Goal: Task Accomplishment & Management: Use online tool/utility

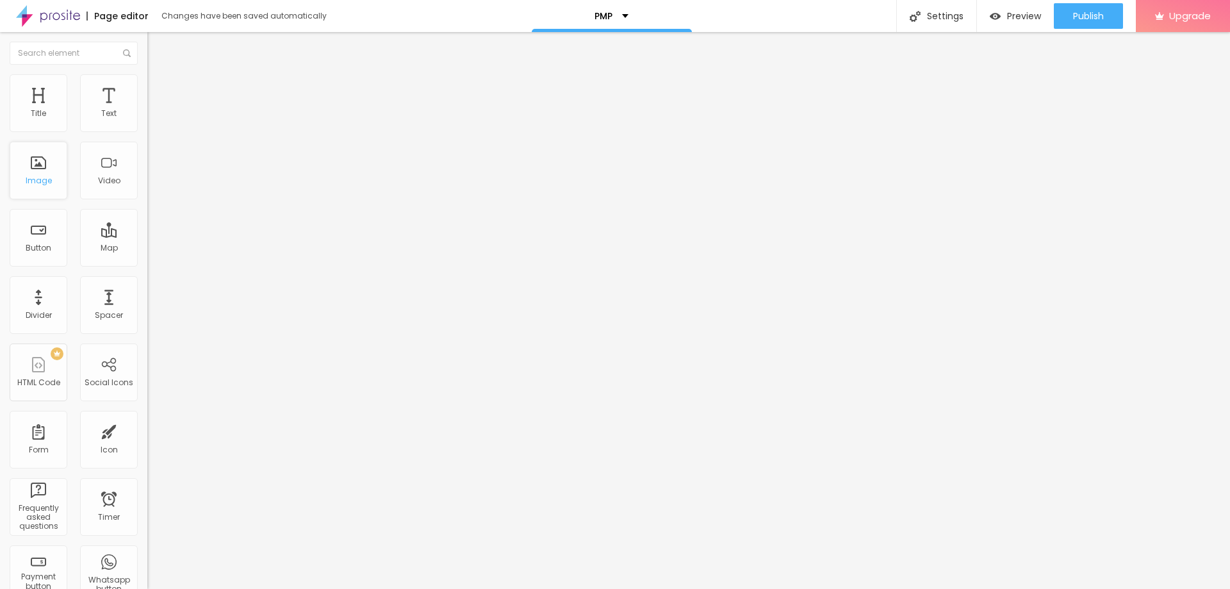
click at [50, 163] on div "Image" at bounding box center [39, 171] width 58 height 58
click at [621, 15] on div "PMP" at bounding box center [611, 16] width 34 height 9
click at [45, 97] on div "Title" at bounding box center [39, 103] width 58 height 58
type input "0.2"
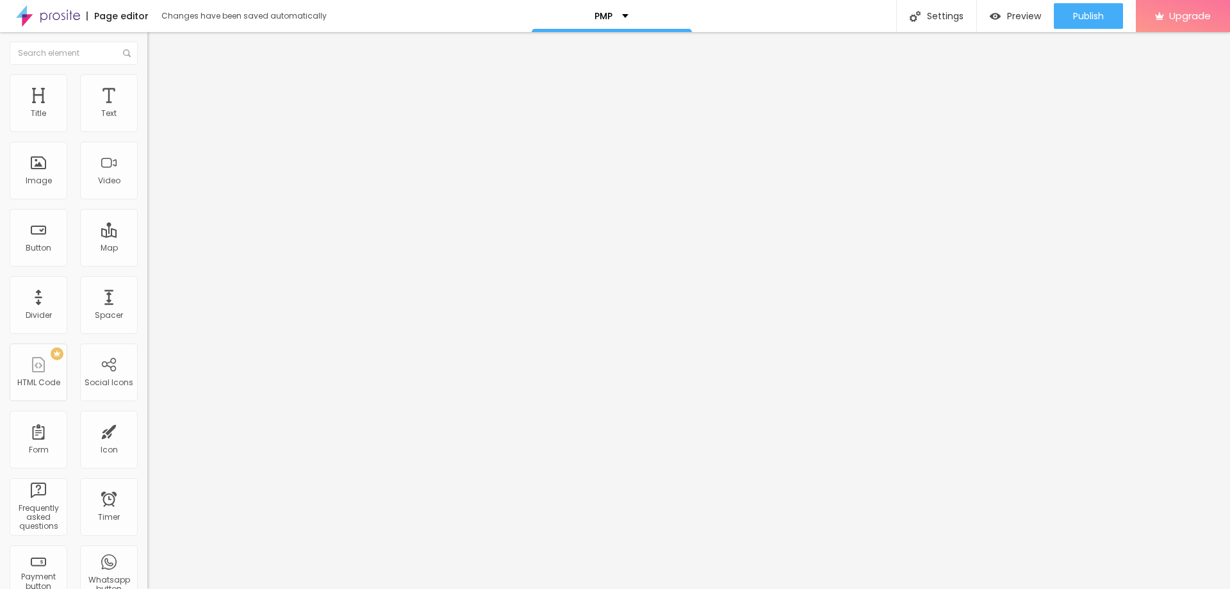
type input "0.3"
type input "0.4"
type input "0.5"
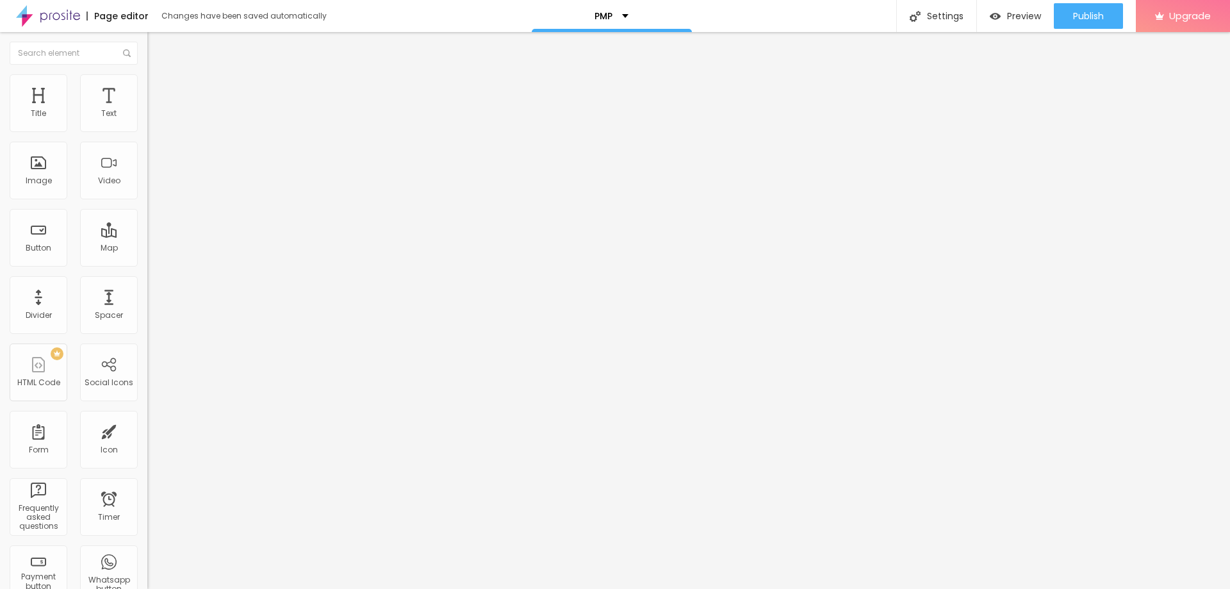
type input "0.5"
type input "0.6"
type input "0.7"
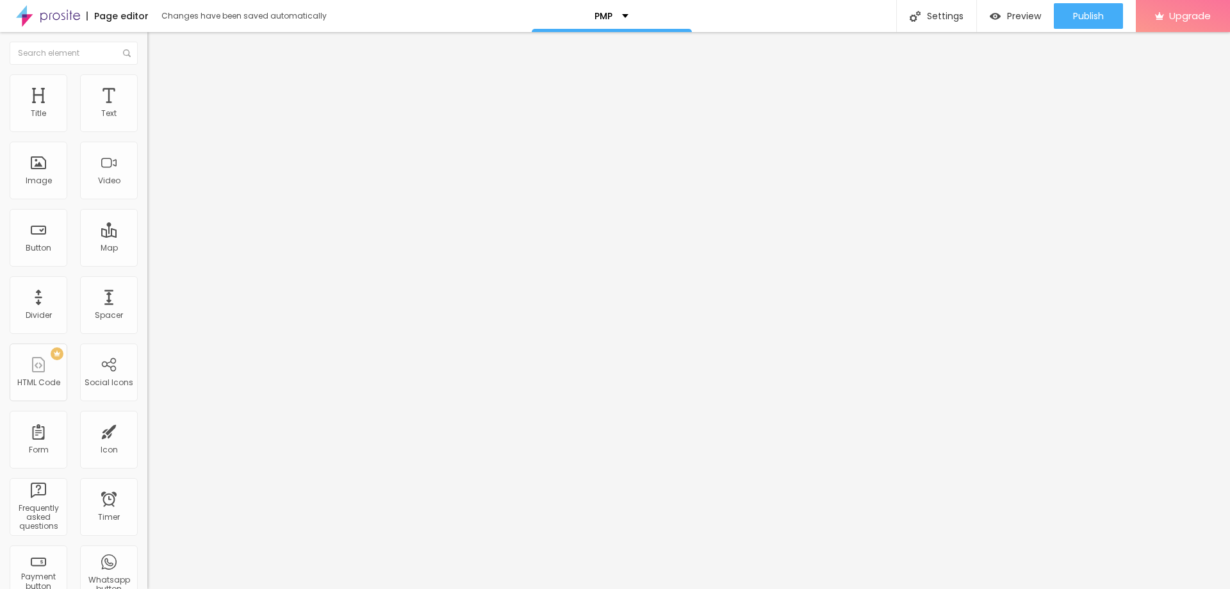
type input "0.8"
type input "0.9"
type input "0.8"
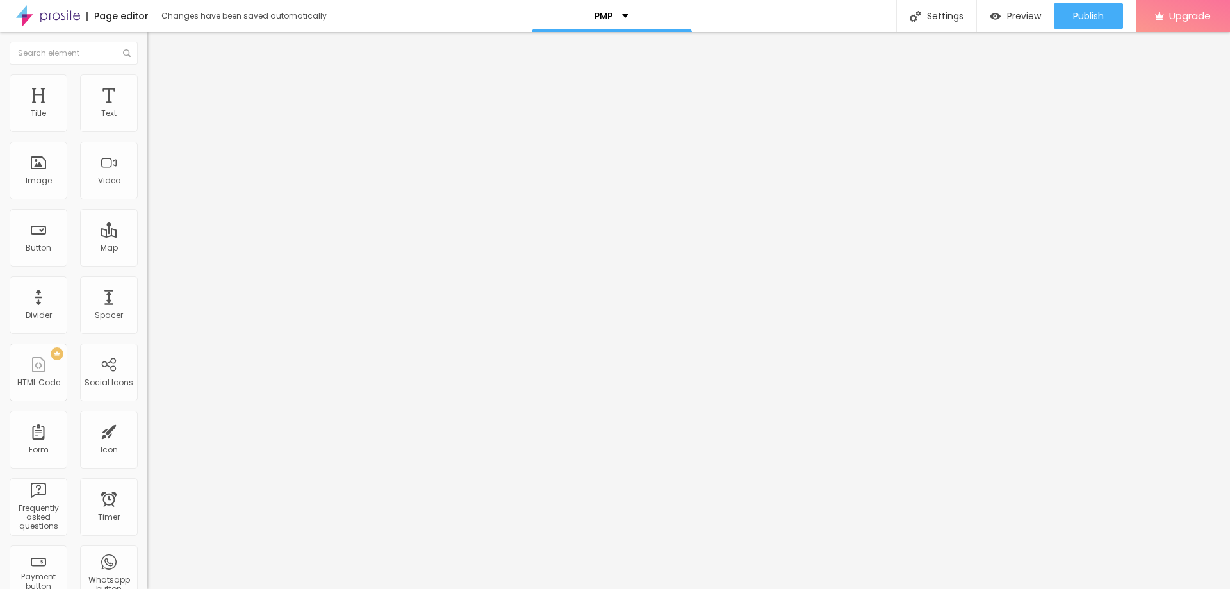
type input "0.8"
type input "0.7"
type input "0.6"
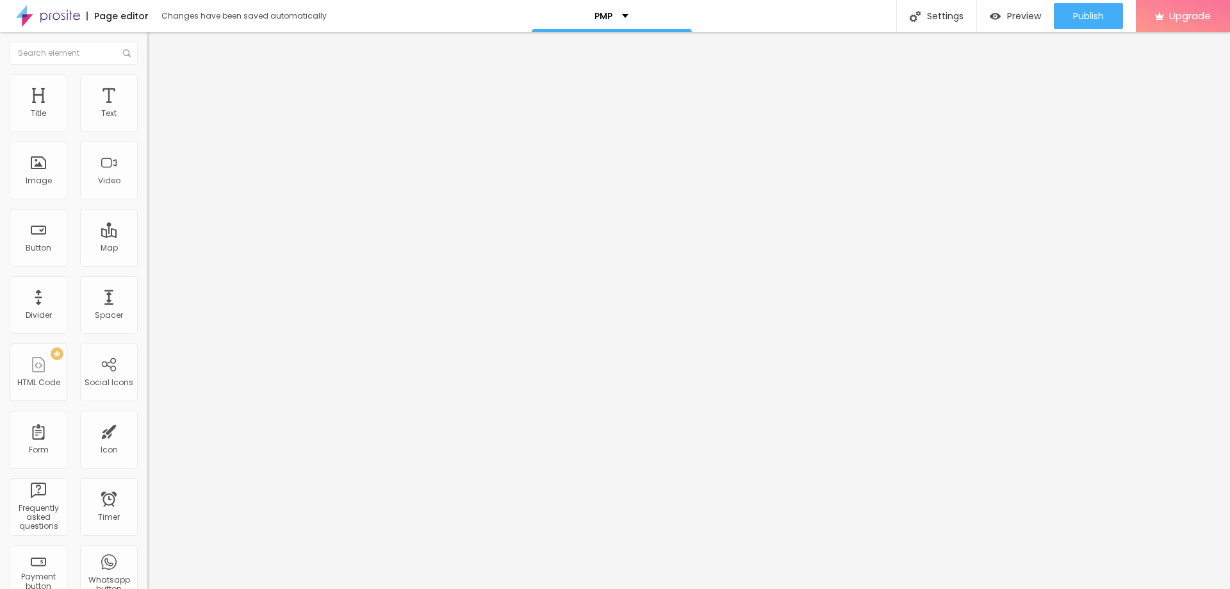
type input "0.5"
type input "0.4"
type input "0.3"
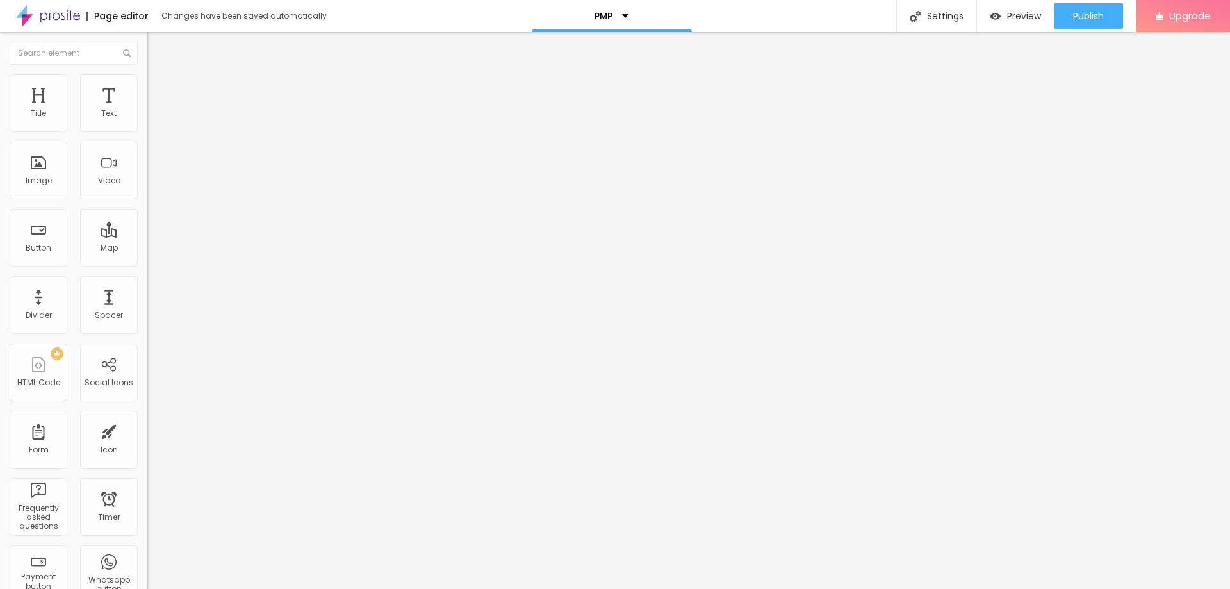
type input "0.3"
type input "0.2"
type input "0.1"
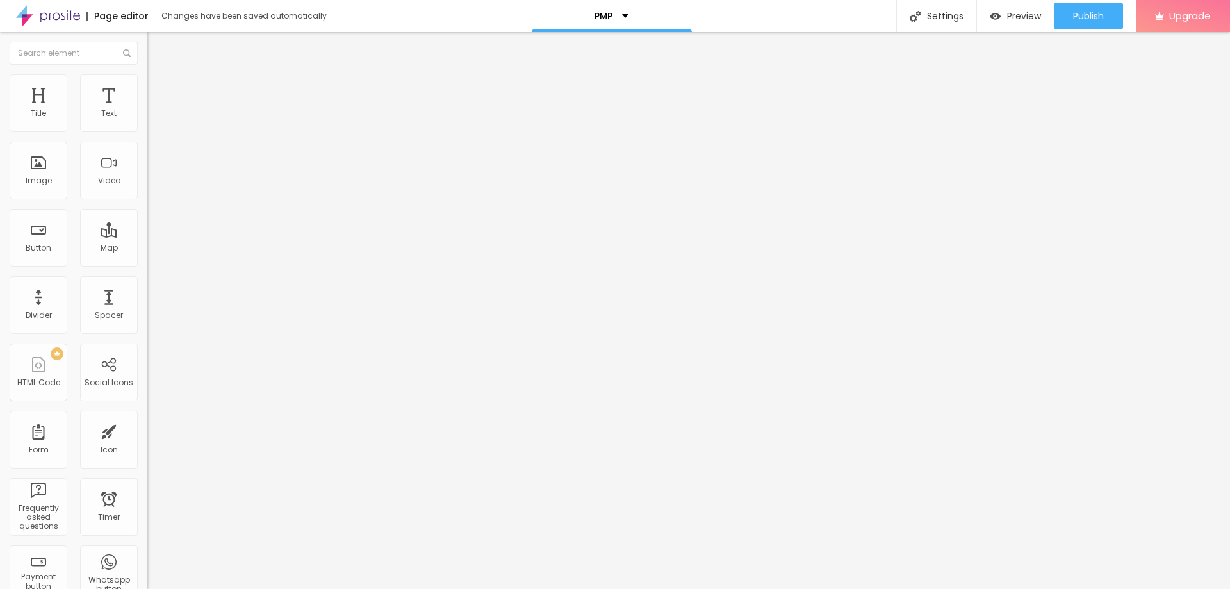
type input "0"
drag, startPoint x: 31, startPoint y: 149, endPoint x: 25, endPoint y: 147, distance: 6.7
click at [147, 417] on input "range" at bounding box center [188, 422] width 83 height 10
type input "1.9"
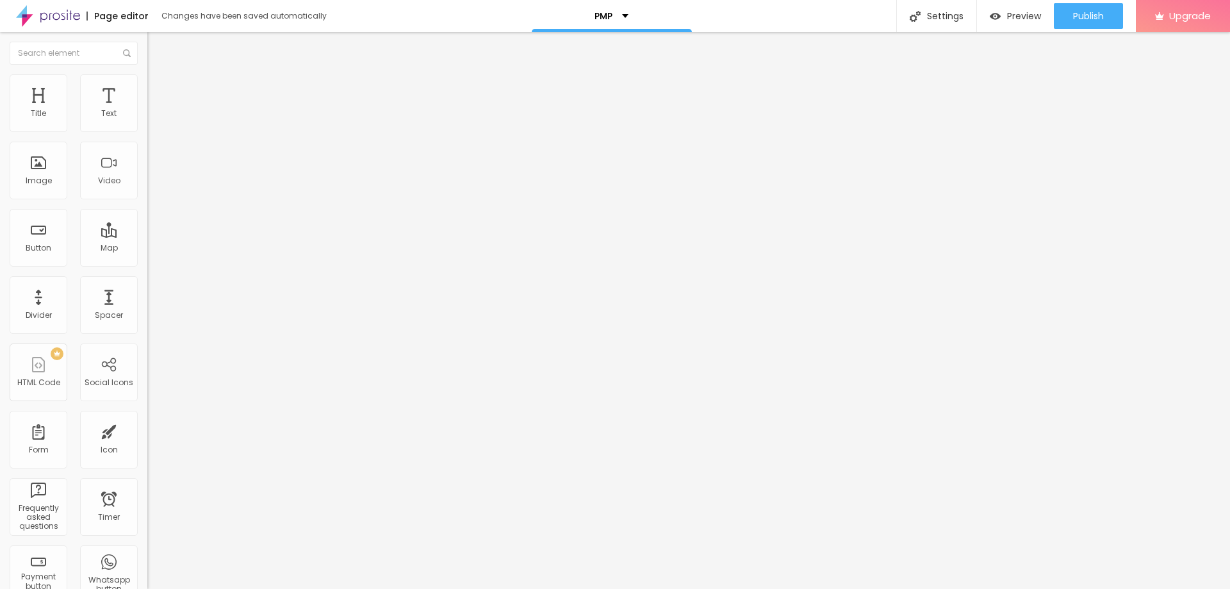
type input "1.9"
type input "1.8"
type input "1.9"
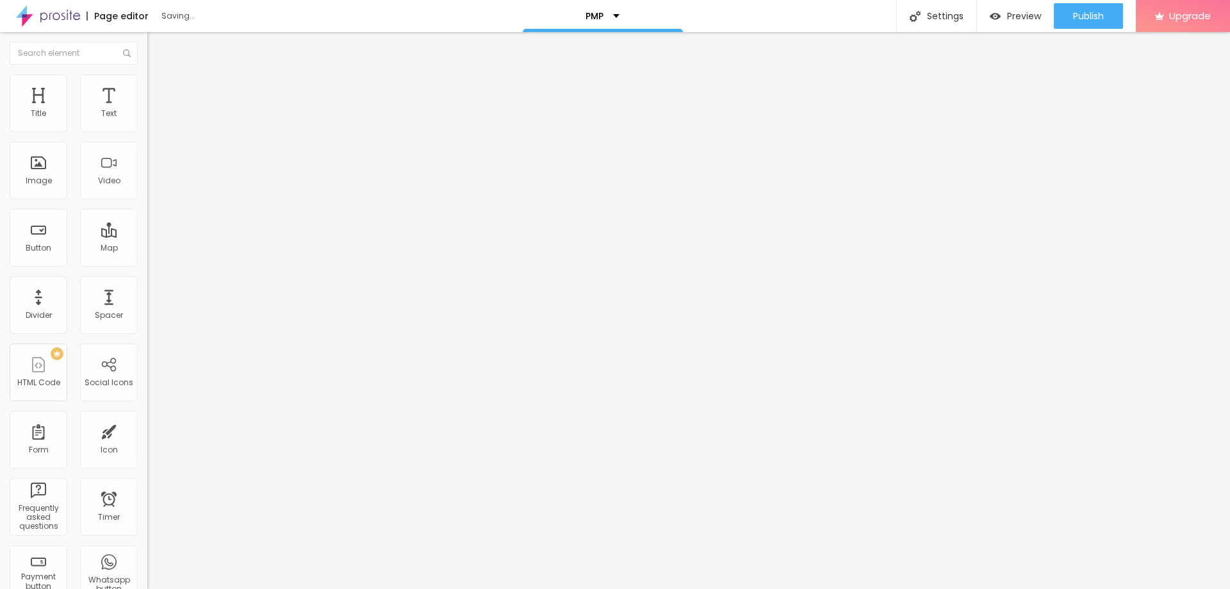
type input "1.9"
type input "17"
type input "16"
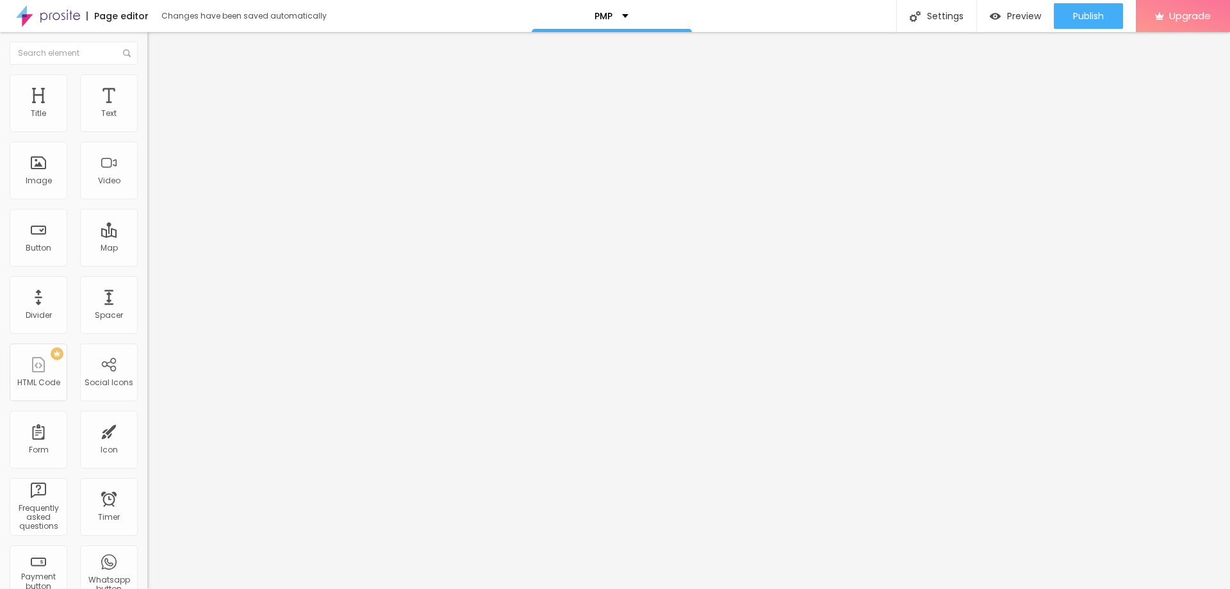
type input "16"
type input "17"
type input "18"
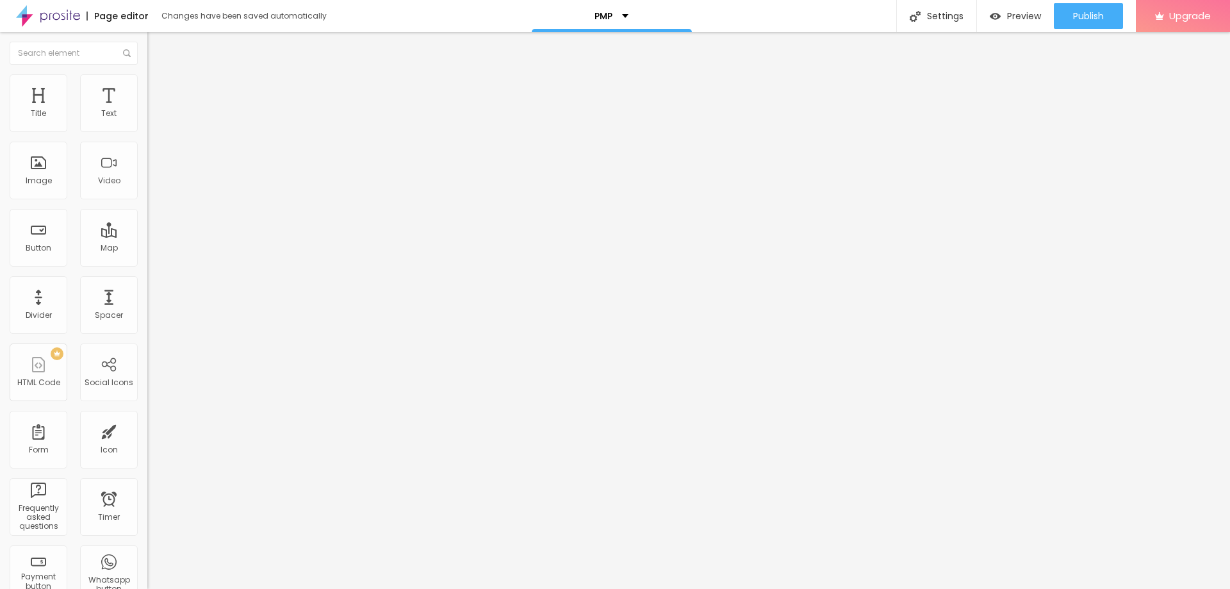
type input "19"
click at [147, 236] on input "range" at bounding box center [188, 241] width 83 height 10
click at [159, 88] on span "Advanced" at bounding box center [180, 82] width 42 height 11
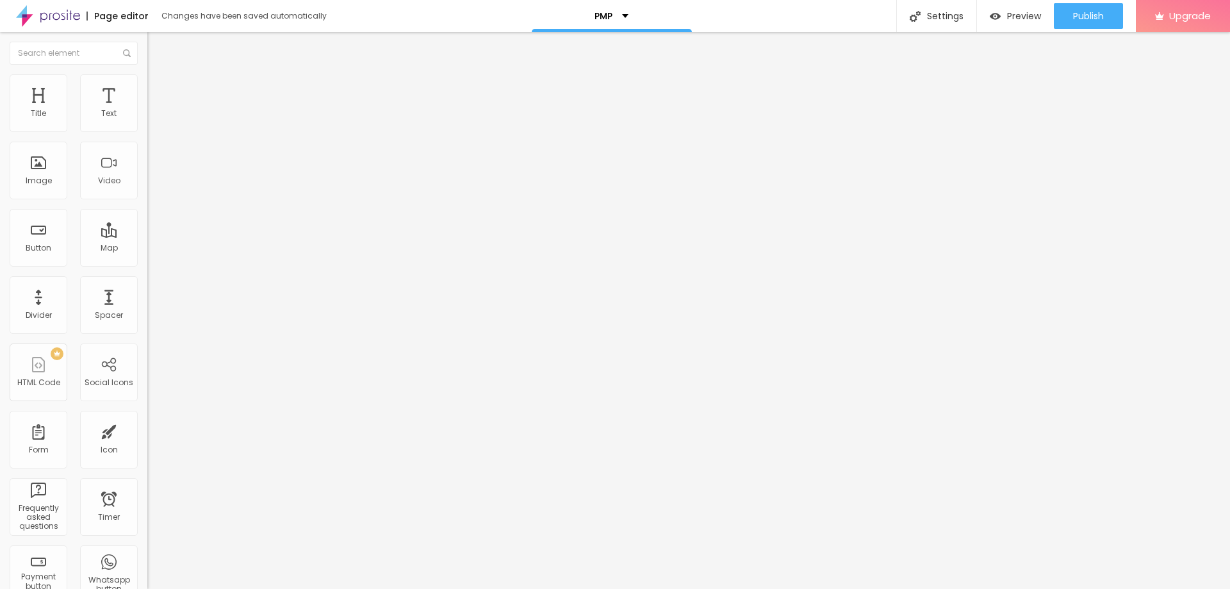
type input "9"
type input "8"
type input "7"
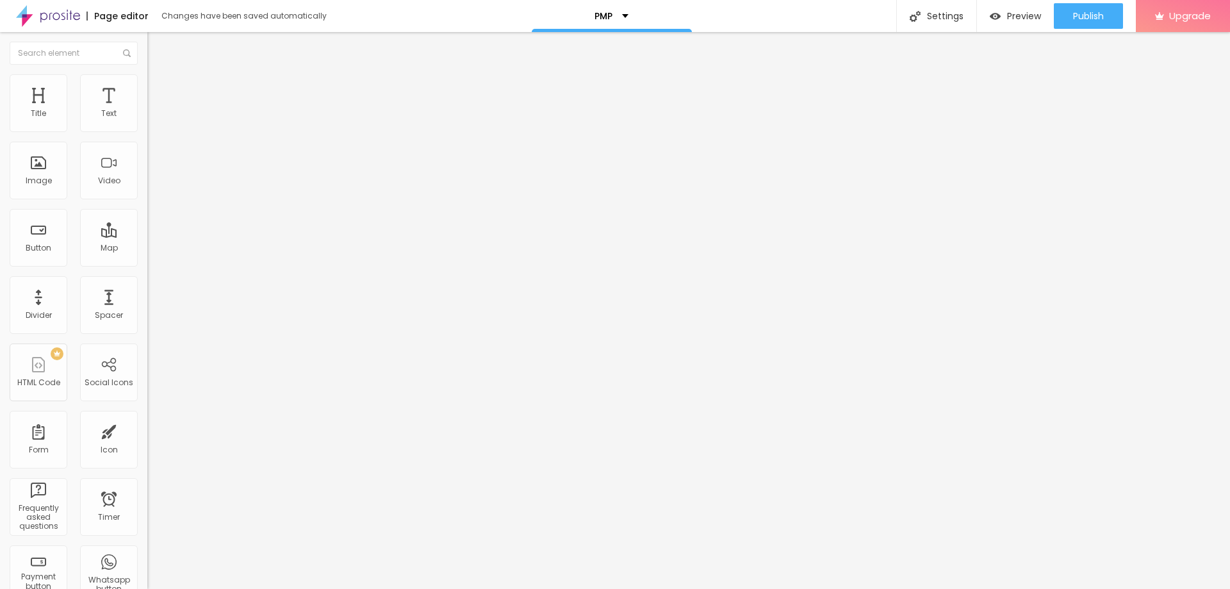
type input "7"
type input "8"
type input "10"
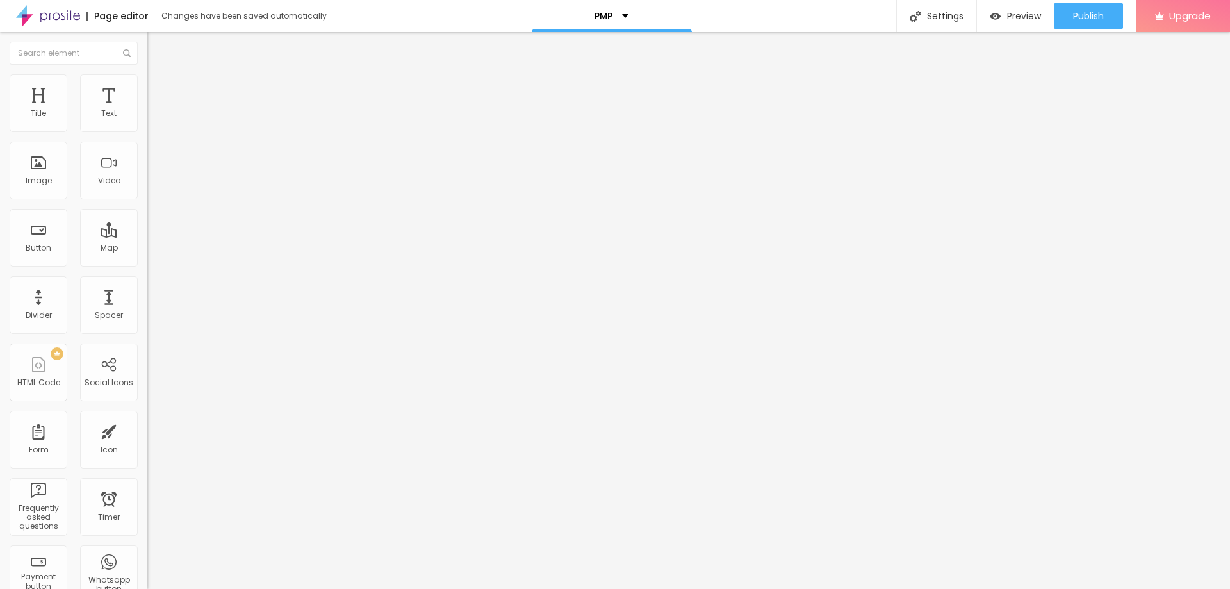
type input "11"
type input "12"
type input "13"
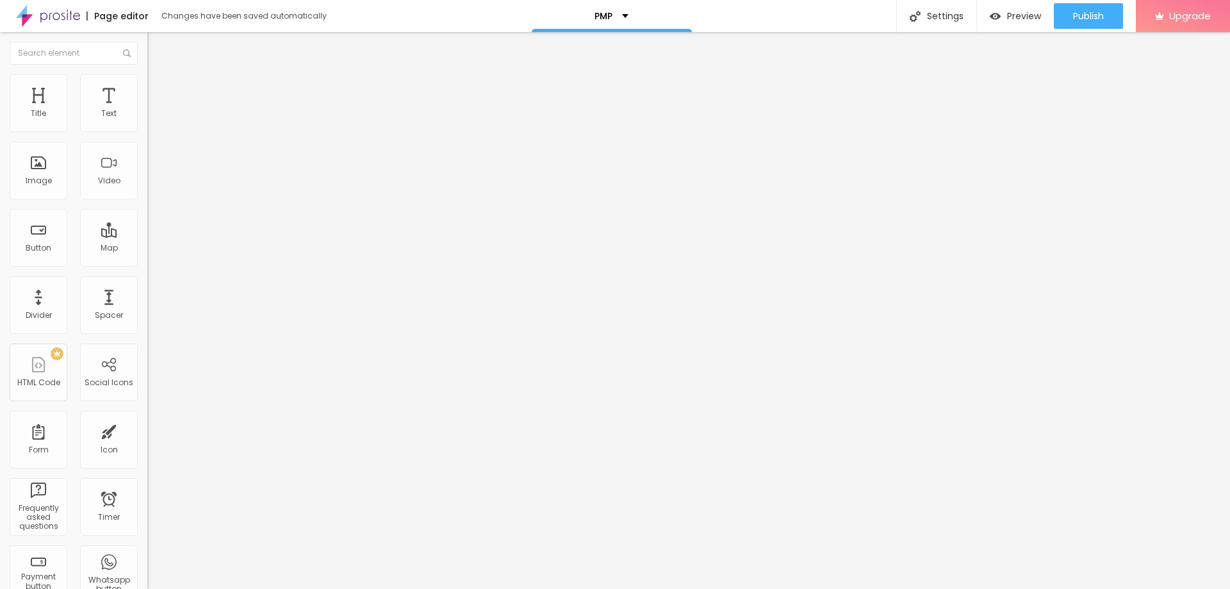
type input "13"
type input "14"
type input "15"
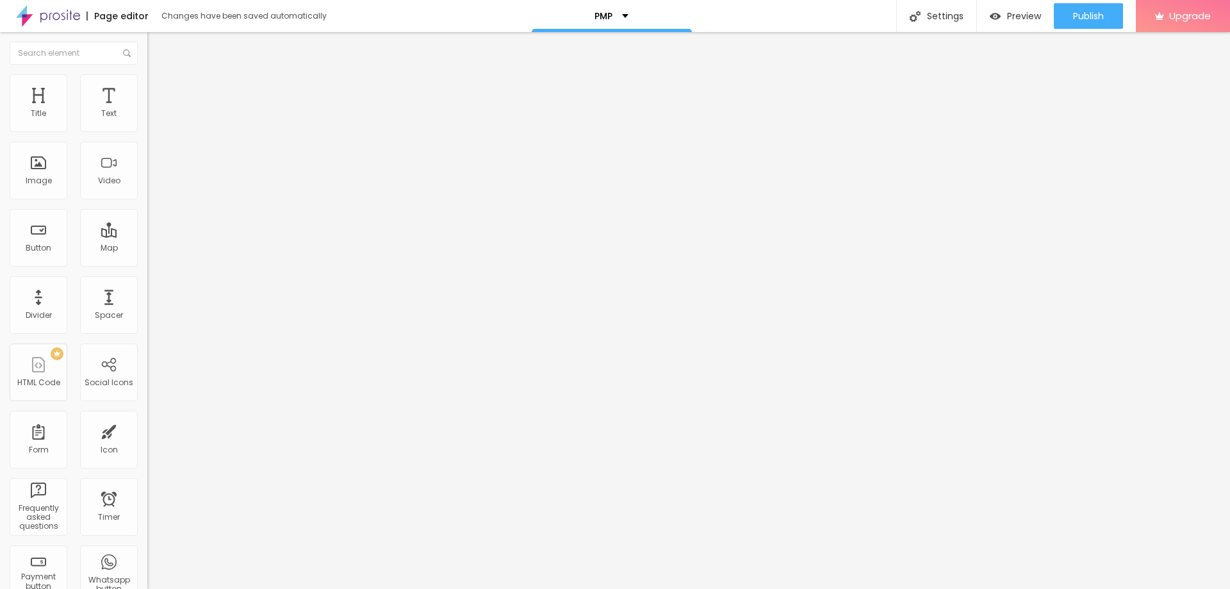
type input "16"
type input "17"
type input "18"
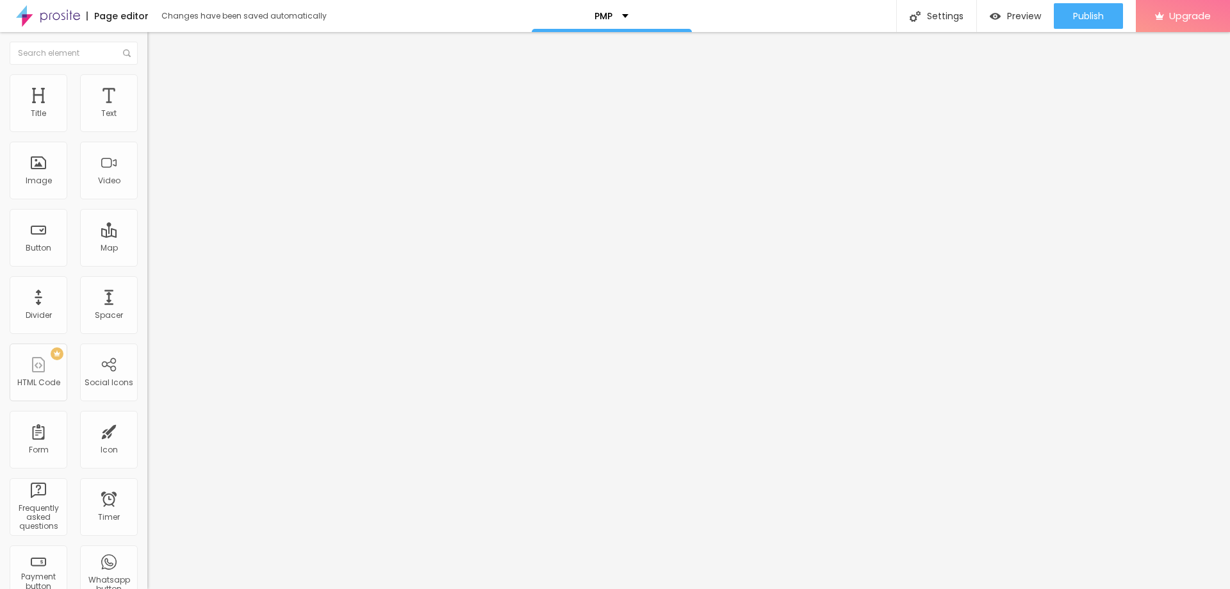
type input "18"
drag, startPoint x: 38, startPoint y: 125, endPoint x: 44, endPoint y: 124, distance: 6.5
type input "18"
click at [147, 236] on input "range" at bounding box center [188, 241] width 83 height 10
type input "8"
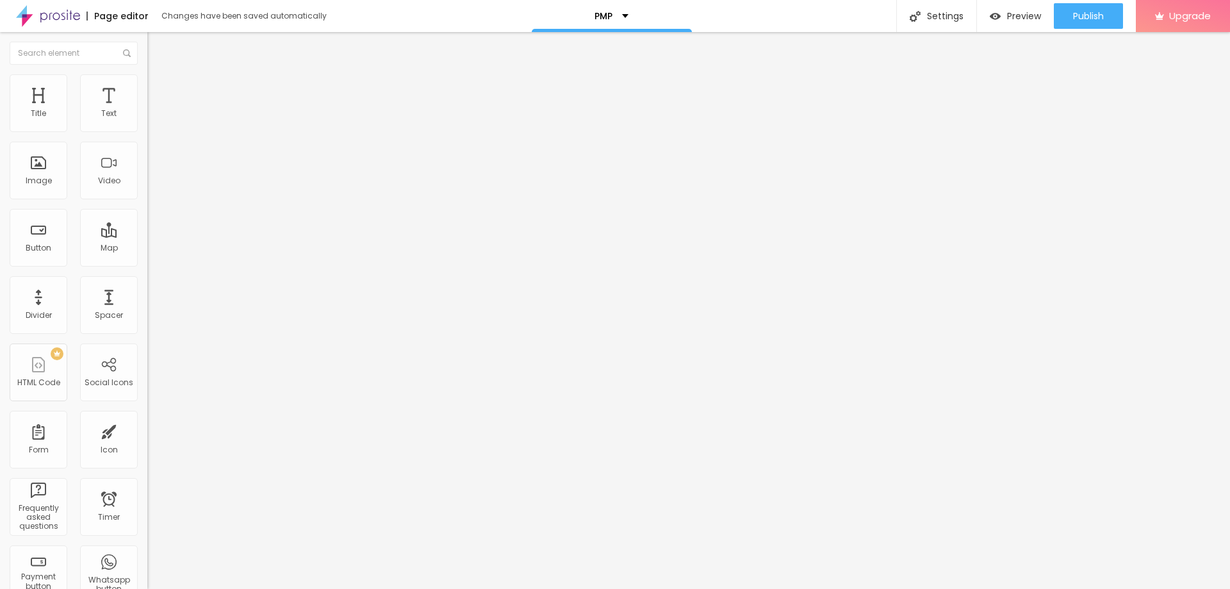
type input "8"
type input "9"
type input "8"
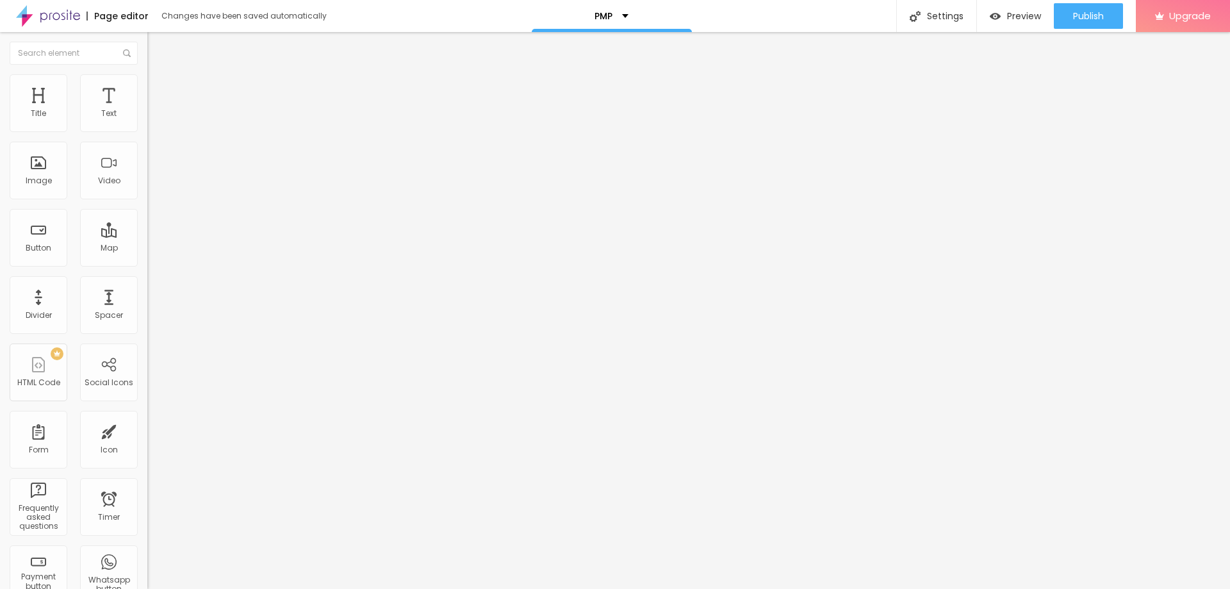
type input "7"
type input "6"
type input "5"
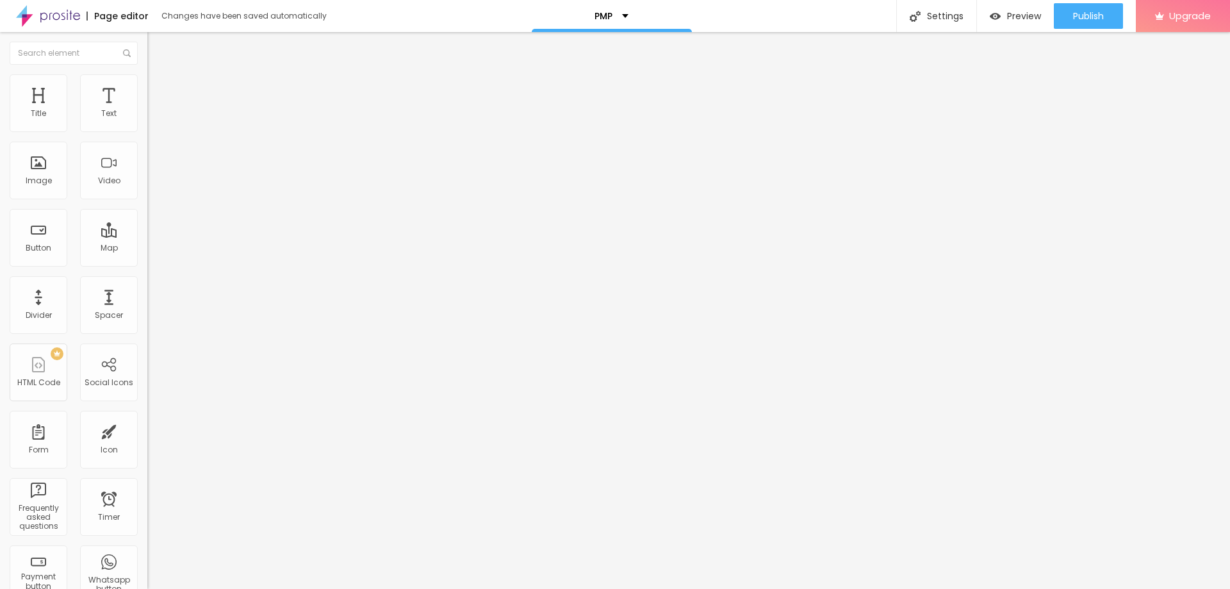
type input "5"
type input "4"
type input "3"
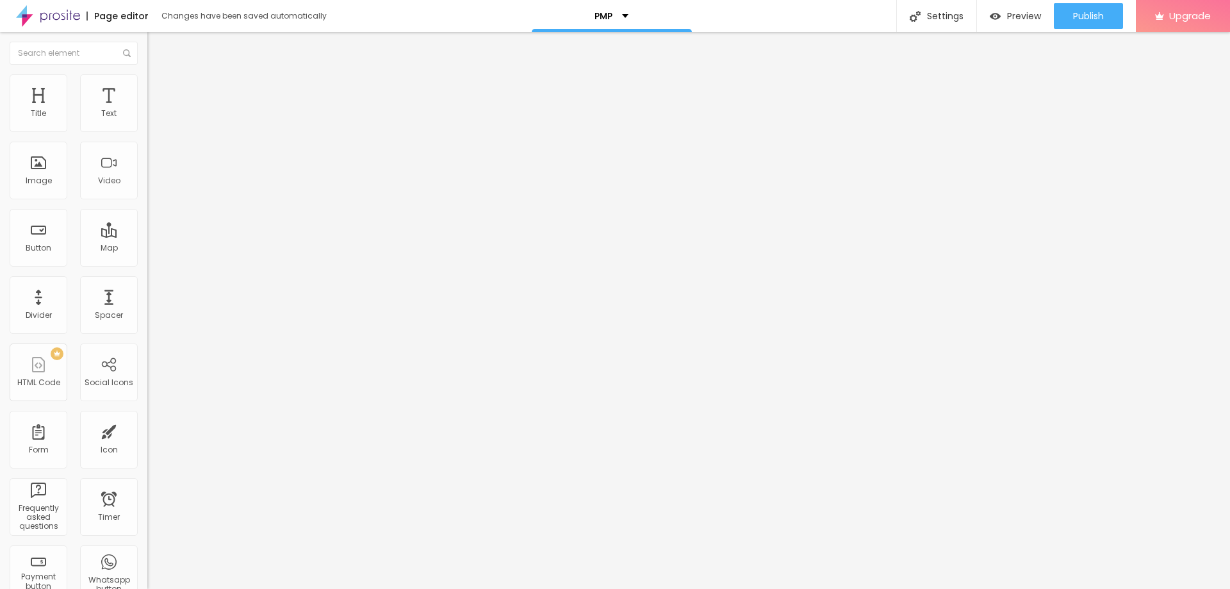
type input "4"
type input "5"
type input "6"
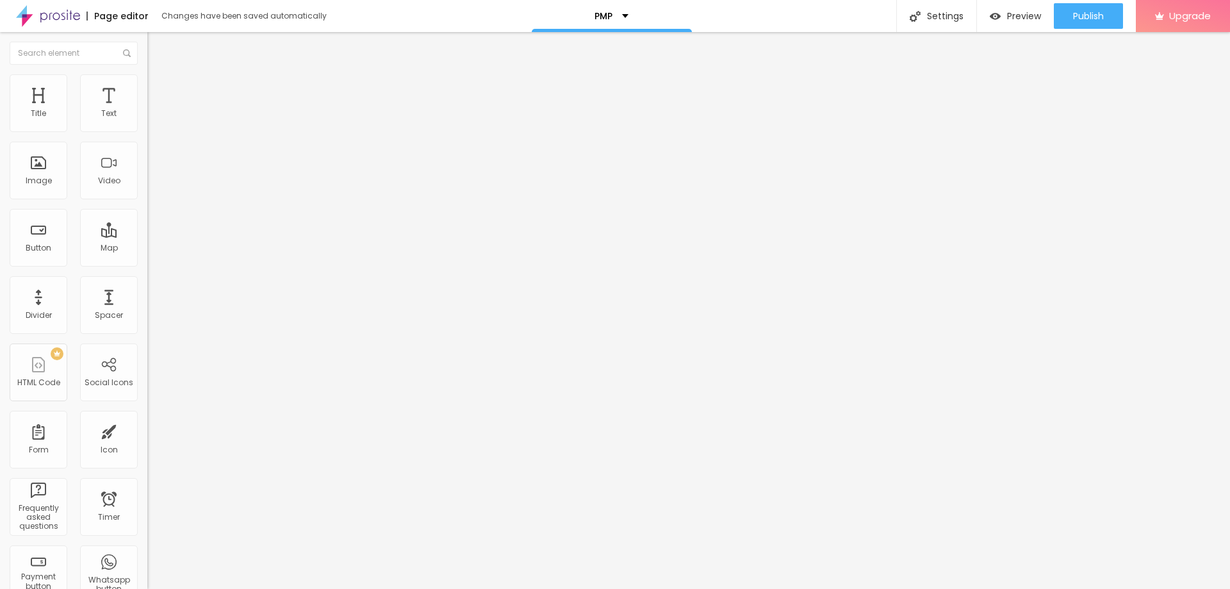
type input "6"
type input "7"
type input "8"
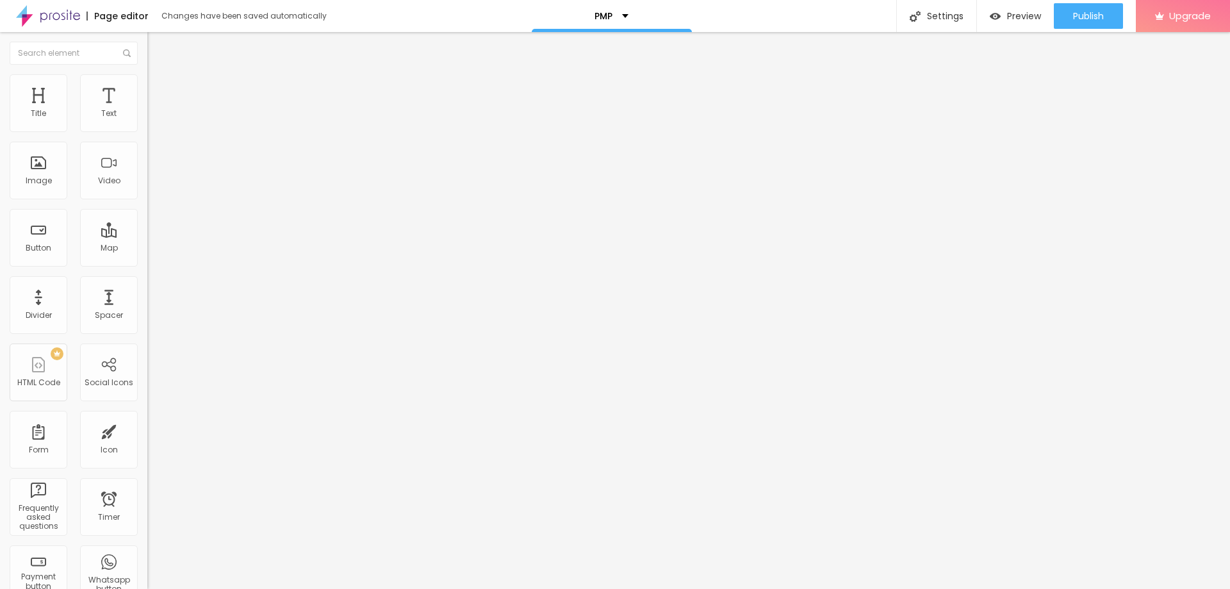
type input "9"
type input "10"
type input "11"
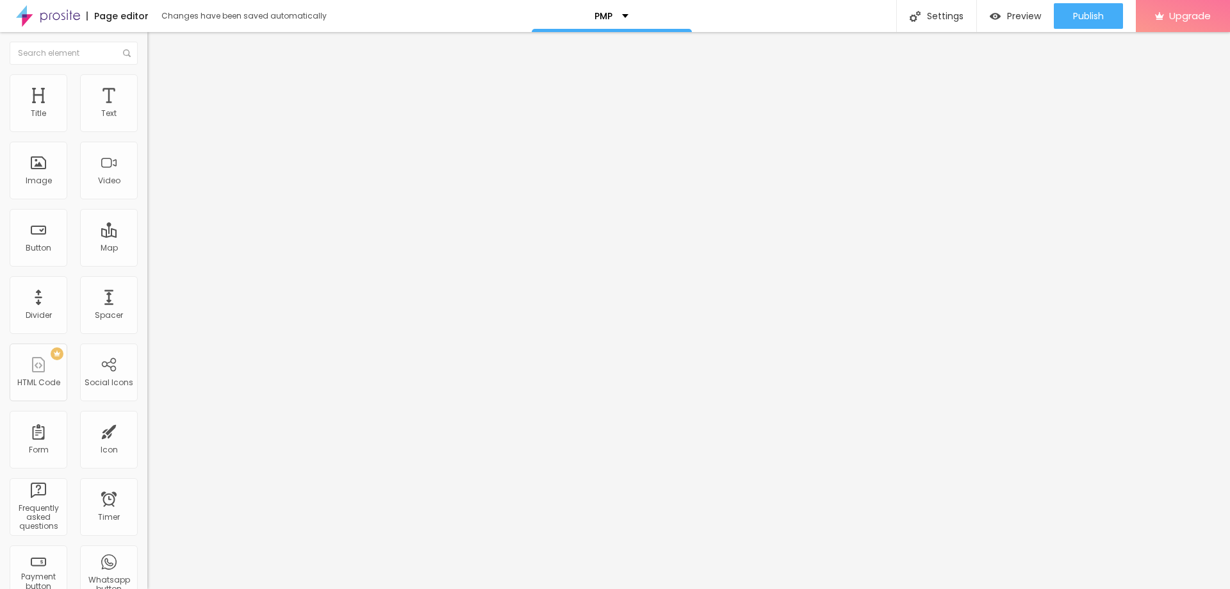
type input "11"
type input "10"
type input "9"
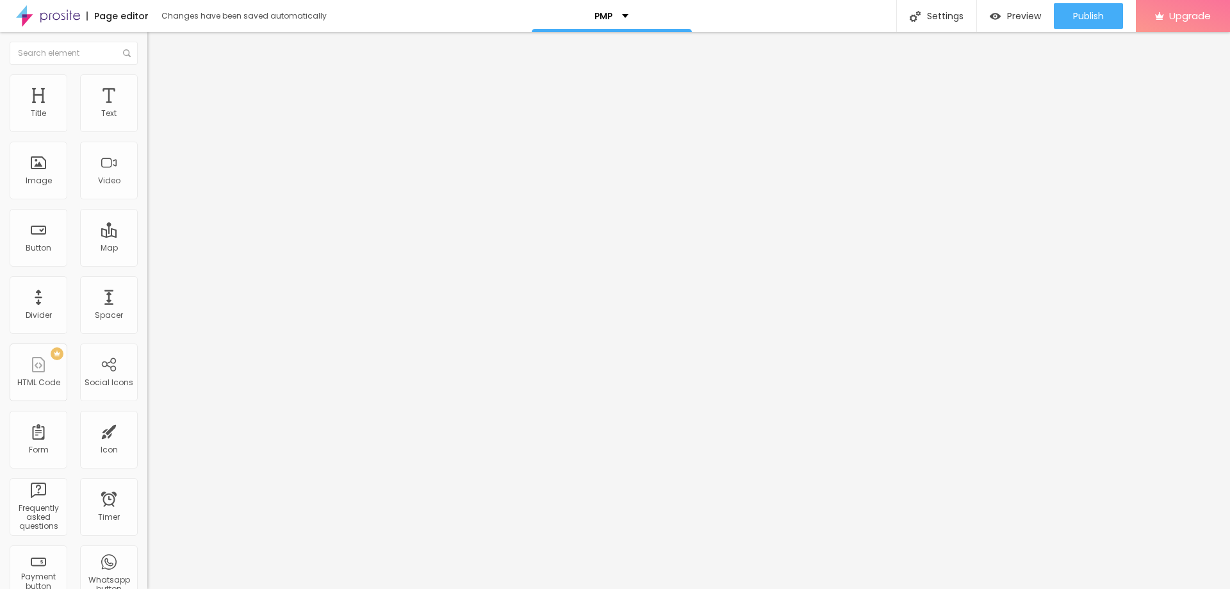
type input "8"
type input "7"
type input "6"
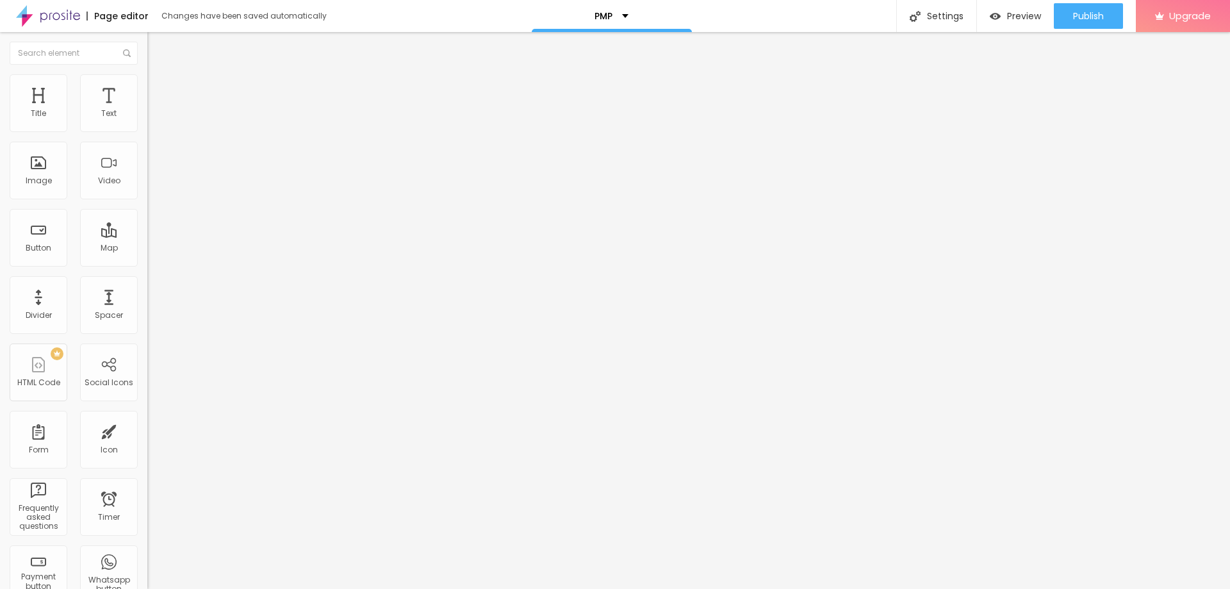
type input "6"
click at [147, 417] on input "range" at bounding box center [188, 422] width 83 height 10
click at [159, 86] on span "Style" at bounding box center [168, 82] width 19 height 11
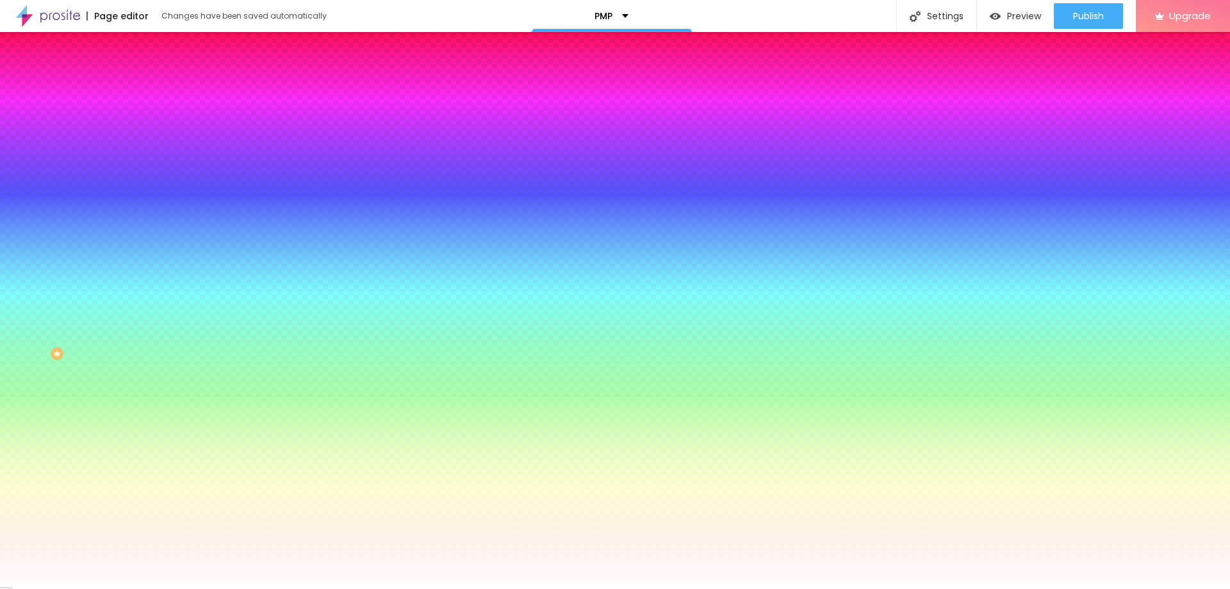
click at [159, 90] on span "Advanced" at bounding box center [180, 95] width 42 height 11
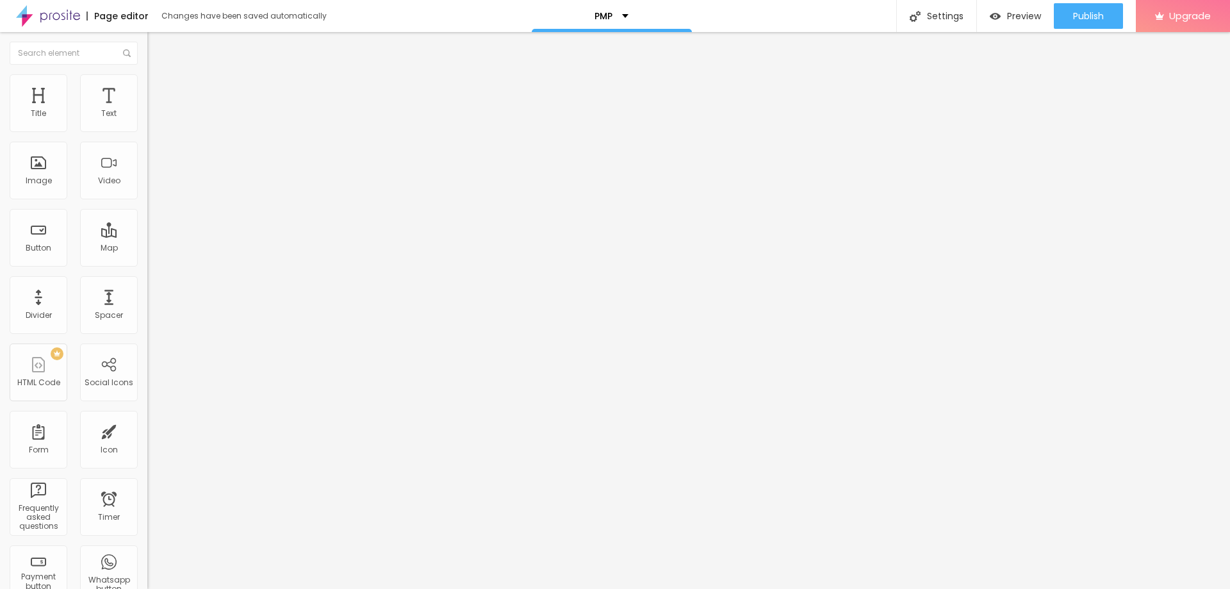
click at [147, 85] on li "Style" at bounding box center [220, 80] width 147 height 13
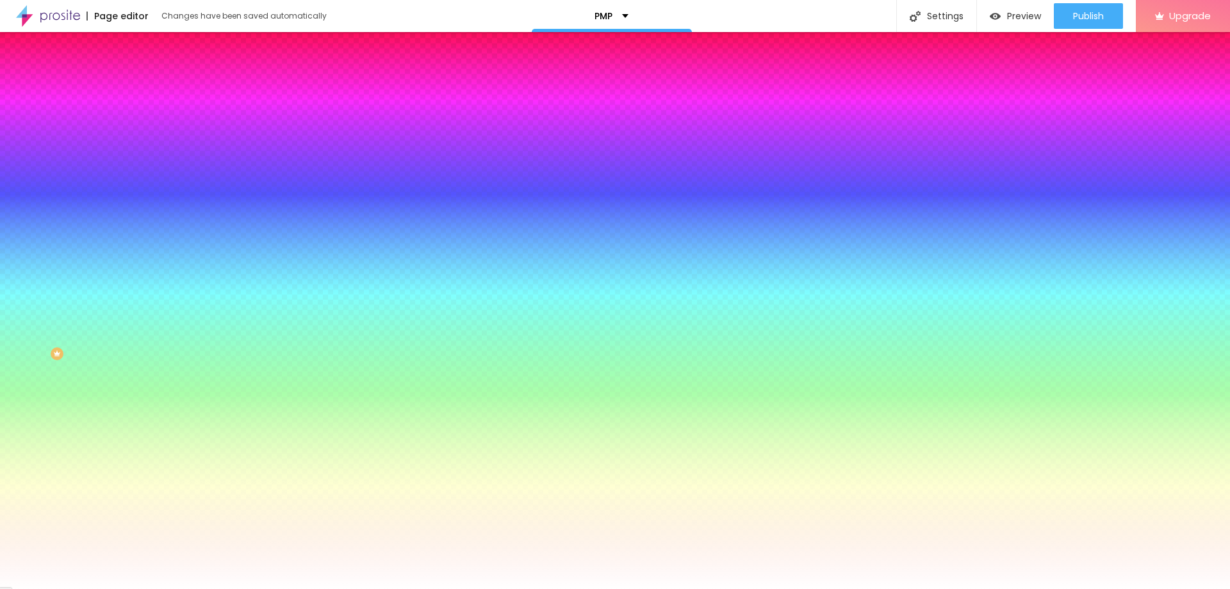
click at [147, 118] on span "Add image" at bounding box center [173, 112] width 53 height 11
click at [216, 118] on span at bounding box center [220, 112] width 8 height 11
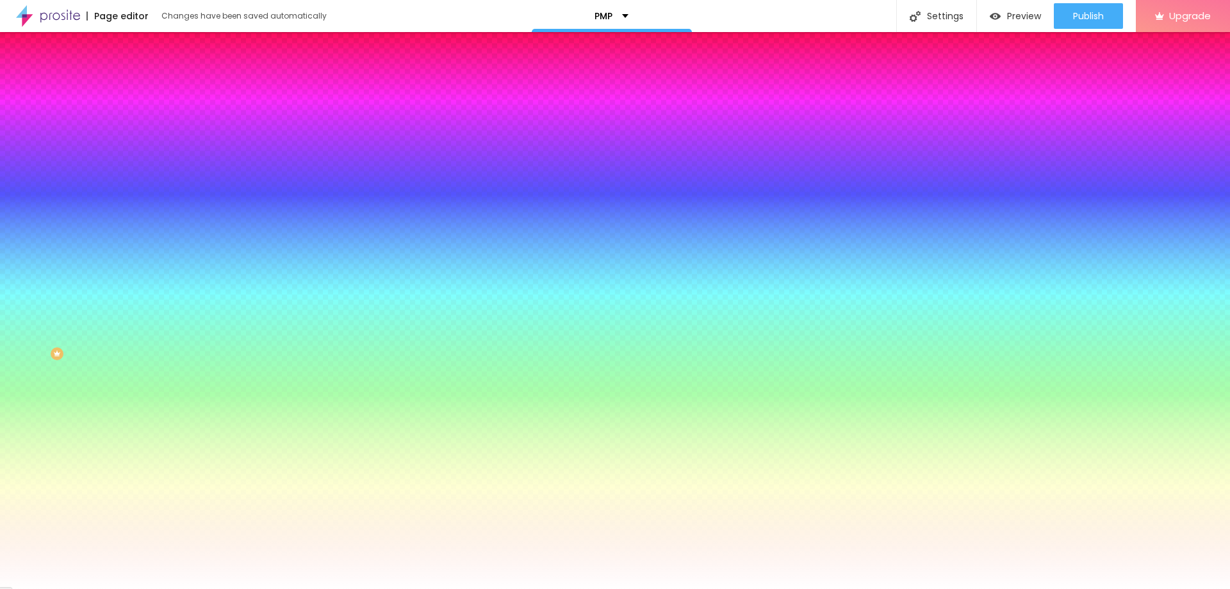
click at [159, 90] on span "Advanced" at bounding box center [180, 95] width 42 height 11
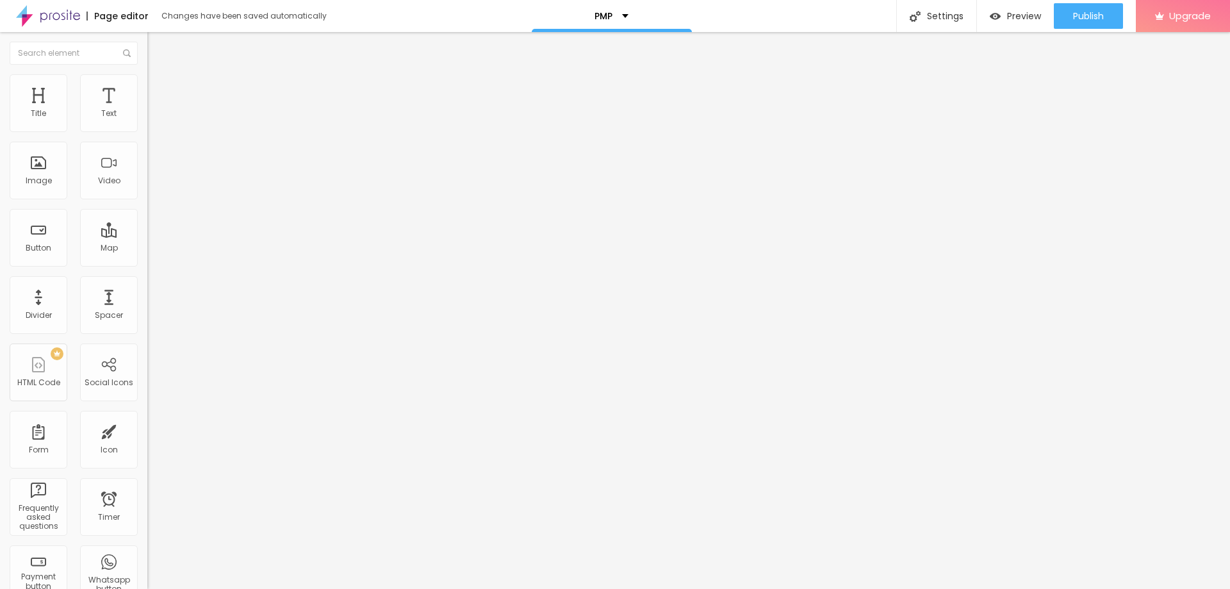
click at [159, 76] on span "Content" at bounding box center [174, 70] width 31 height 11
click at [147, 117] on span "Boxed" at bounding box center [159, 111] width 24 height 11
click at [157, 45] on div "Edit Section" at bounding box center [193, 47] width 72 height 10
click at [36, 105] on div "Title" at bounding box center [39, 103] width 58 height 58
click at [159, 88] on span "Advanced" at bounding box center [180, 82] width 42 height 11
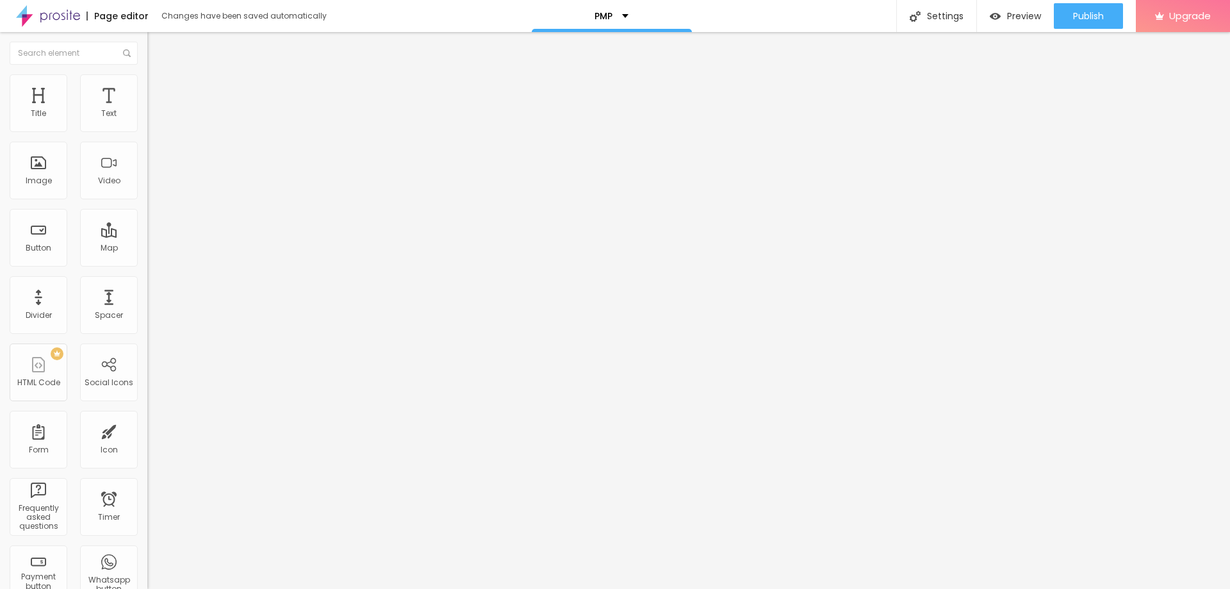
click at [147, 73] on img at bounding box center [153, 67] width 12 height 12
click at [157, 46] on img "button" at bounding box center [162, 47] width 10 height 10
click at [157, 43] on img "button" at bounding box center [162, 47] width 10 height 10
click at [157, 45] on img "button" at bounding box center [162, 47] width 10 height 10
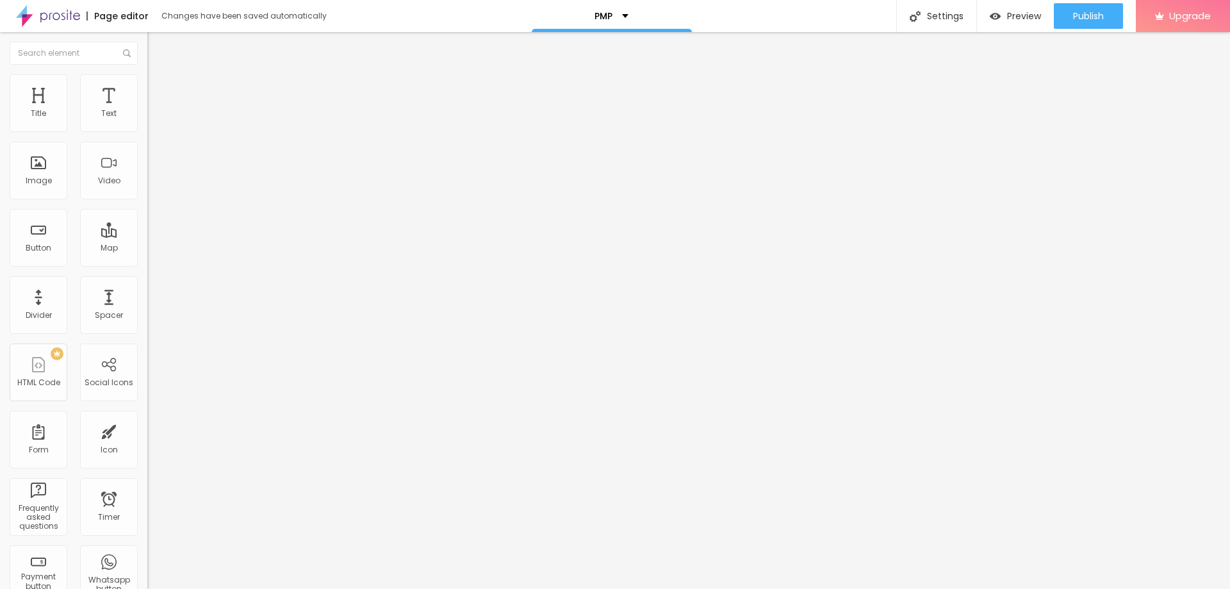
click at [157, 44] on img "button" at bounding box center [162, 47] width 10 height 10
click at [154, 184] on icon "button" at bounding box center [156, 181] width 5 height 5
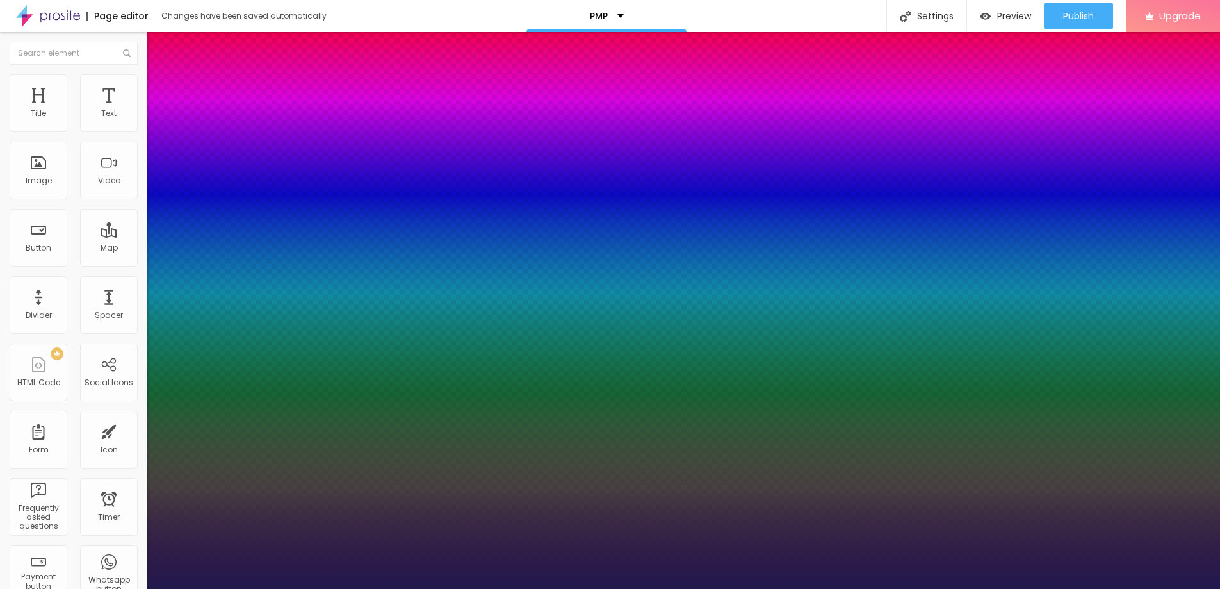
type input "1"
type input "14"
type input "1"
type input "15"
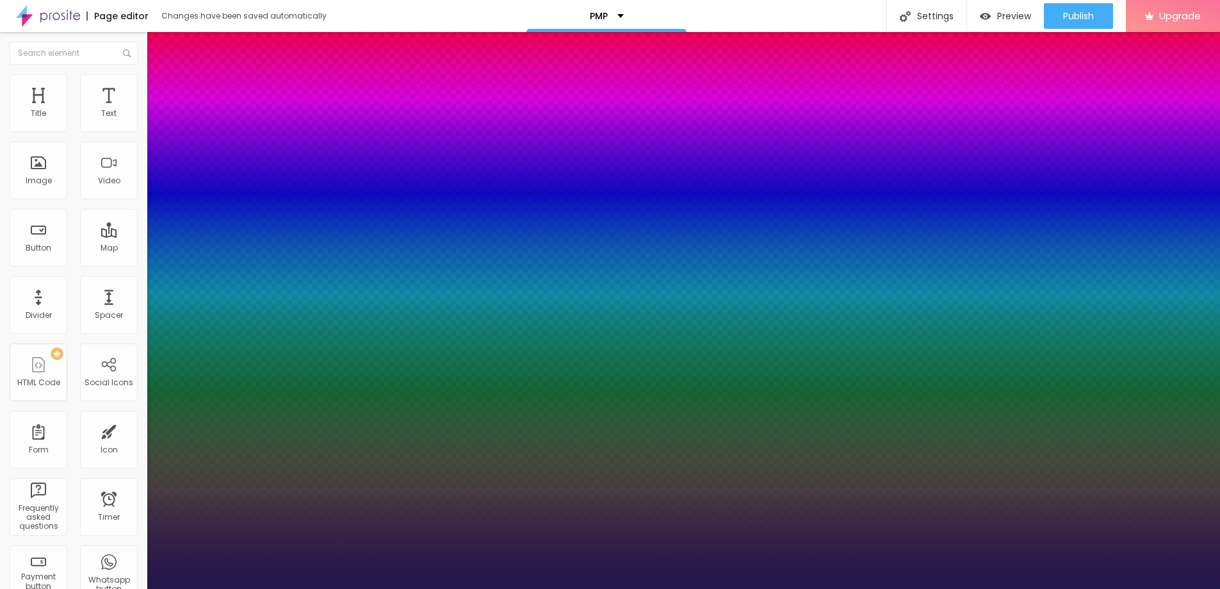
type input "15"
type input "1"
type input "16"
type input "1"
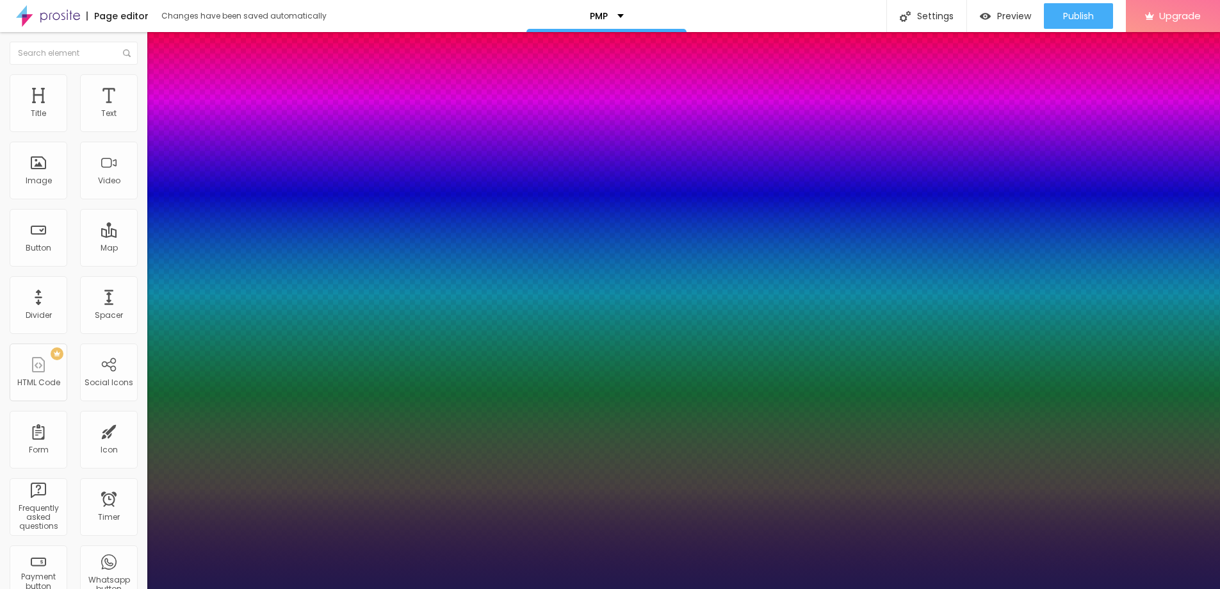
type input "17"
type input "1"
type input "18"
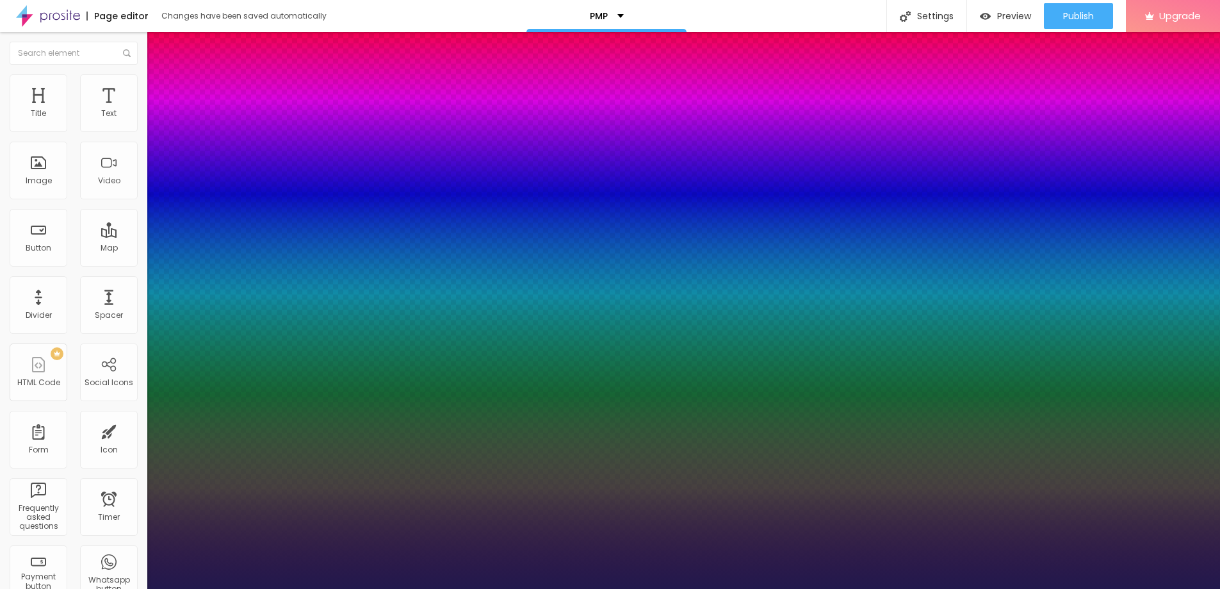
type input "1"
type input "19"
type input "1"
type input "20"
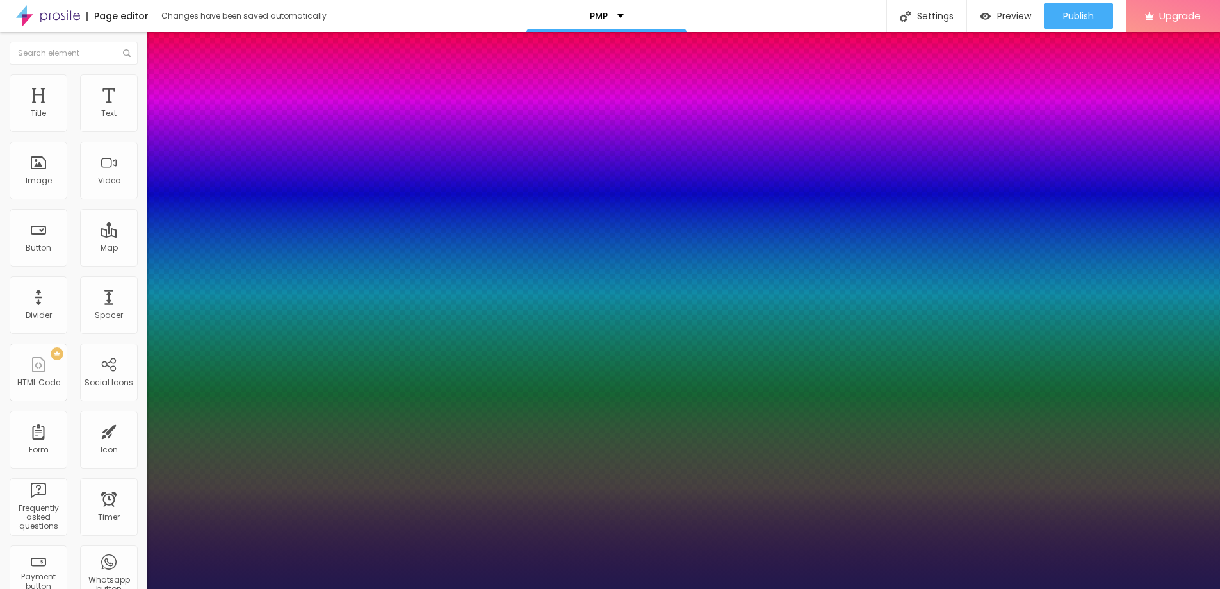
type input "20"
type input "1"
type input "21"
type input "1"
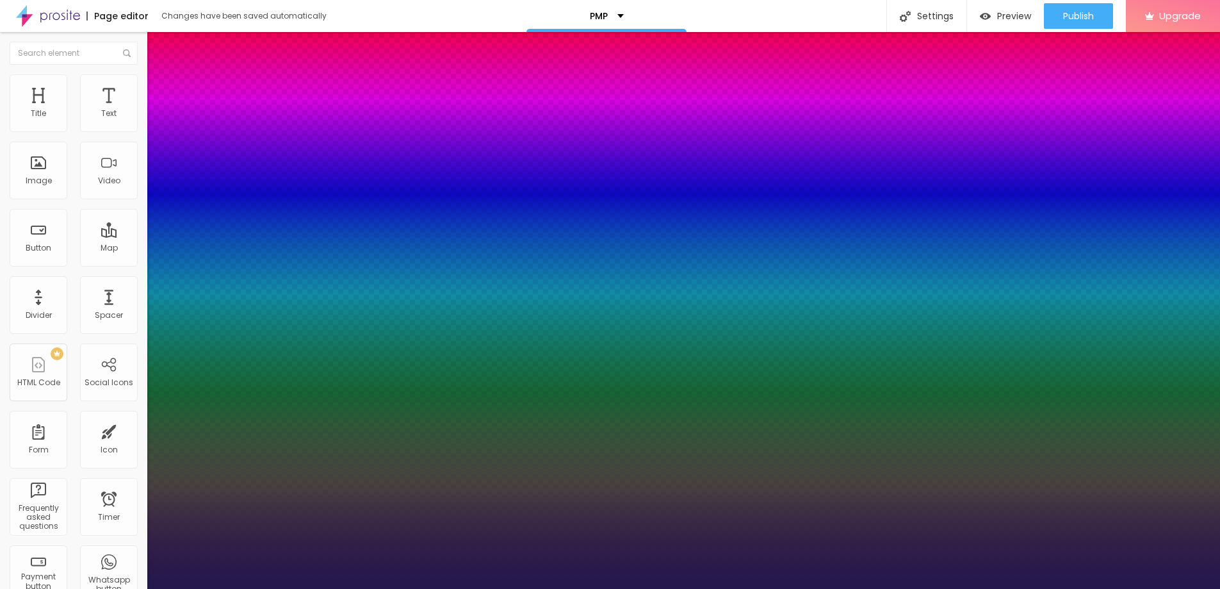
type input "22"
type input "1"
type input "23"
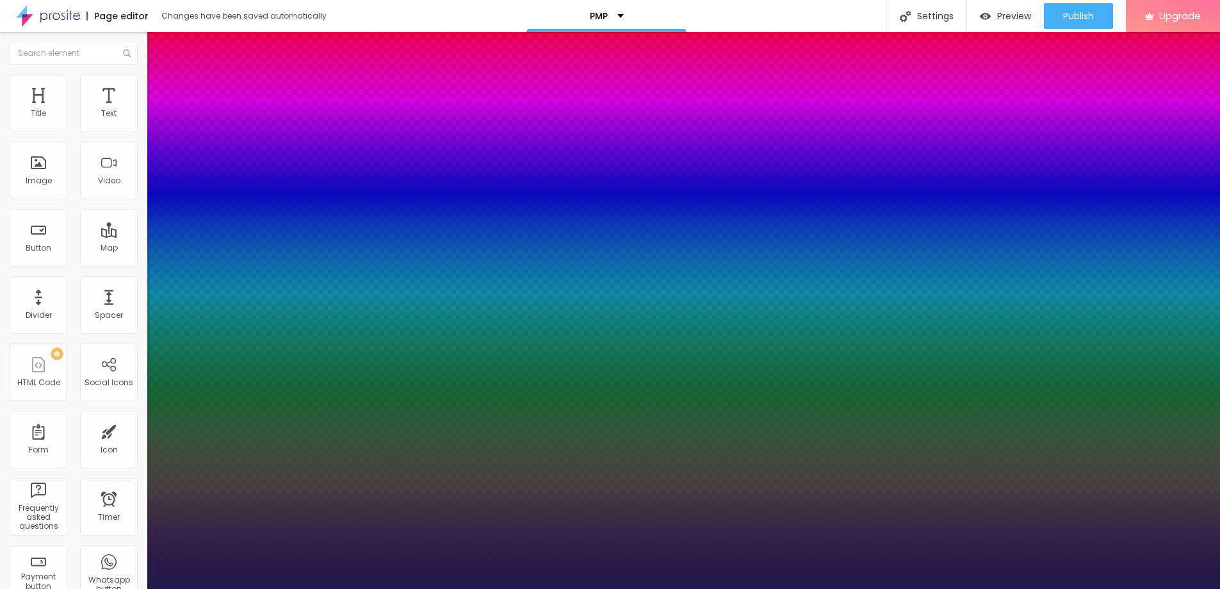
type input "1"
type input "24"
type input "1"
type input "25"
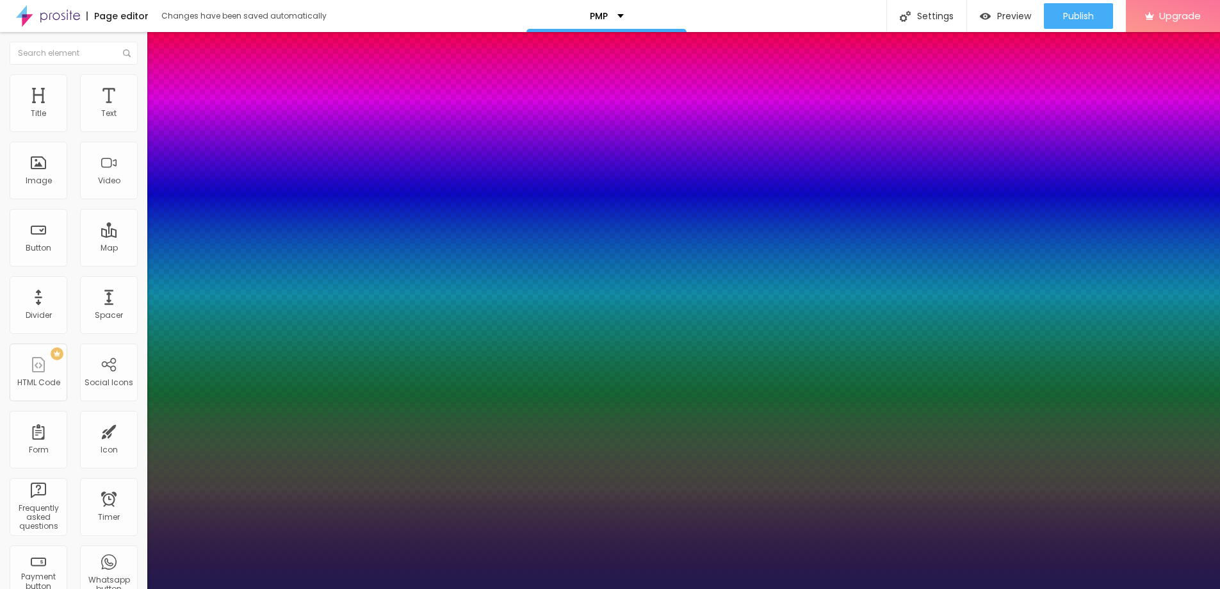
type input "25"
type input "1"
type input "26"
type input "1"
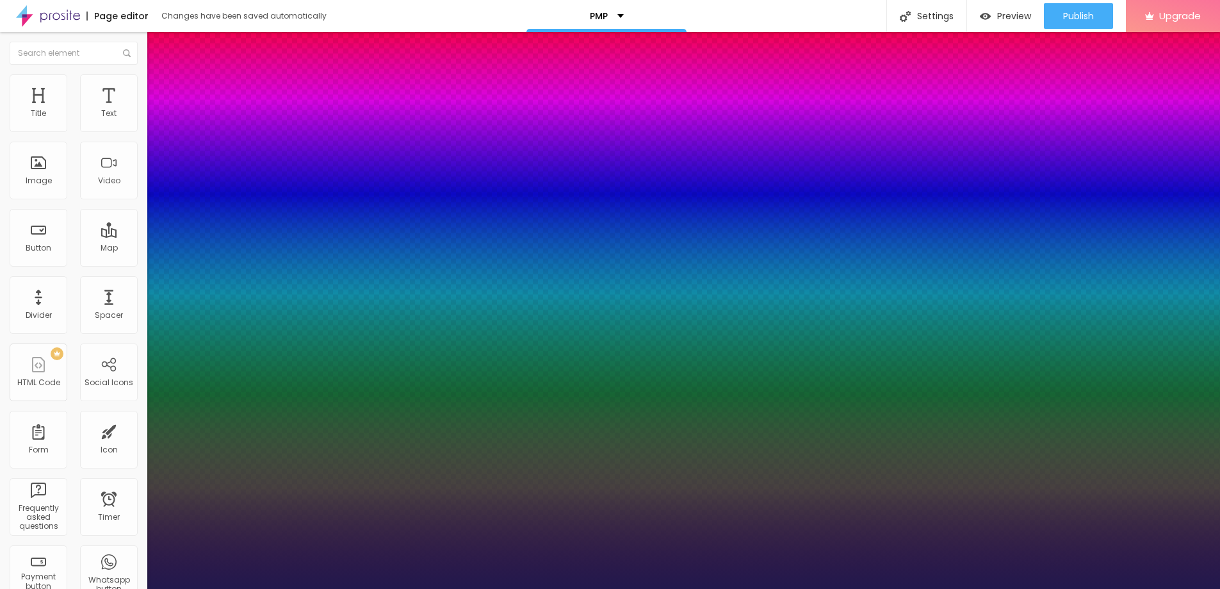
drag, startPoint x: 170, startPoint y: 361, endPoint x: 183, endPoint y: 360, distance: 12.2
type input "26"
type input "0.2"
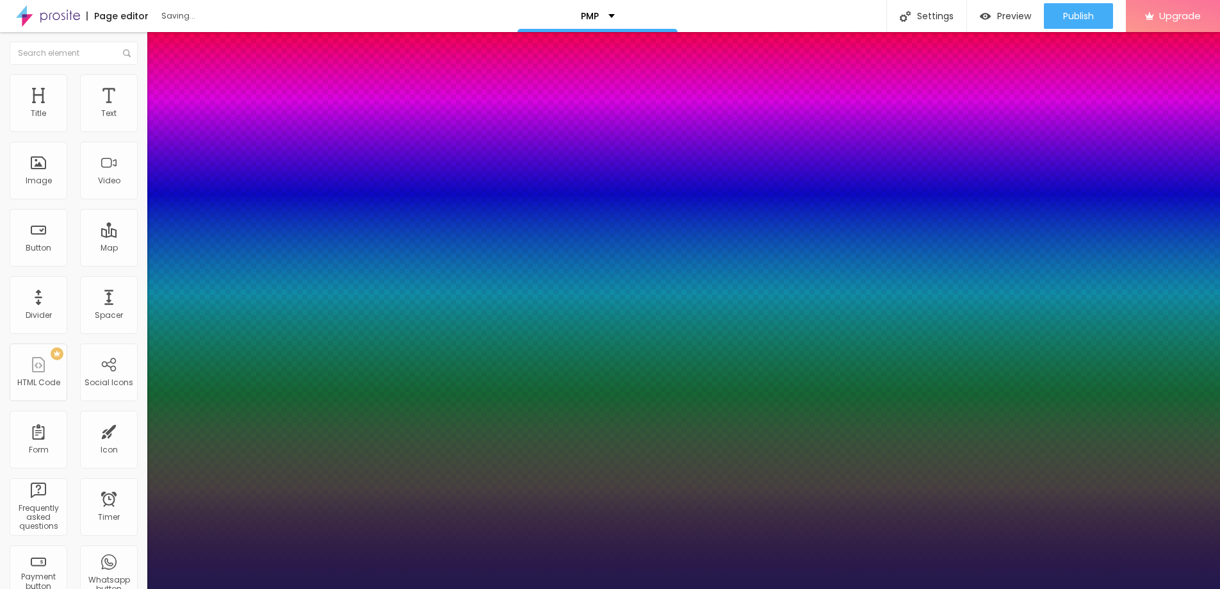
type input "1"
type input "0.2"
click at [216, 588] on div at bounding box center [610, 589] width 1220 height 0
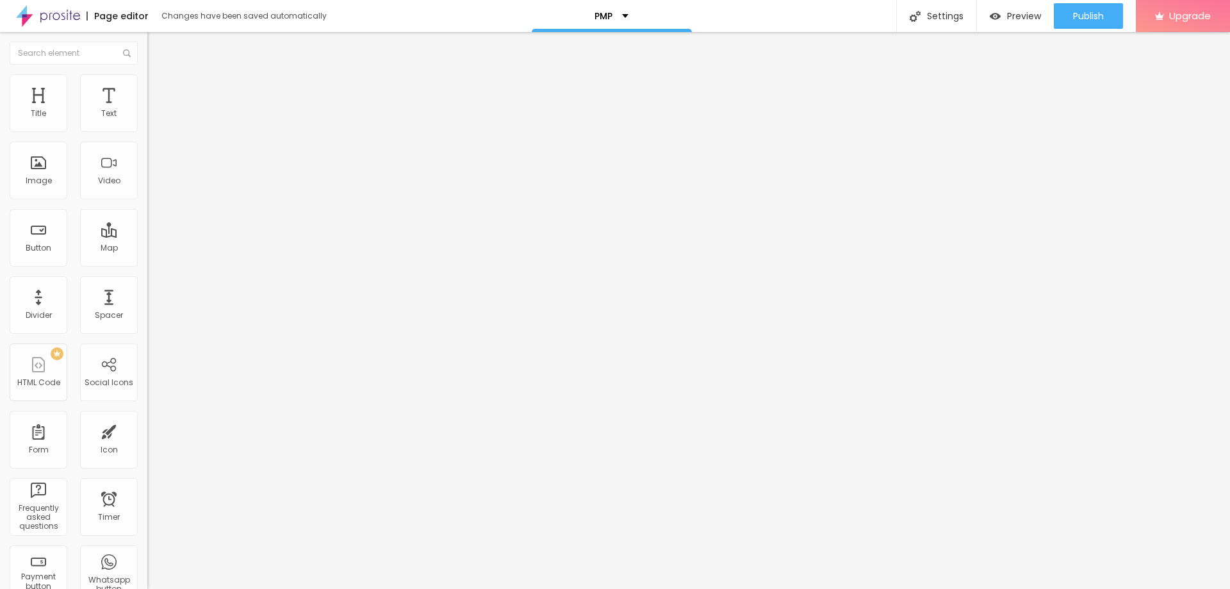
click at [159, 88] on span "Advanced" at bounding box center [180, 82] width 42 height 11
click at [147, 83] on ul "Style Advanced" at bounding box center [220, 74] width 147 height 26
click at [147, 74] on li "Style" at bounding box center [220, 67] width 147 height 13
click at [157, 45] on img "button" at bounding box center [162, 47] width 10 height 10
click at [103, 117] on div "Text" at bounding box center [108, 113] width 15 height 9
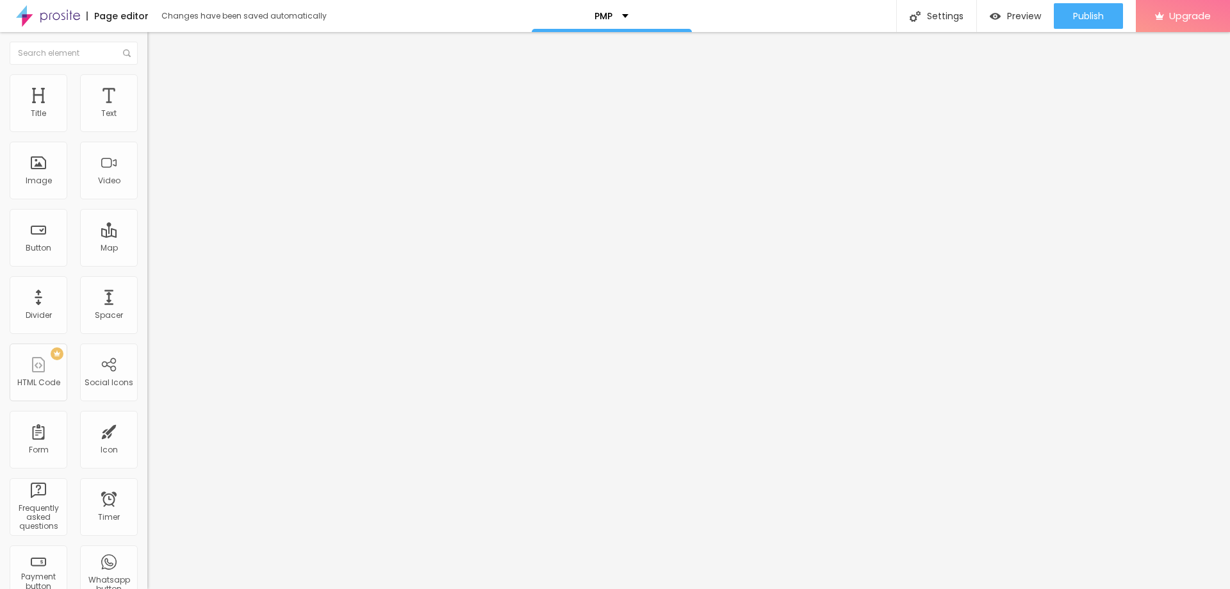
click at [147, 83] on li "Advanced" at bounding box center [220, 80] width 147 height 13
click at [147, 504] on div "Edit Text Style Advanced 18 Top spacing 6 Bottom spacing Html ID Html classes V…" at bounding box center [220, 310] width 147 height 556
drag, startPoint x: 53, startPoint y: 394, endPoint x: 10, endPoint y: 389, distance: 42.7
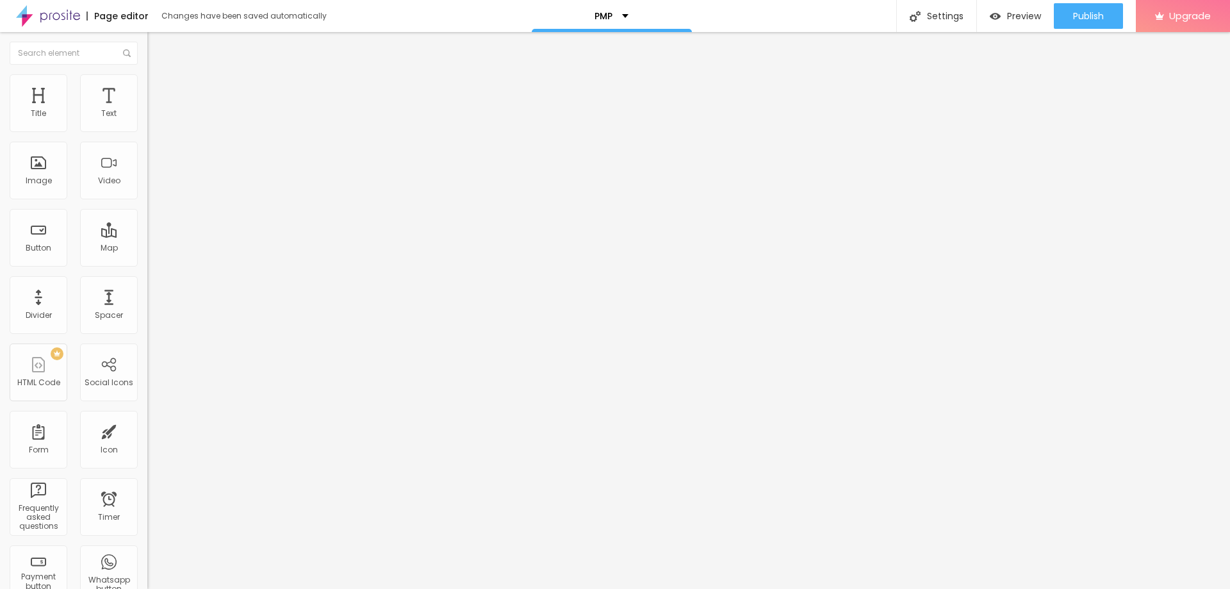
click at [147, 494] on input "text" at bounding box center [224, 500] width 154 height 13
type input "ssss"
click at [147, 486] on div "Html classes" at bounding box center [220, 490] width 147 height 8
drag, startPoint x: 56, startPoint y: 241, endPoint x: 4, endPoint y: 237, distance: 52.1
click at [147, 237] on div "18 Top spacing 6 Bottom spacing Html ID Html classes ssss Visible on devices Ph…" at bounding box center [220, 356] width 147 height 539
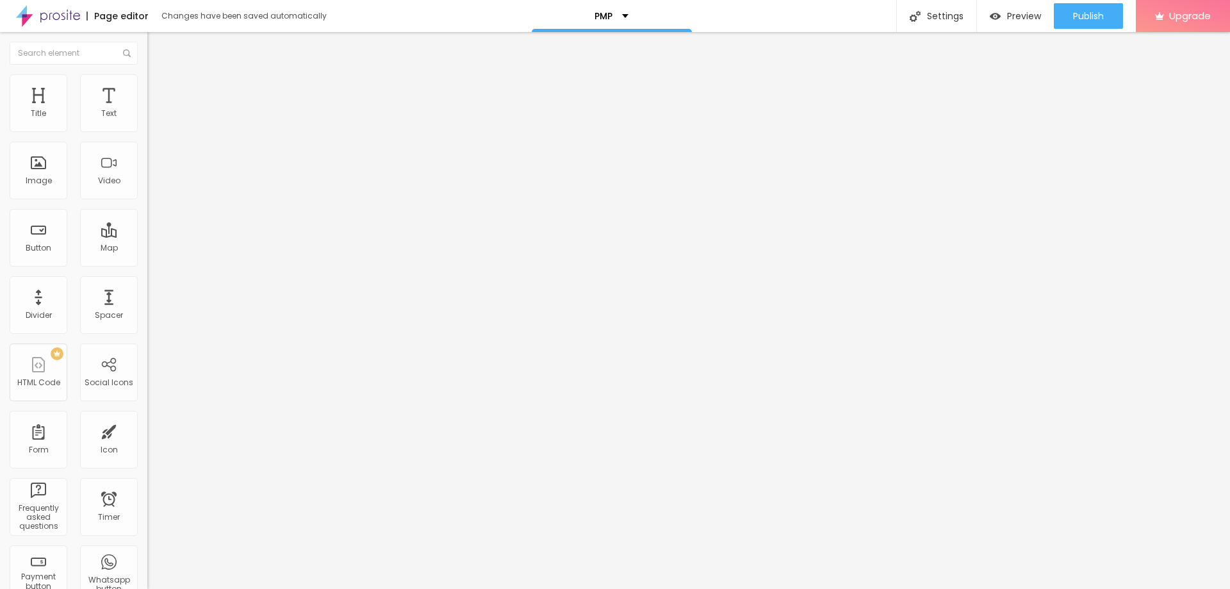
click at [159, 76] on span "Style" at bounding box center [168, 70] width 19 height 11
click at [157, 45] on img "button" at bounding box center [162, 47] width 10 height 10
click at [101, 109] on div "Text" at bounding box center [108, 113] width 15 height 9
click at [946, 11] on div "Settings" at bounding box center [936, 16] width 80 height 32
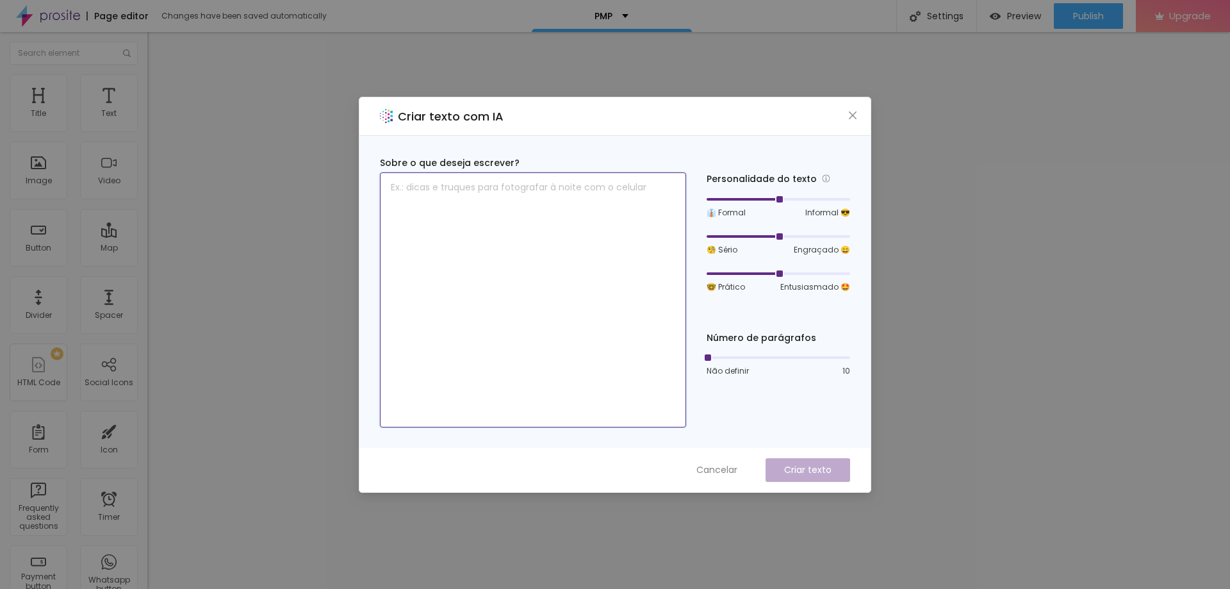
click at [542, 190] on textarea at bounding box center [533, 299] width 306 height 255
paste textarea "Use PMI PMP Exam Dumps for achieving verify success in the Project Management P…"
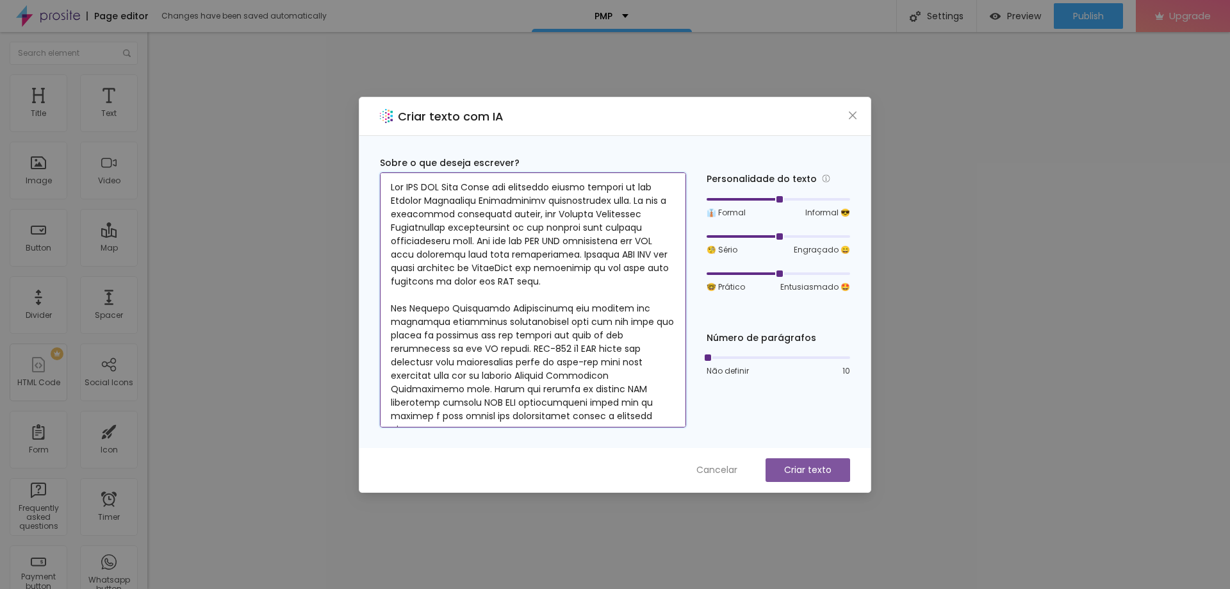
type textarea "Use PMI PMP Exam Dumps for achieving verify success in the Project Management P…"
click at [806, 472] on p "Criar texto" at bounding box center [807, 469] width 47 height 13
click at [719, 467] on span "Cancelar" at bounding box center [716, 469] width 41 height 13
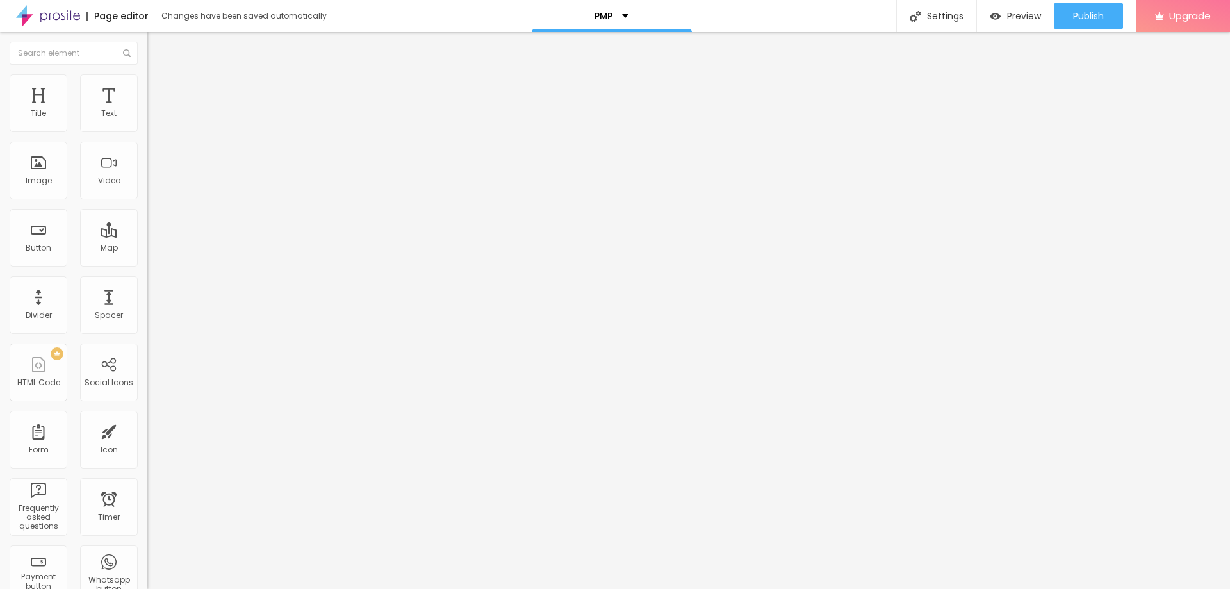
click at [157, 45] on img "button" at bounding box center [162, 47] width 10 height 10
click at [157, 42] on img "button" at bounding box center [162, 47] width 10 height 10
click at [95, 97] on div "Text" at bounding box center [109, 103] width 58 height 58
click at [157, 46] on img "button" at bounding box center [162, 47] width 10 height 10
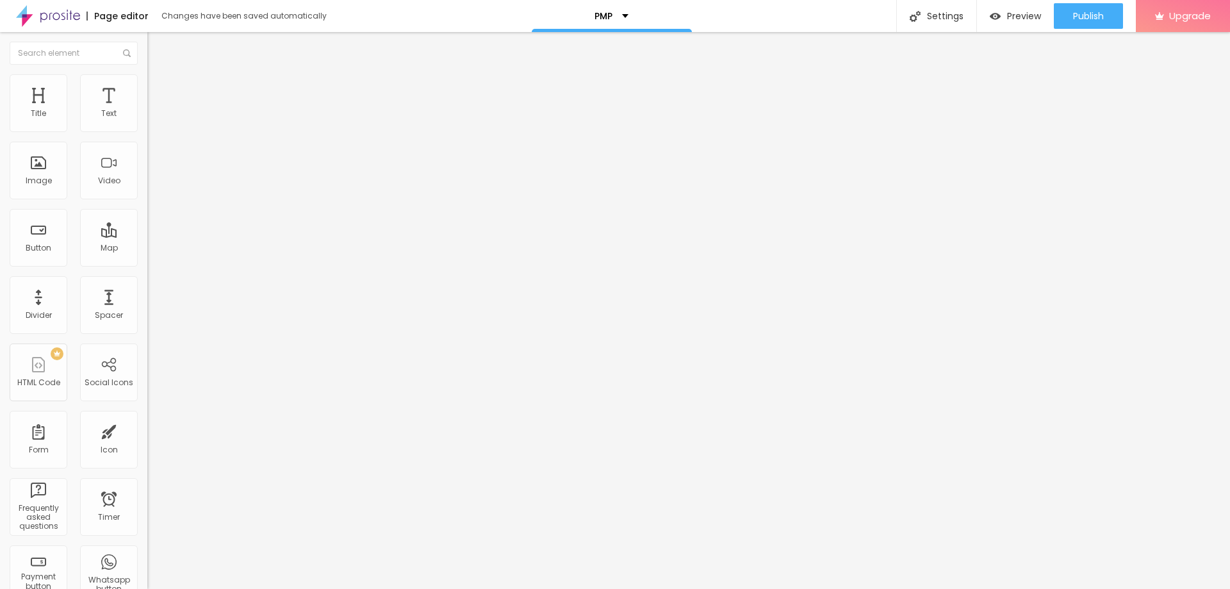
click at [159, 88] on span "Advanced" at bounding box center [180, 82] width 42 height 11
click at [157, 45] on img "button" at bounding box center [162, 47] width 10 height 10
click at [157, 43] on img "button" at bounding box center [162, 47] width 10 height 10
click at [157, 45] on img "button" at bounding box center [162, 47] width 10 height 10
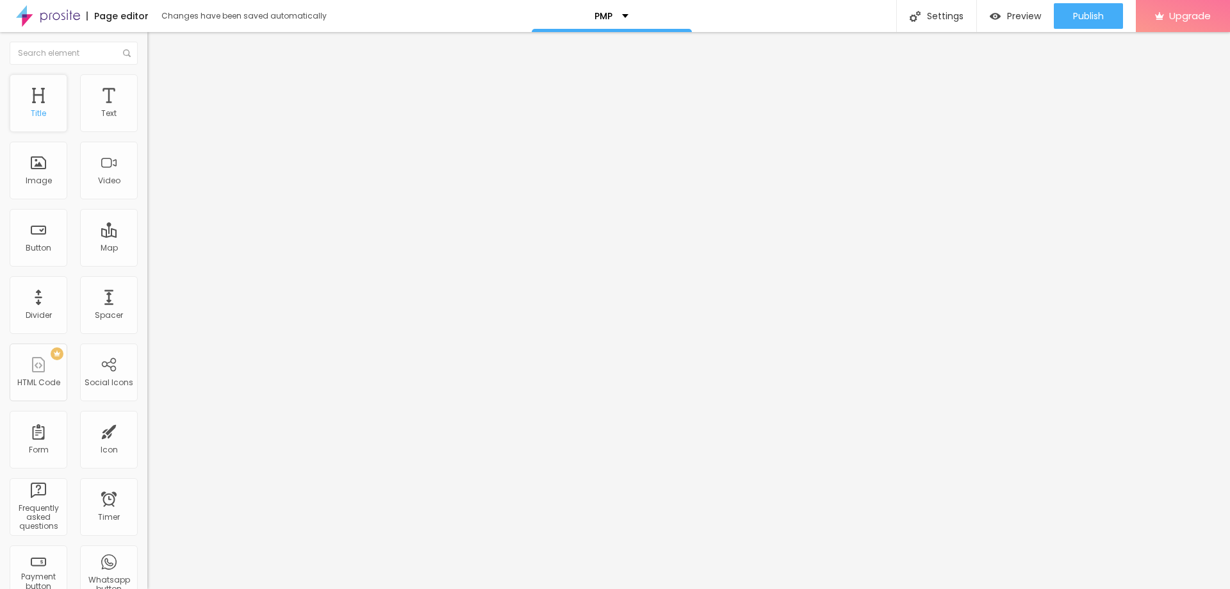
click at [38, 109] on div "Title" at bounding box center [38, 113] width 15 height 9
click at [147, 121] on span "Heading 2" at bounding box center [176, 113] width 58 height 16
click at [147, 131] on span "Heading 3" at bounding box center [171, 125] width 49 height 11
click at [159, 88] on span "Advanced" at bounding box center [180, 82] width 42 height 11
click at [159, 76] on span "Style" at bounding box center [168, 70] width 19 height 11
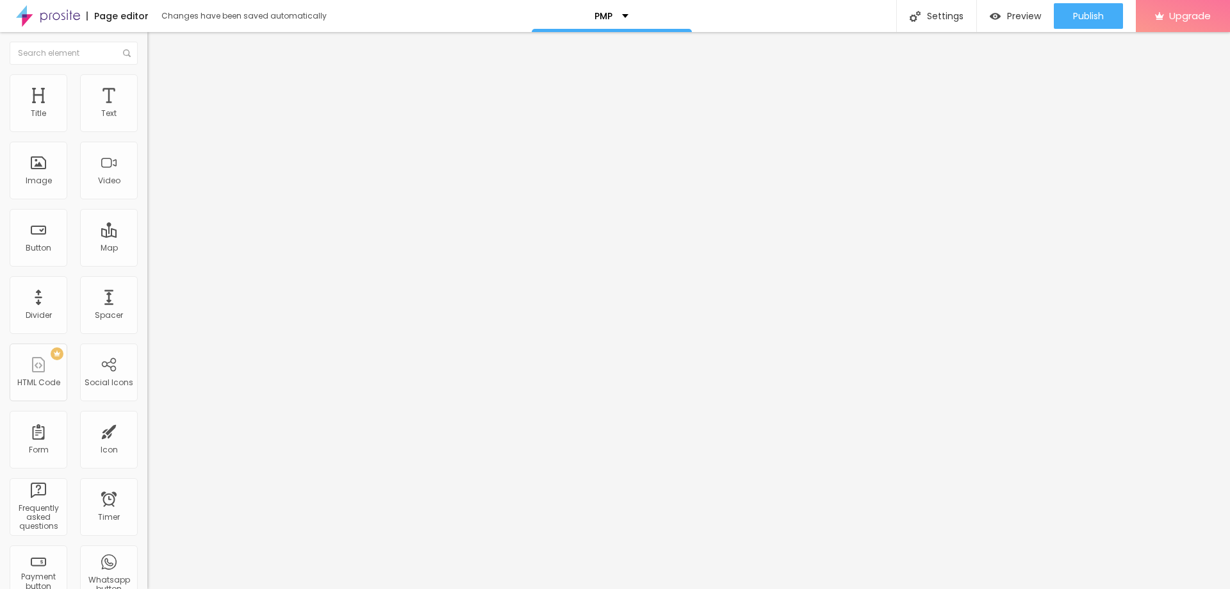
click at [152, 187] on icon "button" at bounding box center [156, 183] width 8 height 8
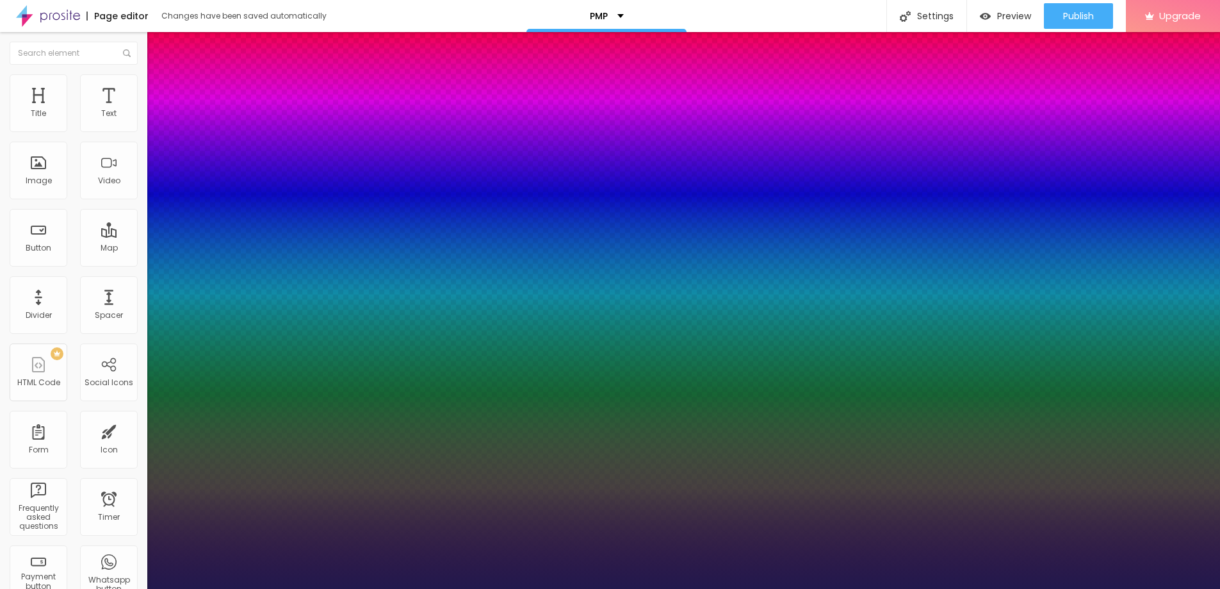
type input "1"
type input "14"
type input "1"
type input "15"
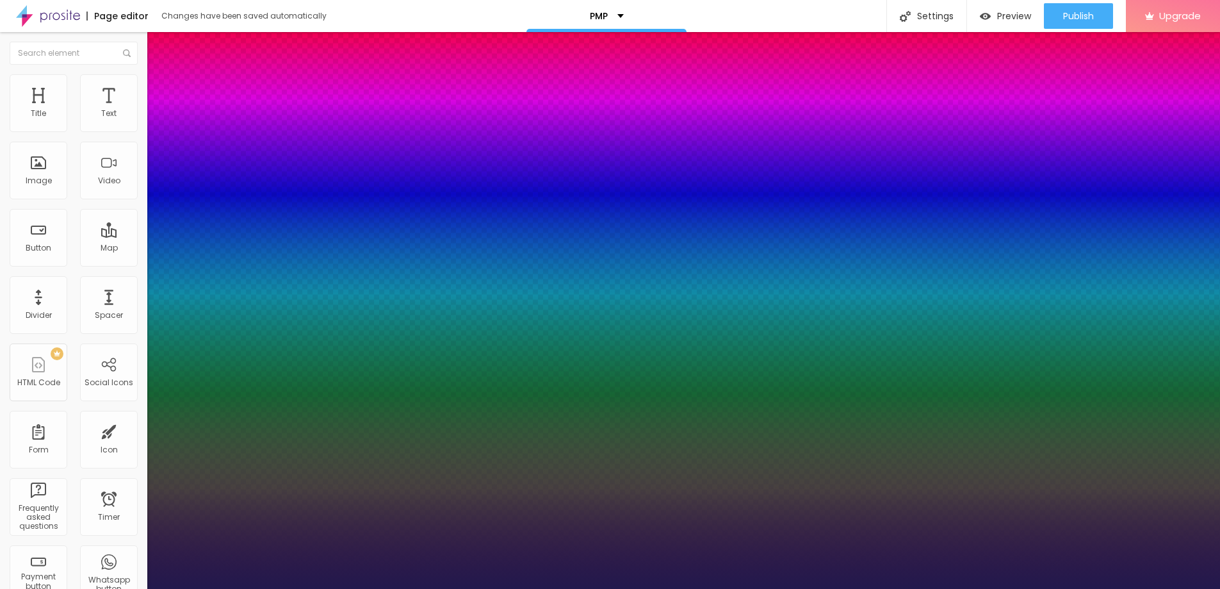
type input "15"
type input "1"
type input "16"
type input "1"
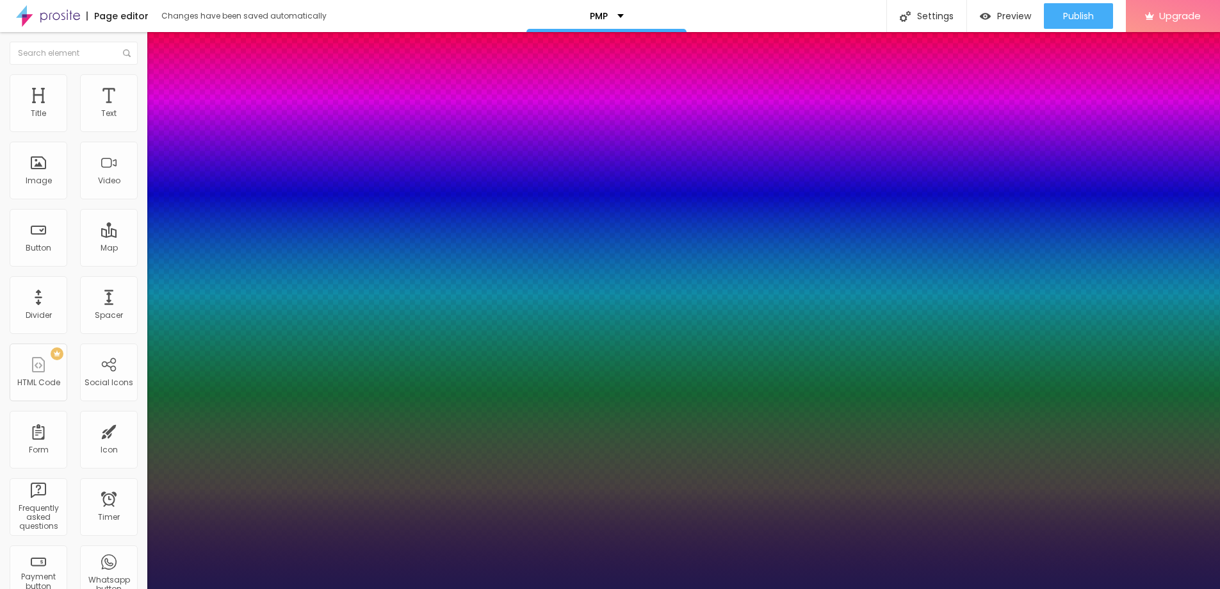
type input "17"
type input "1"
type input "18"
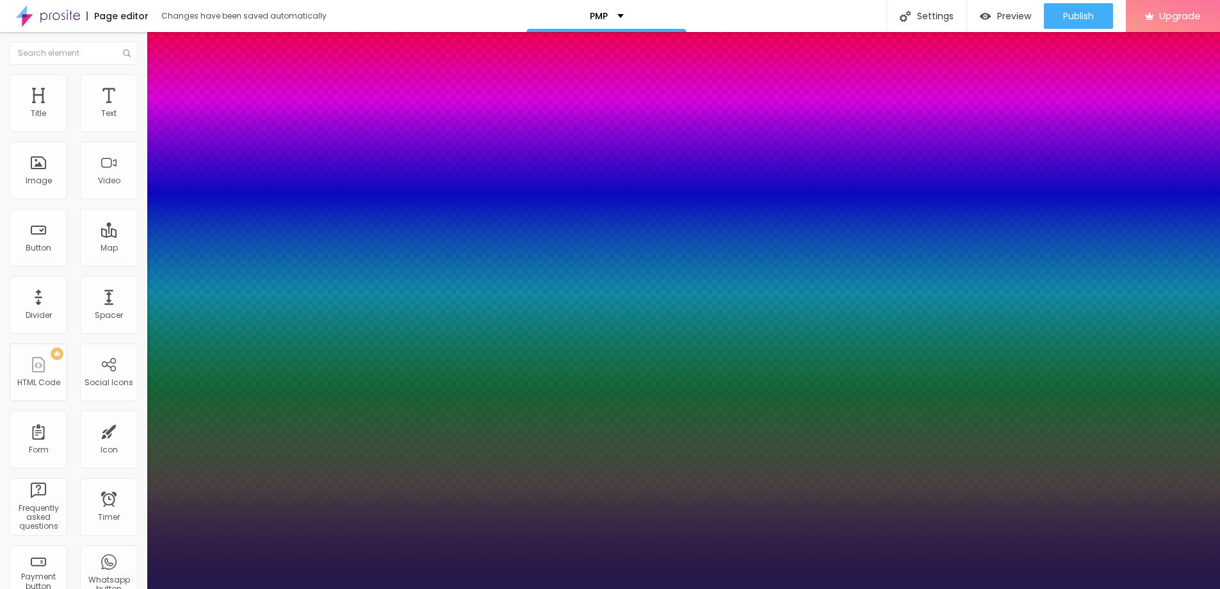
type input "1"
type input "19"
type input "1"
type input "20"
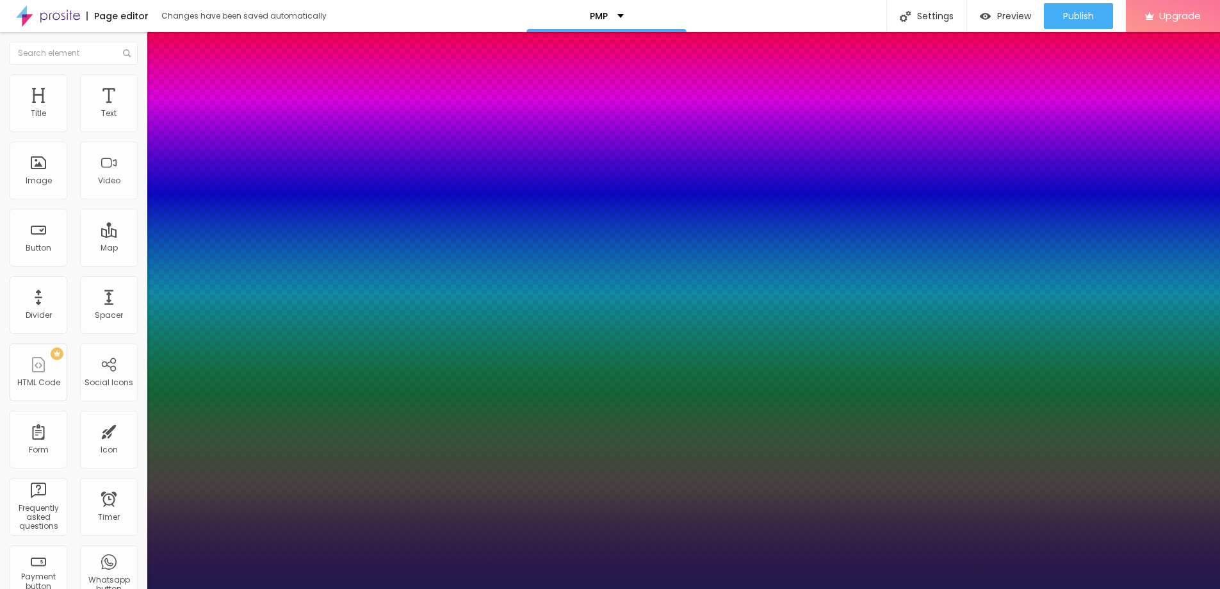
type input "20"
type input "1"
type input "20"
type input "1"
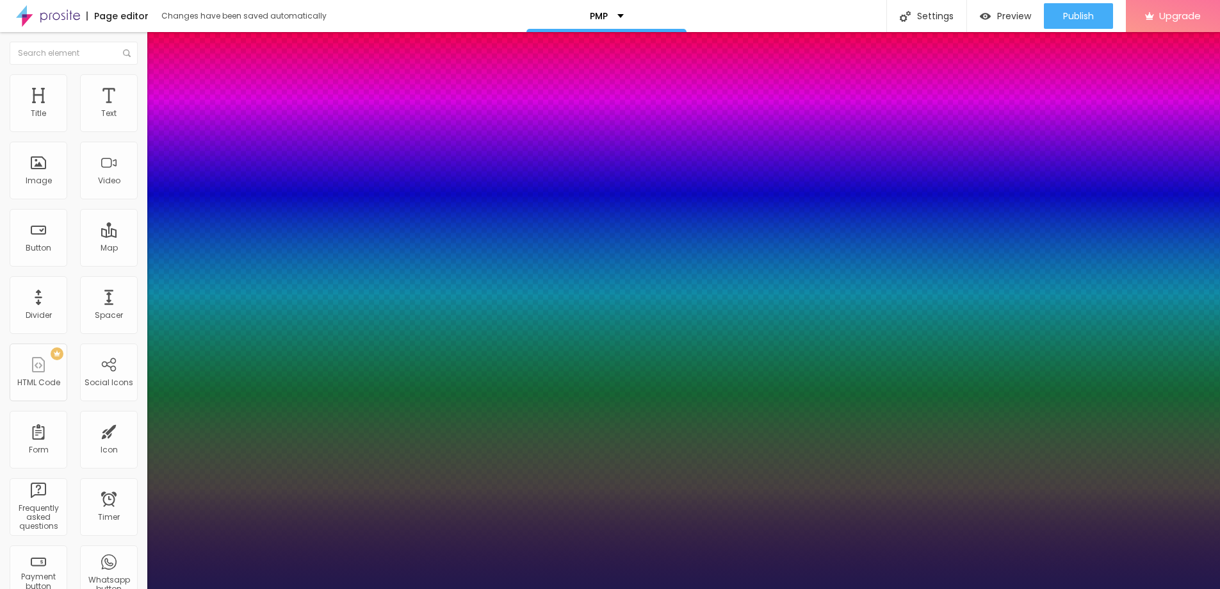
click at [466, 588] on div at bounding box center [610, 589] width 1220 height 0
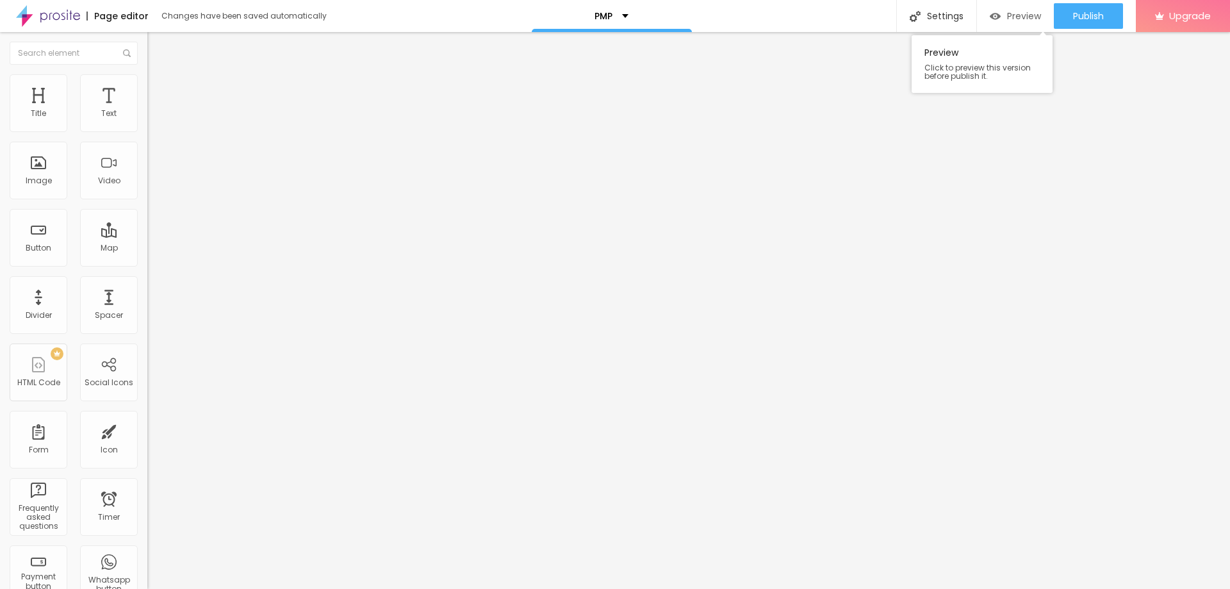
click at [1020, 13] on span "Preview" at bounding box center [1024, 16] width 34 height 10
click at [1076, 15] on span "Publish" at bounding box center [1088, 16] width 31 height 10
click at [1008, 17] on span "Preview" at bounding box center [1024, 16] width 34 height 10
click at [157, 45] on img "button" at bounding box center [162, 47] width 10 height 10
click at [157, 45] on div "Edit Title" at bounding box center [186, 47] width 58 height 10
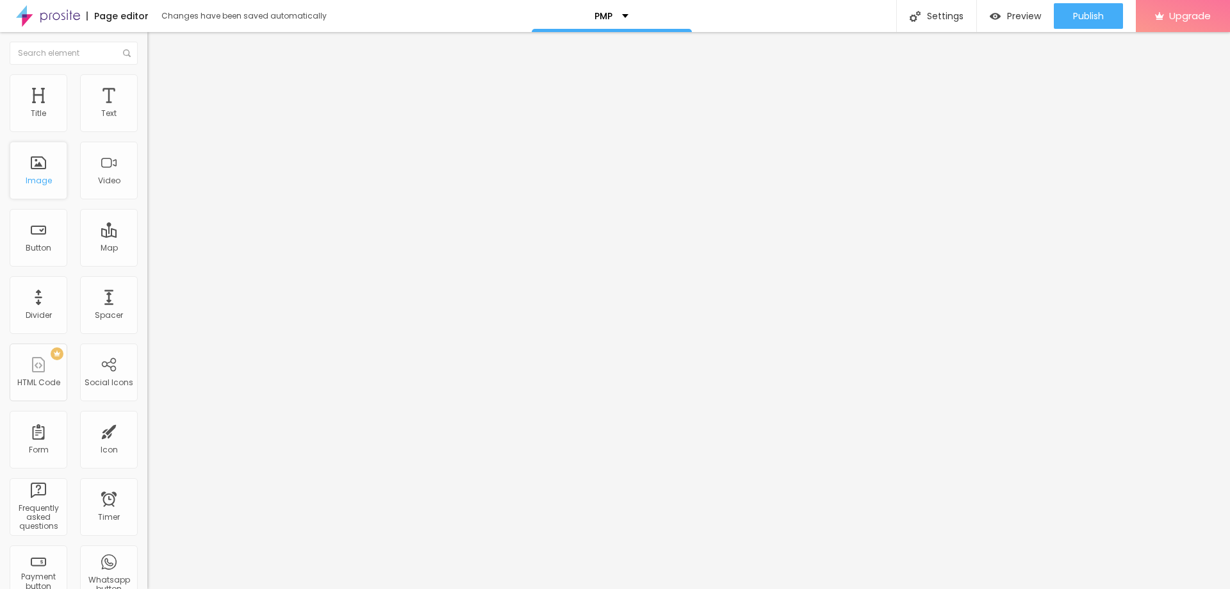
click at [44, 165] on div "Image" at bounding box center [39, 171] width 58 height 58
click at [157, 47] on img "button" at bounding box center [162, 47] width 10 height 10
click at [147, 110] on span "Add image" at bounding box center [173, 104] width 53 height 11
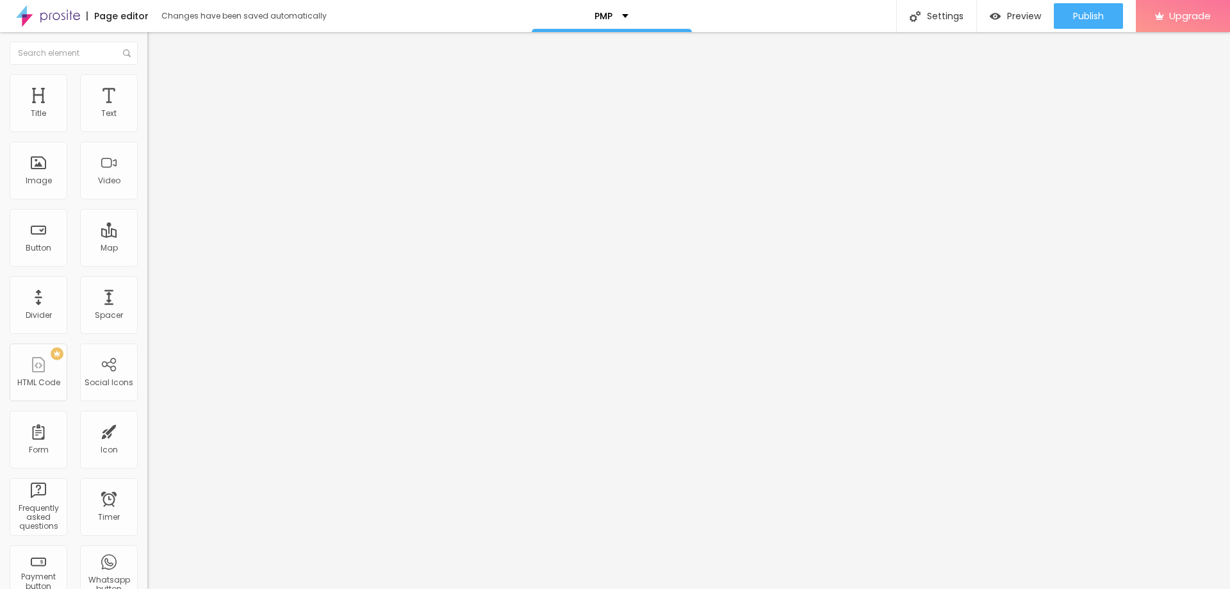
click at [147, 110] on span "Add image" at bounding box center [173, 104] width 53 height 11
click at [147, 242] on div "Link" at bounding box center [220, 238] width 147 height 8
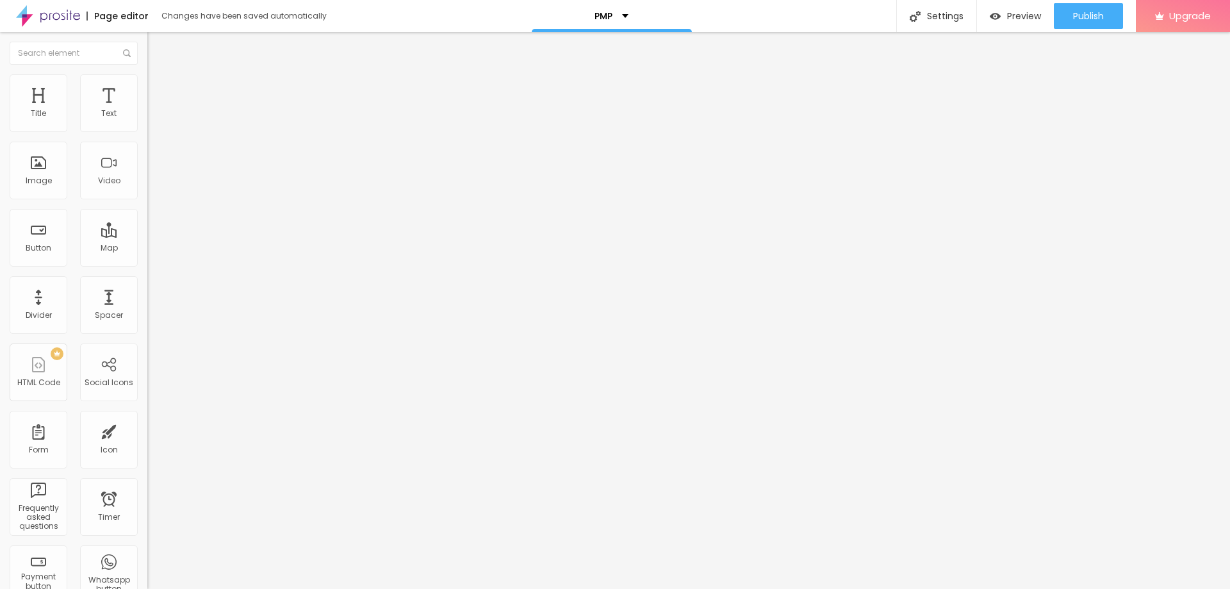
click at [147, 250] on div "URL" at bounding box center [220, 246] width 147 height 8
click at [147, 263] on input "https://" at bounding box center [224, 256] width 154 height 13
drag, startPoint x: 58, startPoint y: 344, endPoint x: 6, endPoint y: 344, distance: 51.9
click at [147, 293] on div "Change image Image description (Alt) Align Aspect Ratio Original Cinema 16:9 De…" at bounding box center [220, 196] width 147 height 193
paste input "[DOMAIN_NAME][URL]"
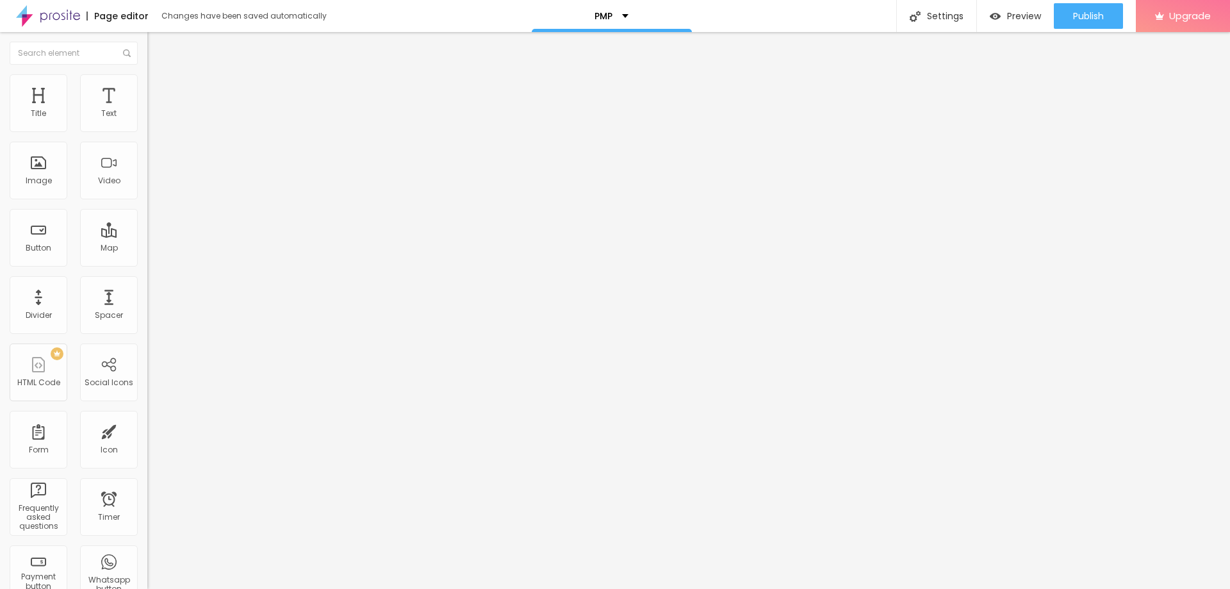
scroll to position [0, 88]
type input "[URL][DOMAIN_NAME]"
click at [147, 293] on div "Open in new tab" at bounding box center [220, 289] width 147 height 6
click at [147, 285] on div "URL [URL][DOMAIN_NAME] Open in new tab" at bounding box center [220, 263] width 147 height 43
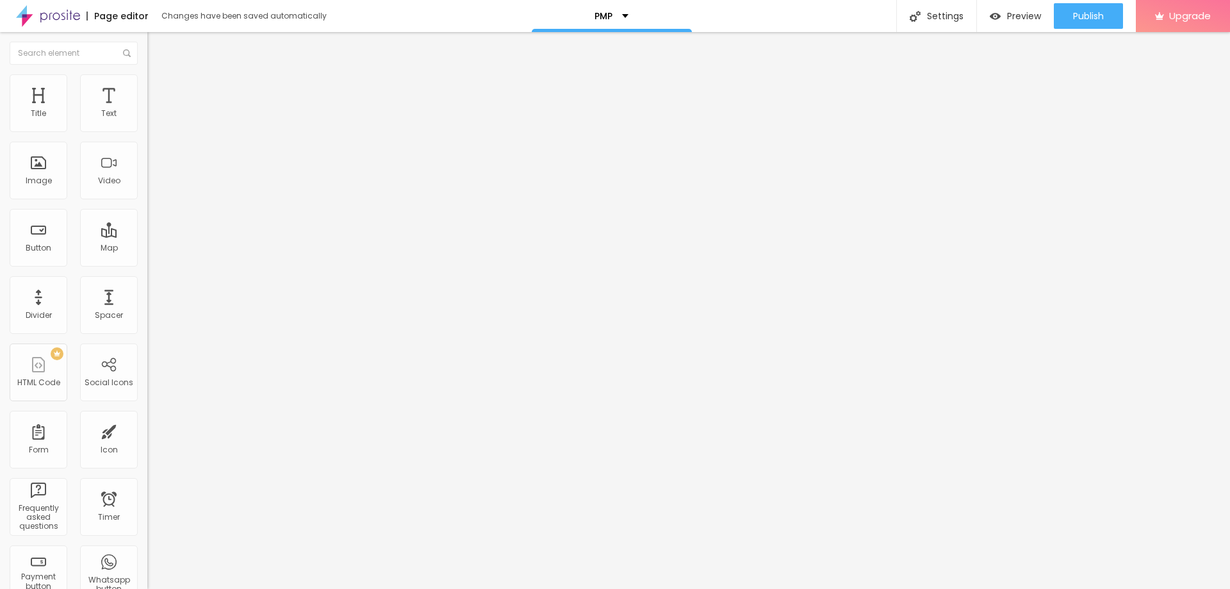
click at [159, 86] on span "Style" at bounding box center [168, 82] width 19 height 11
type input "95"
type input "90"
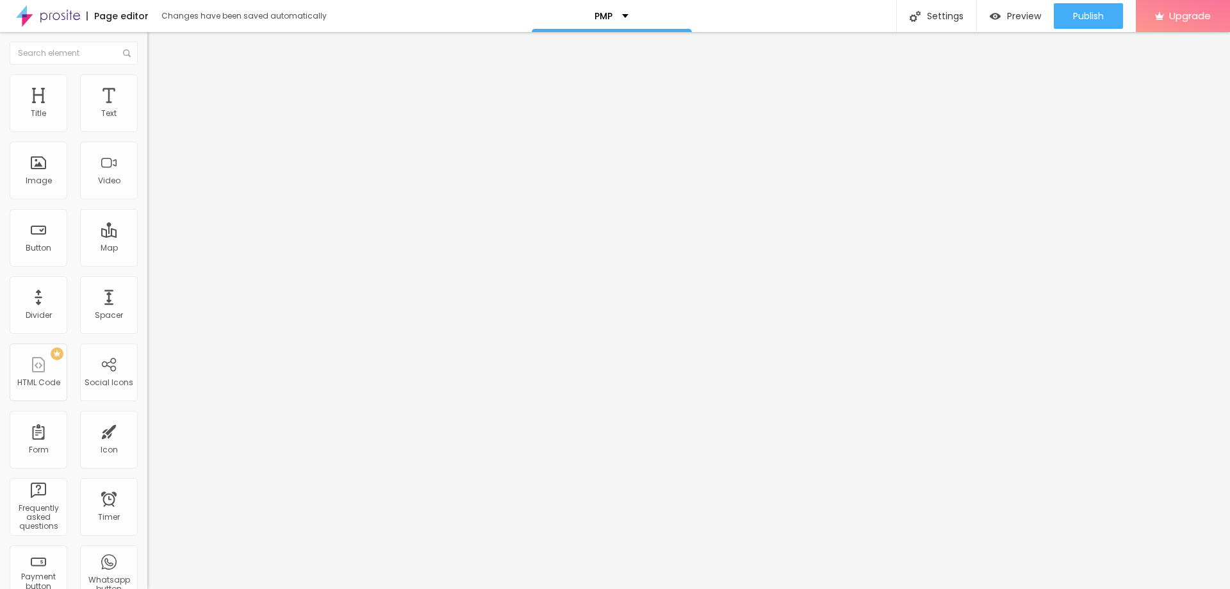
drag, startPoint x: 134, startPoint y: 138, endPoint x: 106, endPoint y: 136, distance: 28.2
click at [147, 131] on input "range" at bounding box center [188, 126] width 83 height 10
click at [159, 91] on span "Advanced" at bounding box center [180, 95] width 42 height 11
click at [147, 85] on li "Style" at bounding box center [220, 80] width 147 height 13
drag, startPoint x: 133, startPoint y: 138, endPoint x: 109, endPoint y: 136, distance: 24.4
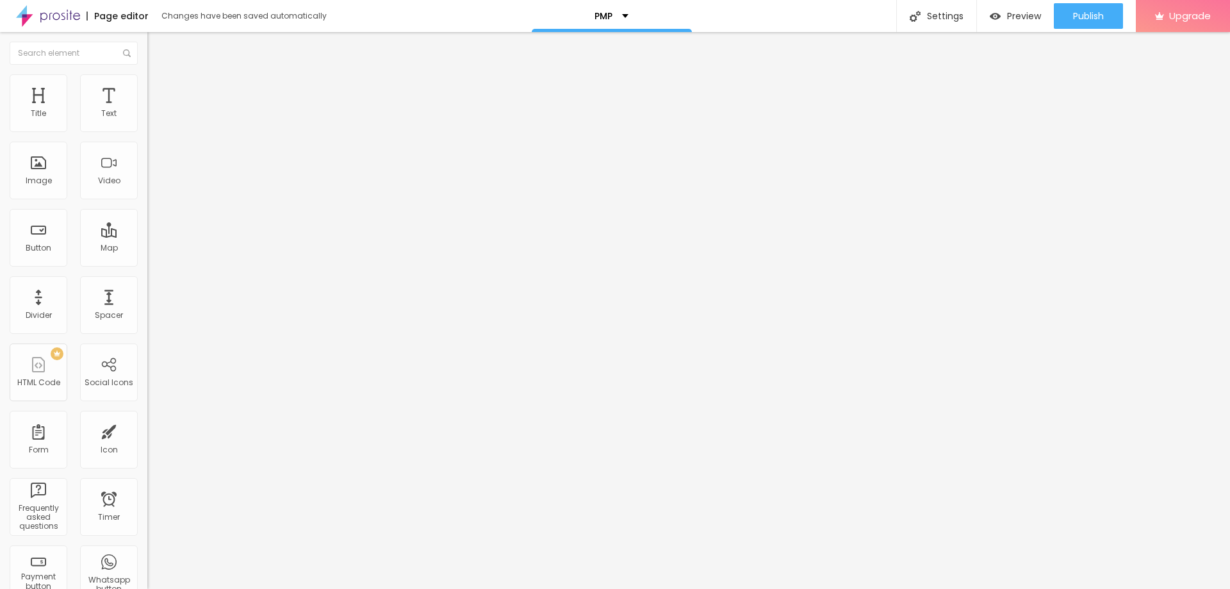
click at [147, 131] on input "range" at bounding box center [188, 126] width 83 height 10
click at [1082, 12] on span "Publish" at bounding box center [1088, 16] width 31 height 10
click at [1018, 88] on link "View page" at bounding box center [1050, 89] width 115 height 8
click at [937, 16] on div "Settings" at bounding box center [936, 16] width 80 height 32
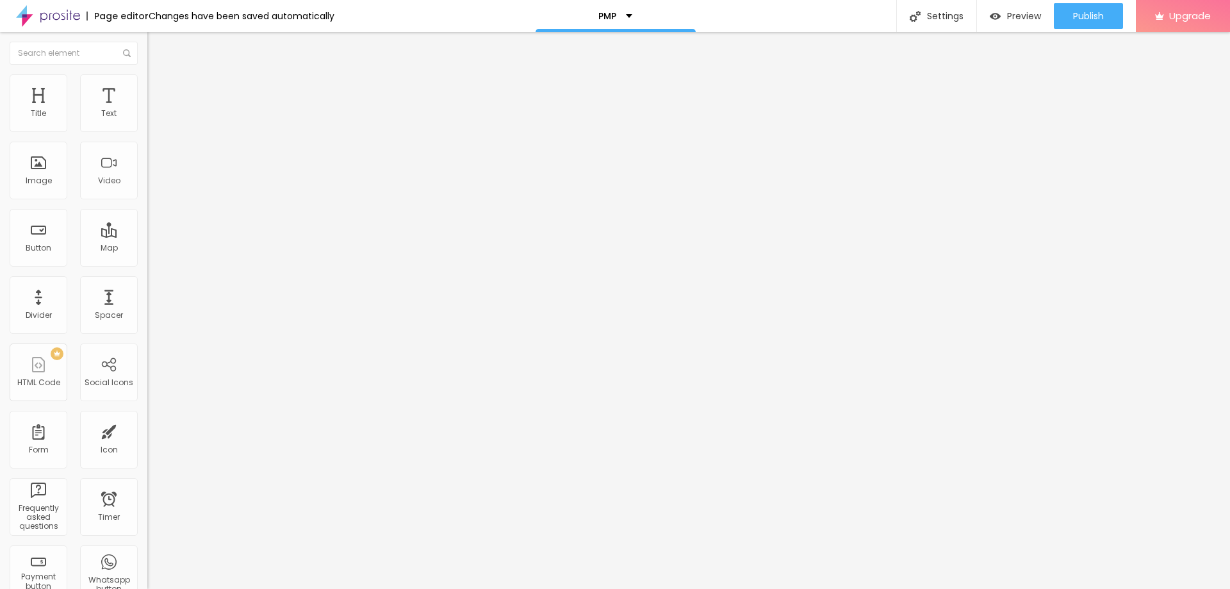
paste input "Exam PMP PDF Dumps -Verify PMI Exam Questions"
type input "Exam PMP PDF Dumps - Verify PMI Exam Questions"
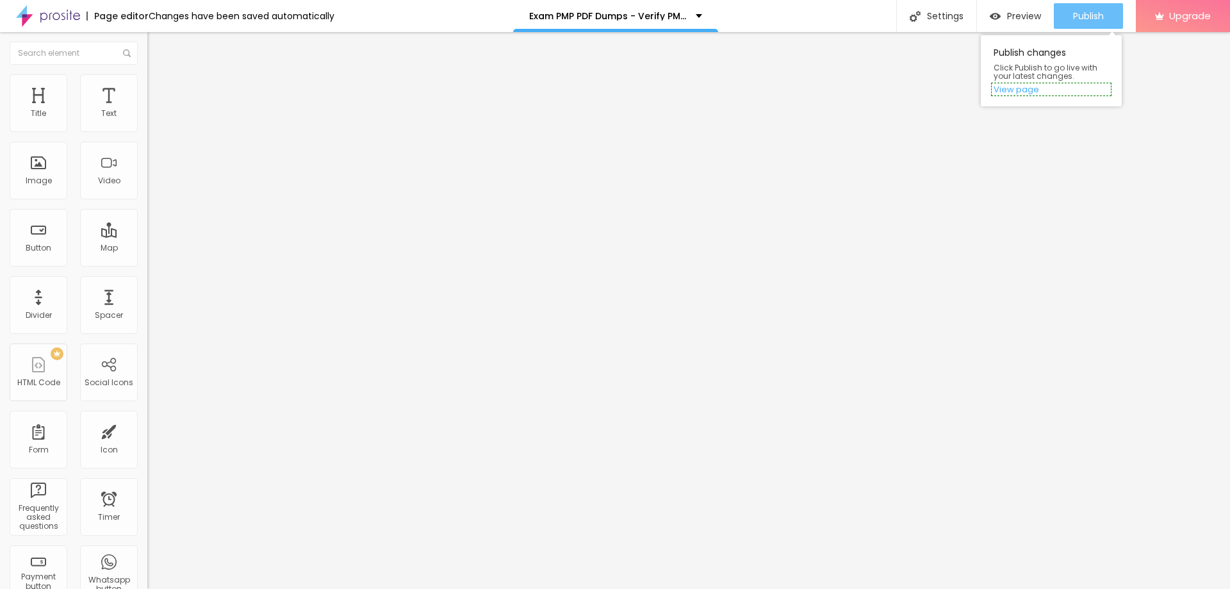
click at [1076, 15] on span "Publish" at bounding box center [1088, 16] width 31 height 10
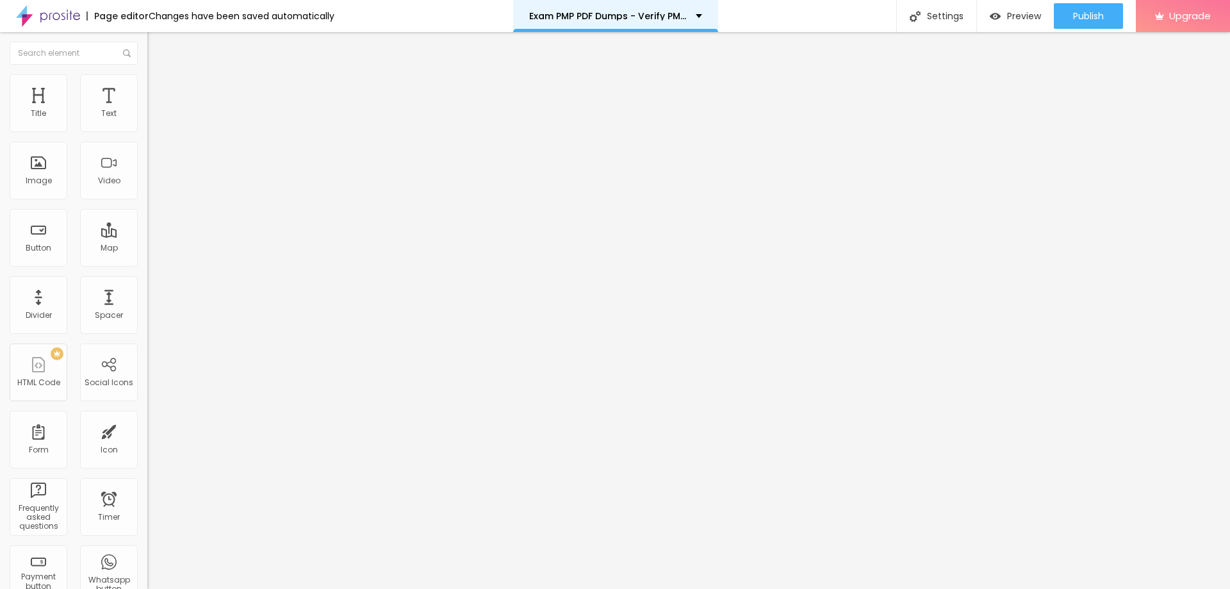
click at [692, 13] on div "Exam PMP PDF Dumps - Verify PMI Exam Questions" at bounding box center [615, 16] width 173 height 9
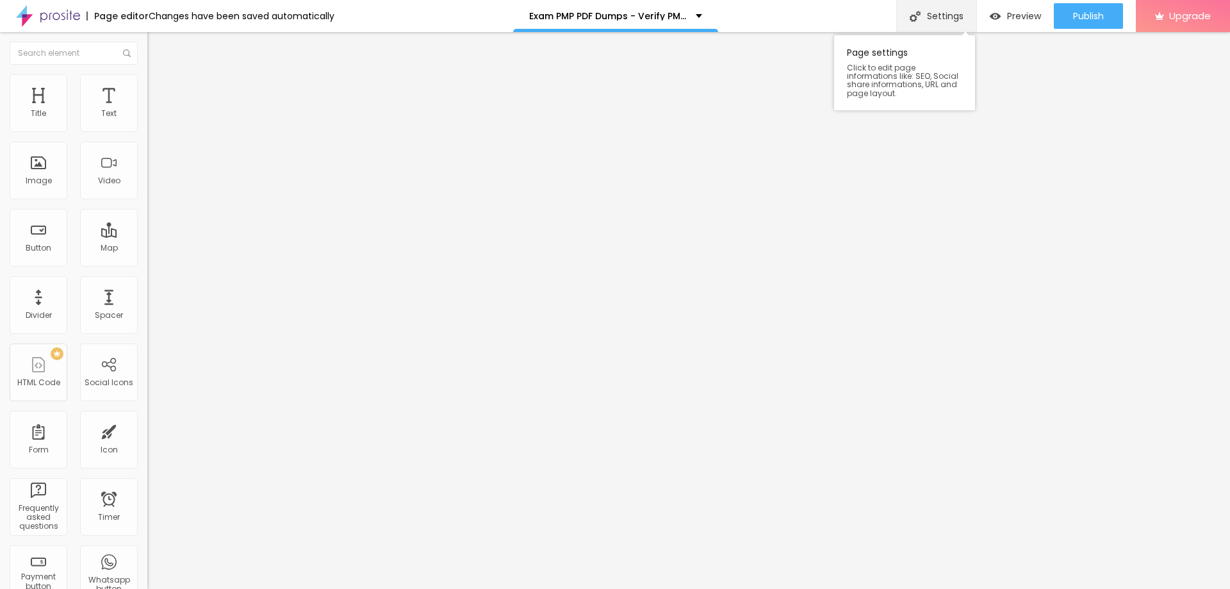
click at [930, 12] on div "Settings" at bounding box center [936, 16] width 80 height 32
paste input "Exam PMP PDF Dumps -Verify PMI Exam Questions"
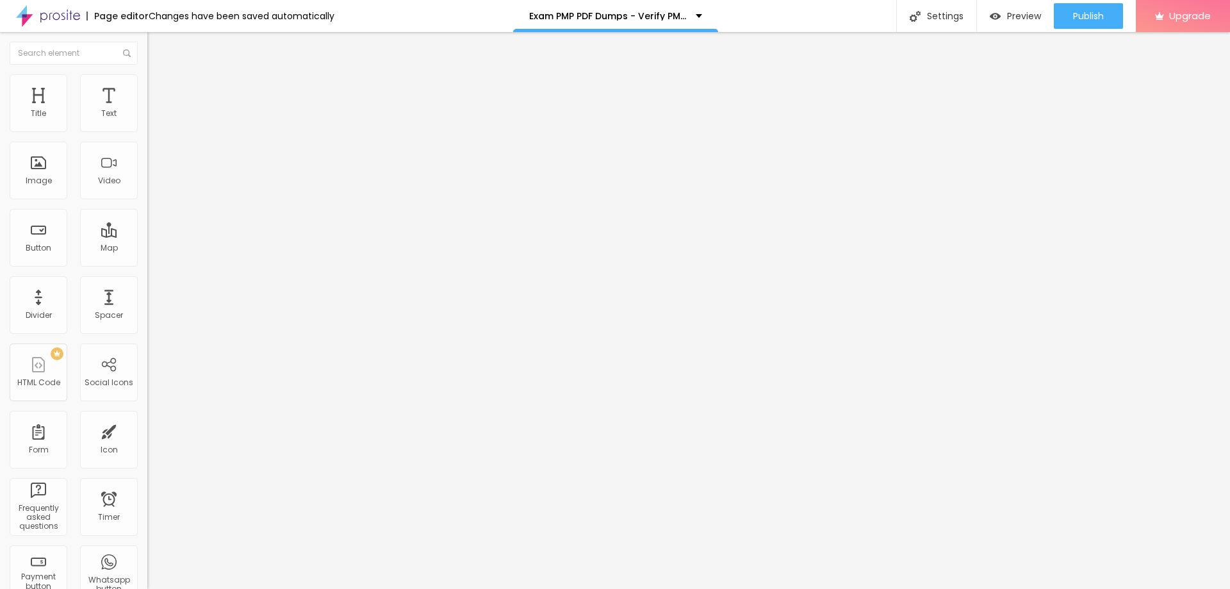
type input "Exam PMP PDF Dumps -Verify PMI Exam Questions"
paste textarea "Use PMI PMP Exam Dumps for achieving verify success in the Project Management P…"
type textarea "Use PMI PMP Exam Dumps for achieving verify success in the Project Management P…"
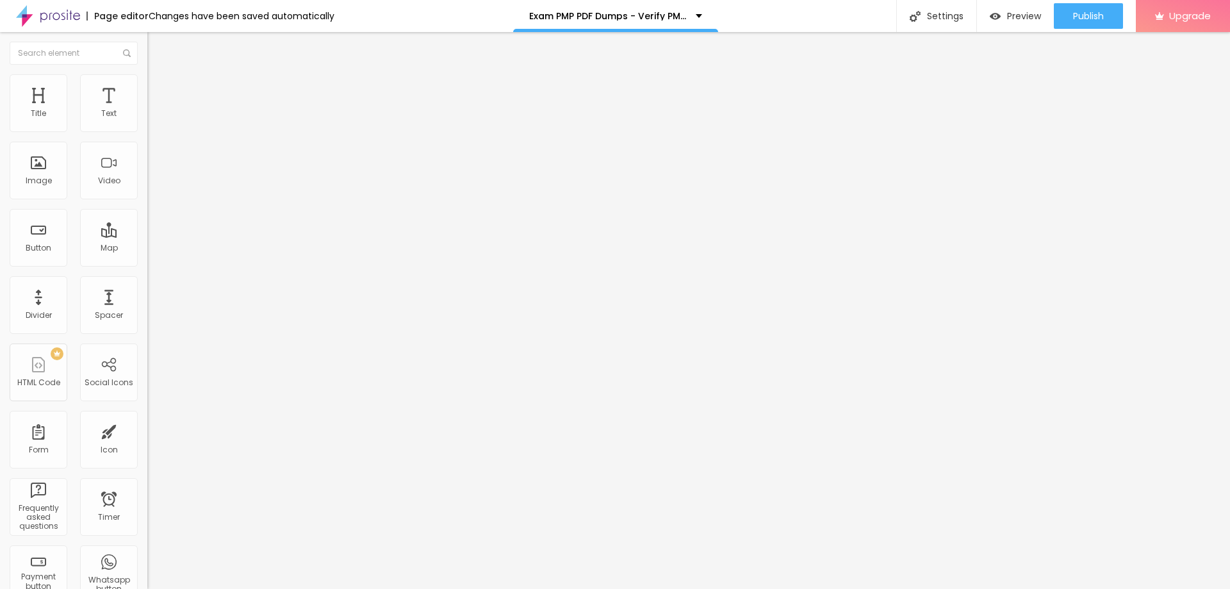
drag, startPoint x: 536, startPoint y: 152, endPoint x: 626, endPoint y: 155, distance: 89.7
copy h1 "PMP PDF Dumps"
paste textarea "PMP PDF Dumps"
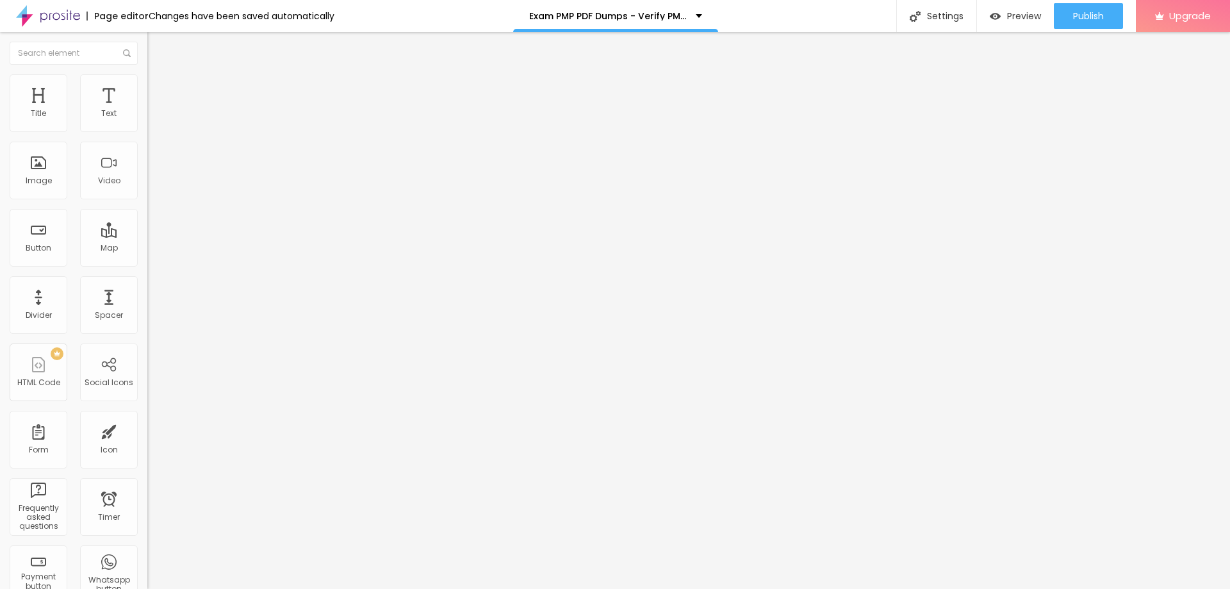
drag, startPoint x: 672, startPoint y: 152, endPoint x: 786, endPoint y: 153, distance: 114.0
drag, startPoint x: 498, startPoint y: 420, endPoint x: 513, endPoint y: 419, distance: 15.4
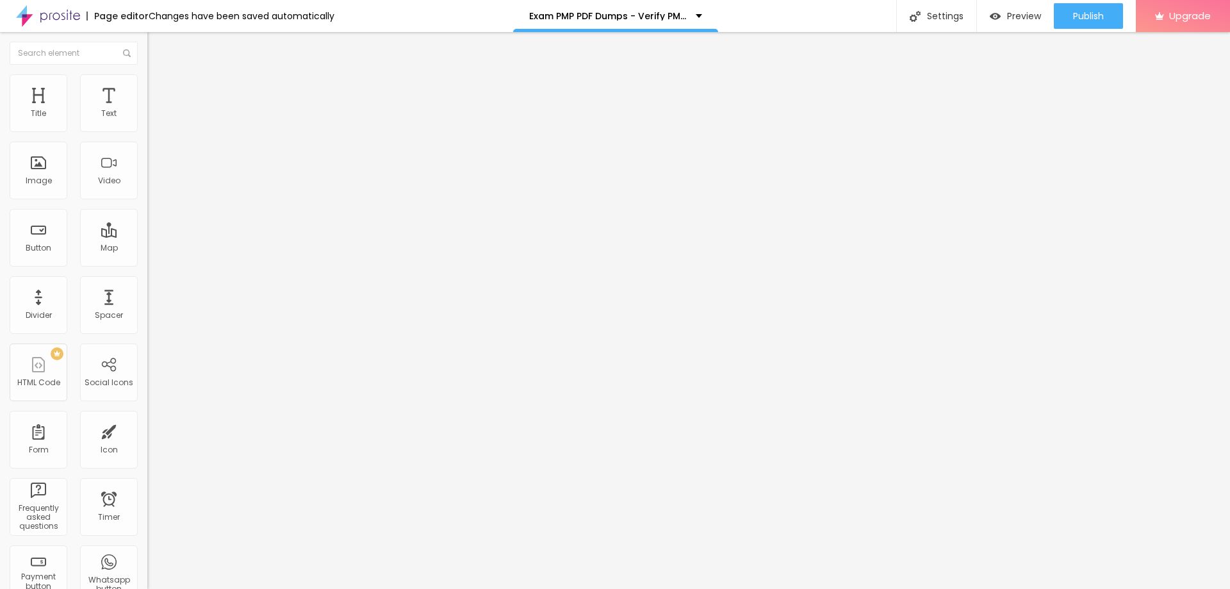
paste textarea "PMP"
drag, startPoint x: 695, startPoint y: 152, endPoint x: 786, endPoint y: 151, distance: 90.9
copy h1 "Exam Questions"
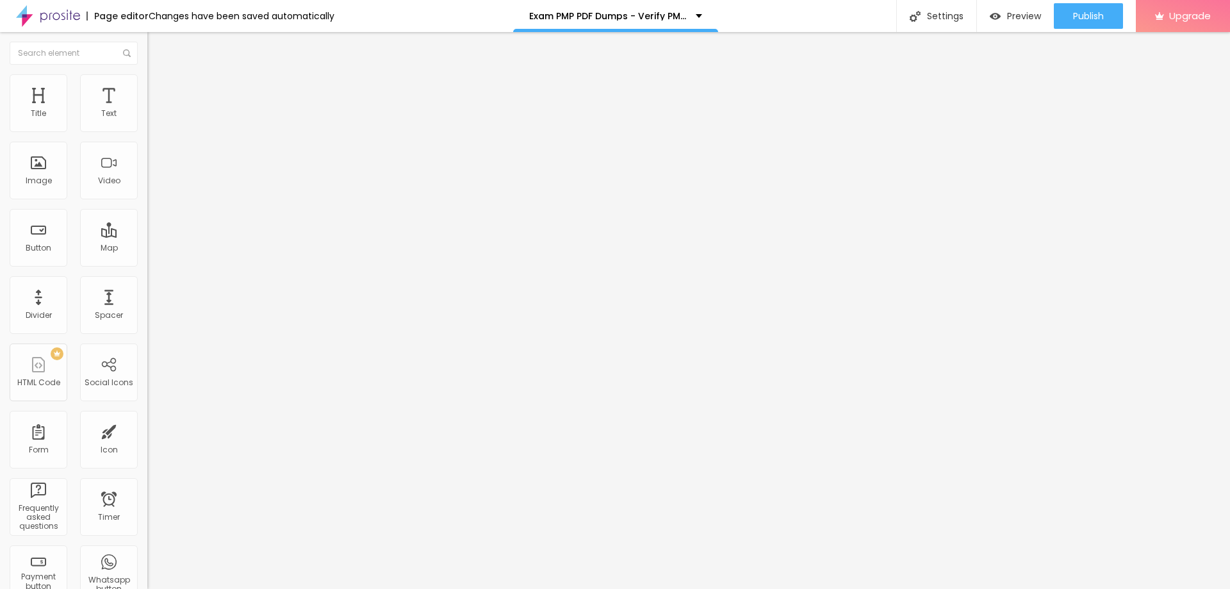
paste textarea "Exam Questions"
drag, startPoint x: 754, startPoint y: 183, endPoint x: 612, endPoint y: 191, distance: 142.4
copy p "Project Management Professional"
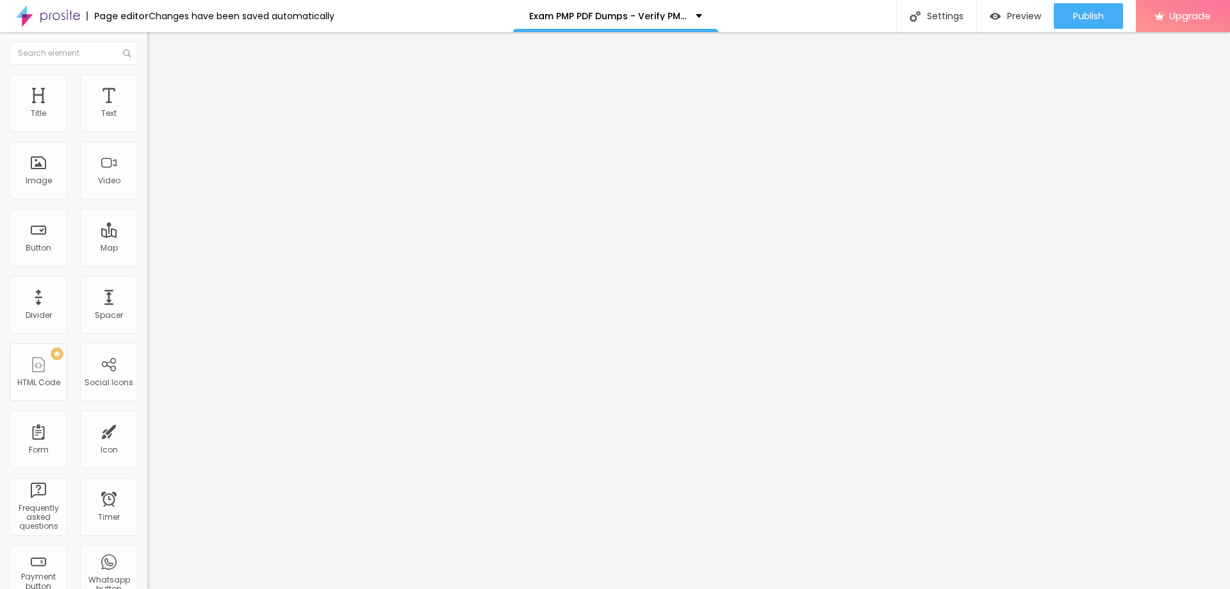
copy p "Project Management Professional certification"
paste textarea "Project Management Professional certification"
type textarea "PMP PDF Dumps, PMP Exam Questions, Project Management Professional certification"
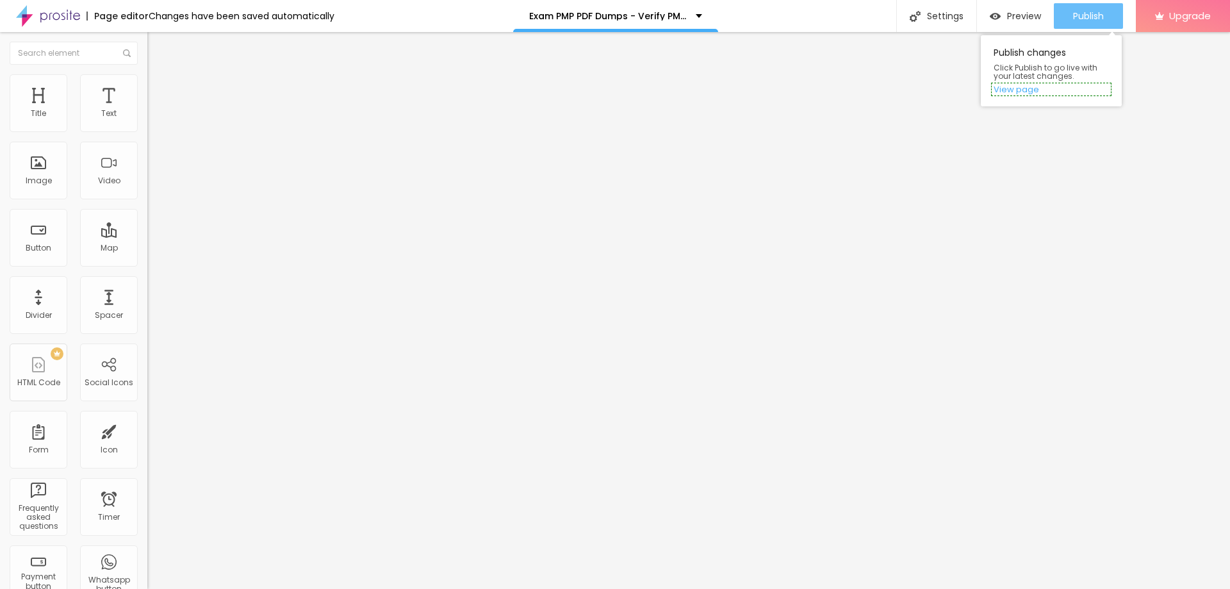
click at [1075, 15] on span "Publish" at bounding box center [1088, 16] width 31 height 10
click at [147, 110] on span "Heading 1" at bounding box center [178, 101] width 63 height 18
click at [147, 190] on button "button" at bounding box center [156, 182] width 18 height 13
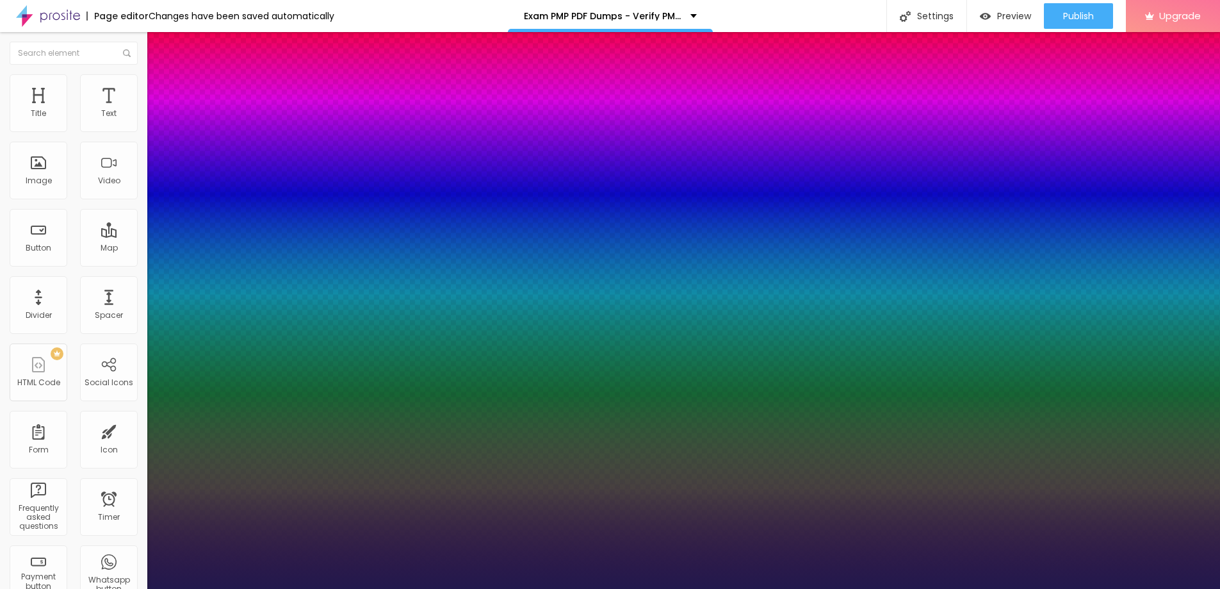
type input "1"
type input "14"
type input "1"
type input "15"
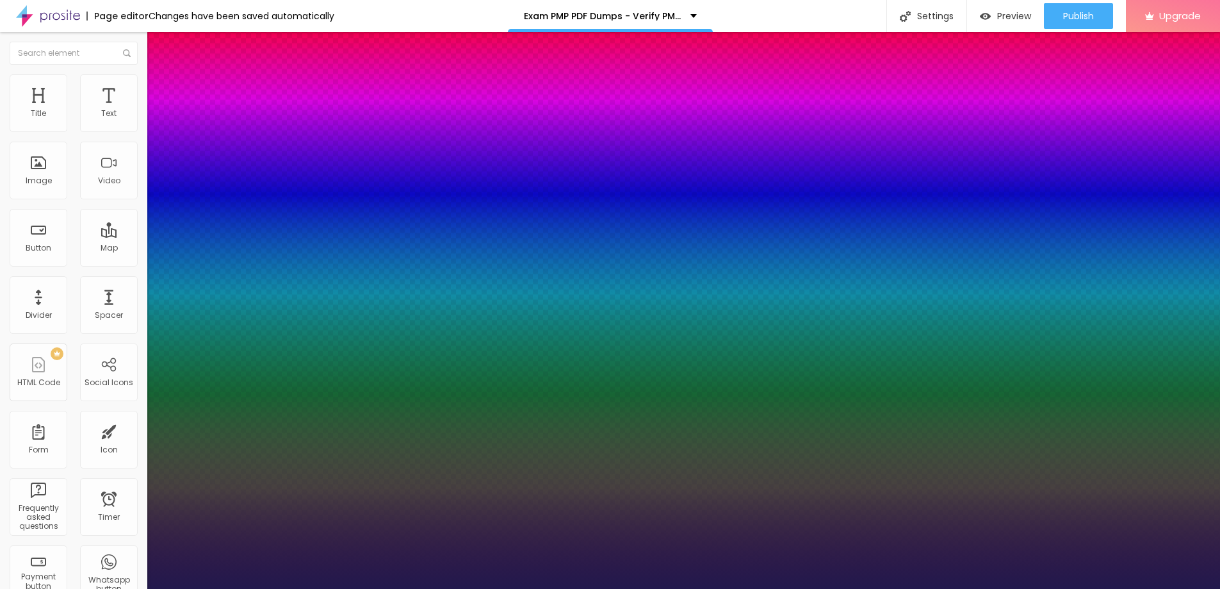
type input "15"
type input "1"
type input "16"
type input "1"
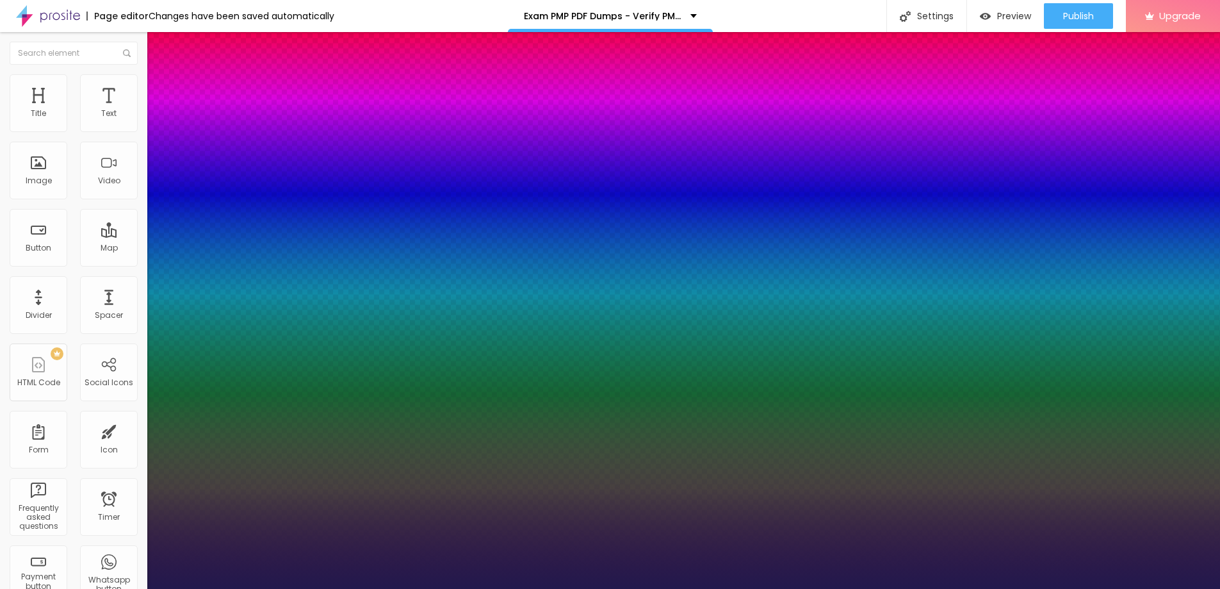
type input "17"
type input "1"
type input "18"
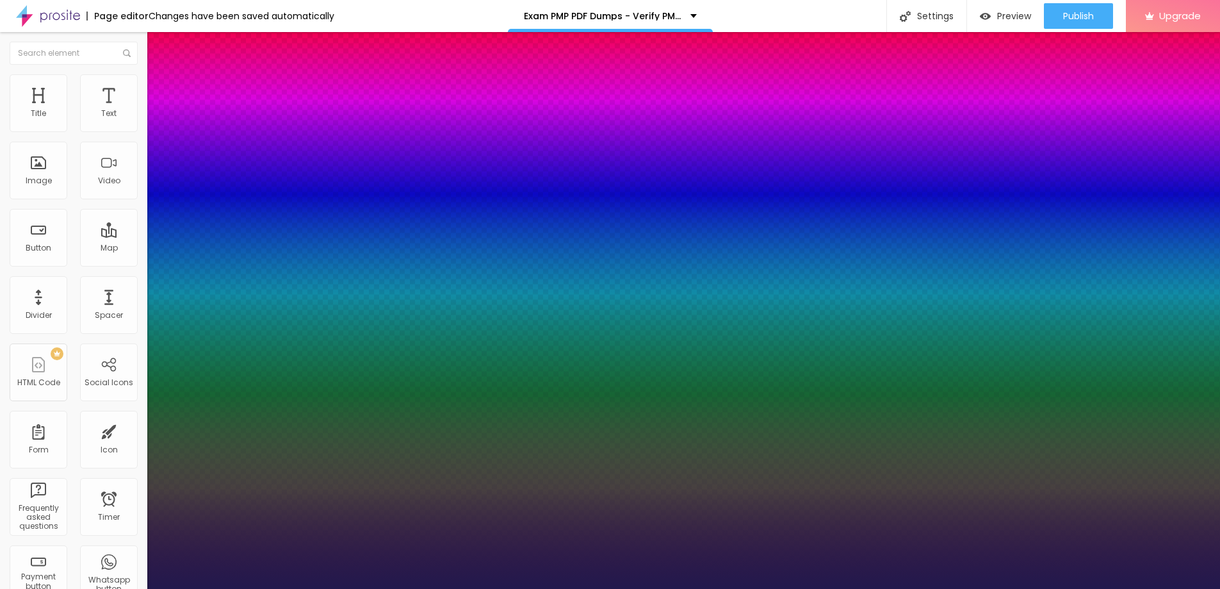
type input "1"
type input "19"
type input "1"
type input "20"
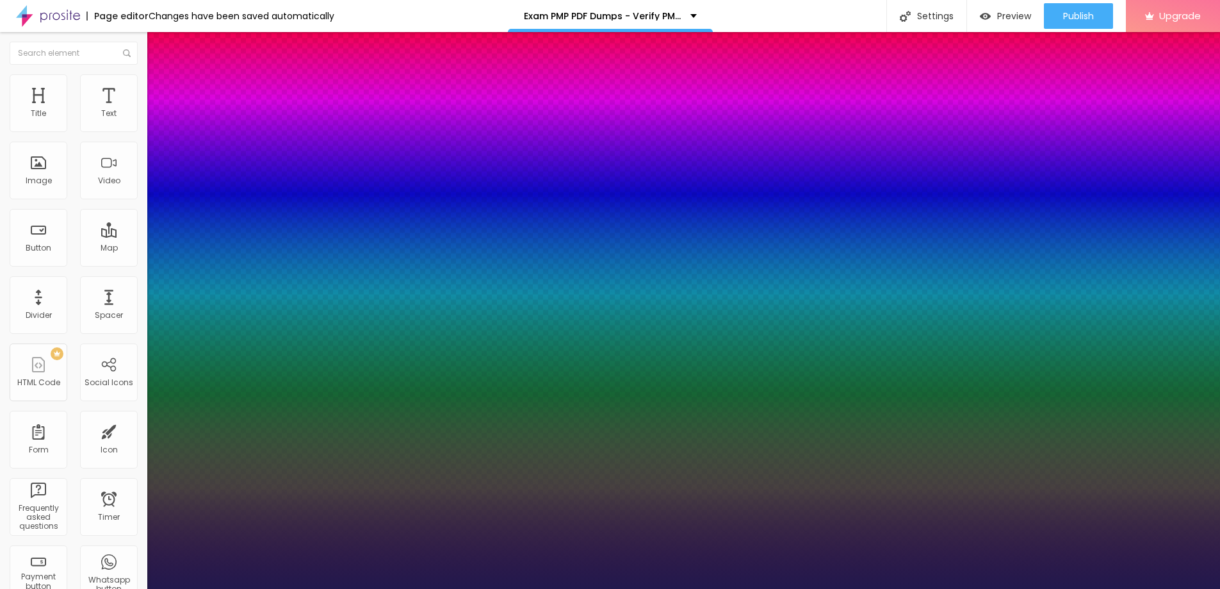
type input "20"
type input "1"
type input "21"
type input "1"
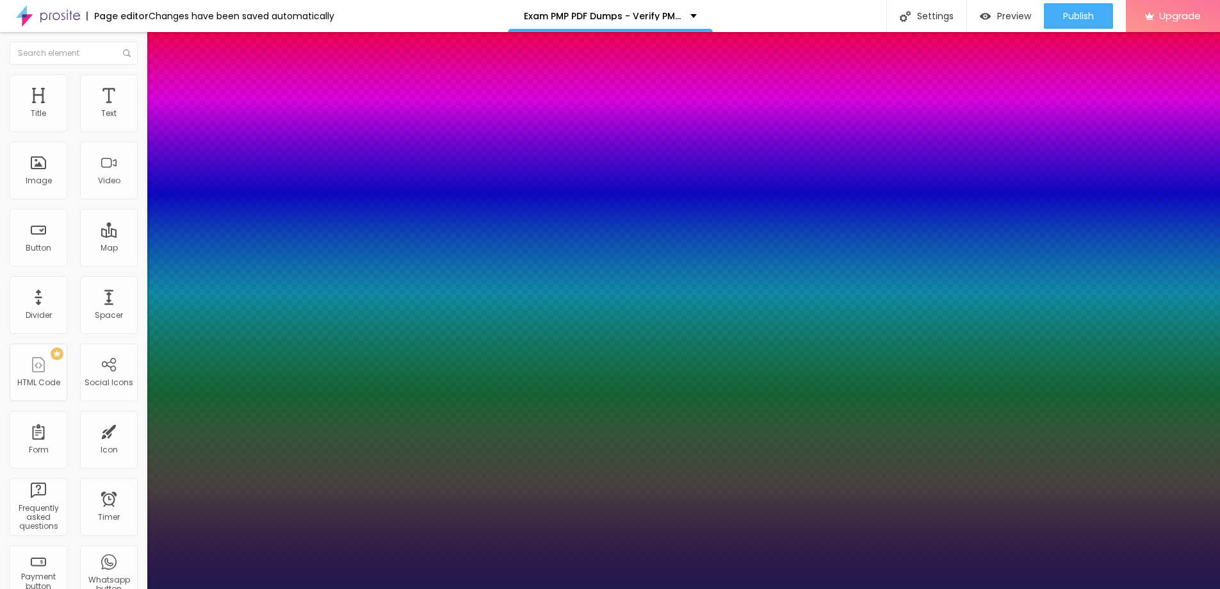
type input "22"
type input "1"
type input "23"
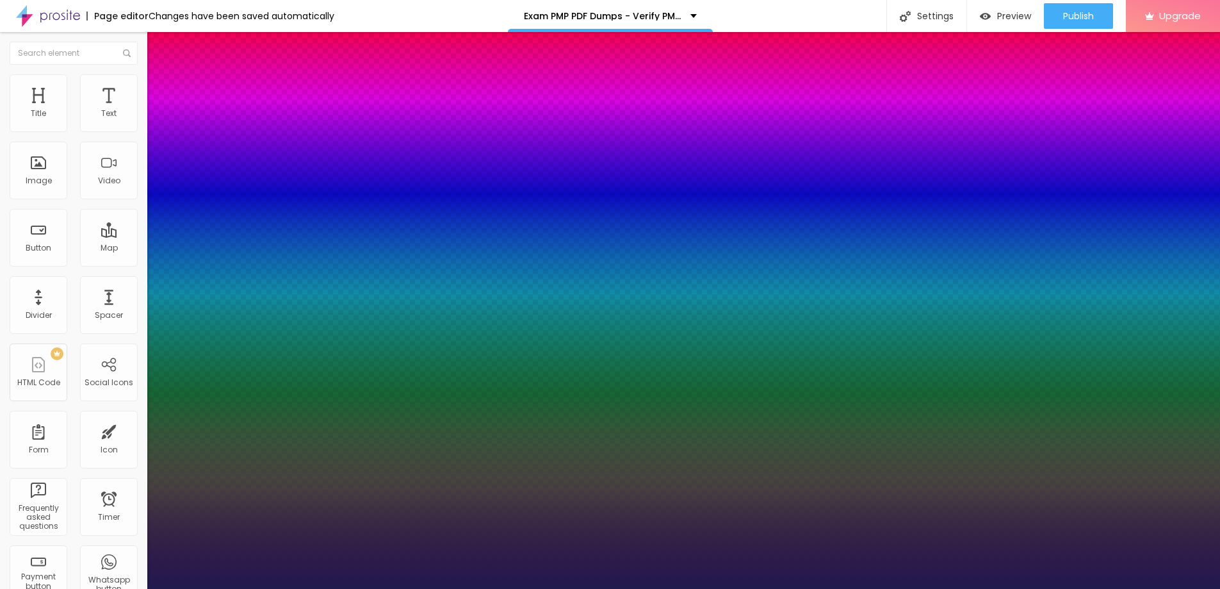
type input "1"
type input "24"
type input "1"
type input "25"
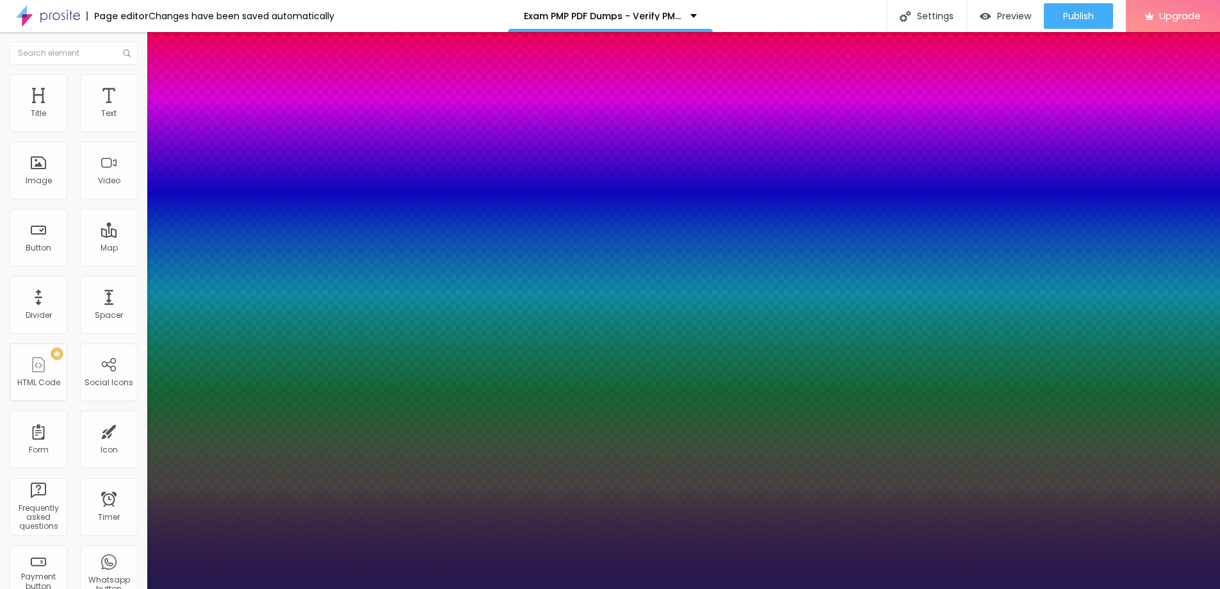
type input "25"
type input "1"
type input "26"
type input "1"
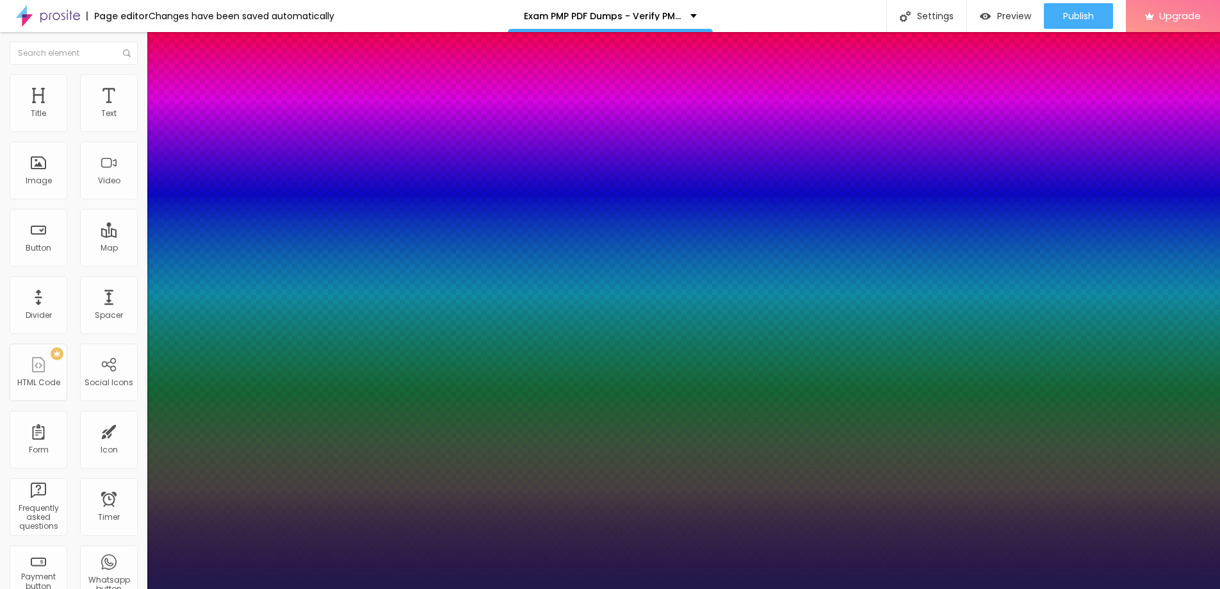
type input "27"
type input "1"
drag, startPoint x: 170, startPoint y: 360, endPoint x: 184, endPoint y: 360, distance: 14.1
type input "27"
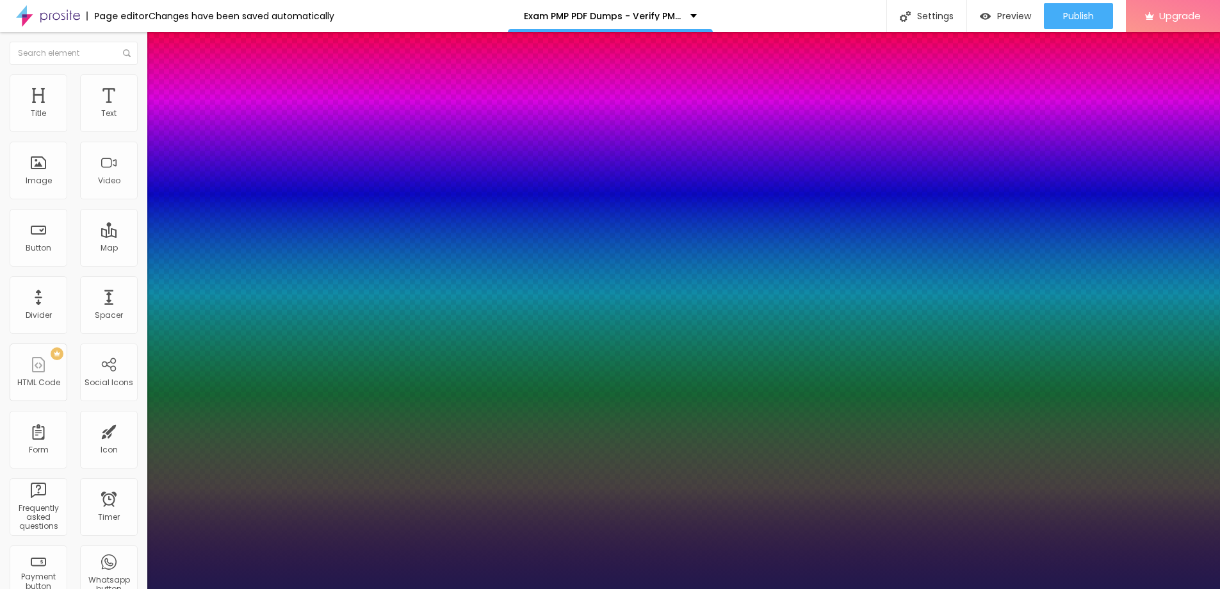
type input "1"
click at [551, 588] on div at bounding box center [610, 589] width 1220 height 0
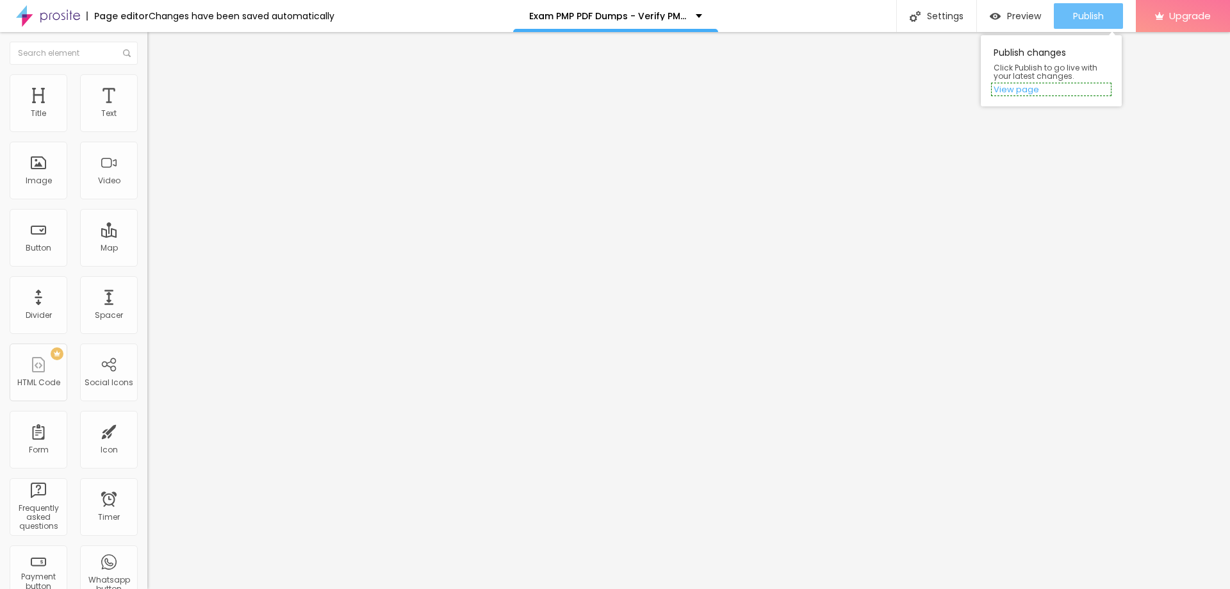
click at [1077, 15] on span "Publish" at bounding box center [1088, 16] width 31 height 10
click at [157, 42] on img "button" at bounding box center [162, 47] width 10 height 10
click at [147, 110] on span "Add image" at bounding box center [173, 104] width 53 height 11
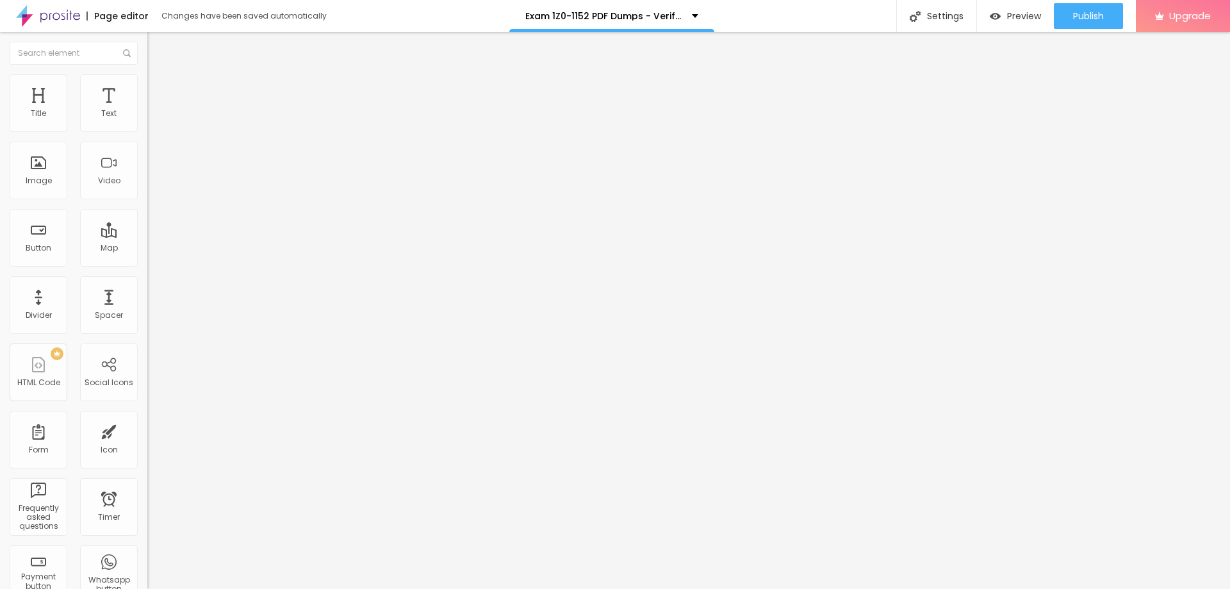
click at [159, 88] on span "Style" at bounding box center [168, 82] width 19 height 11
type input "95"
type input "90"
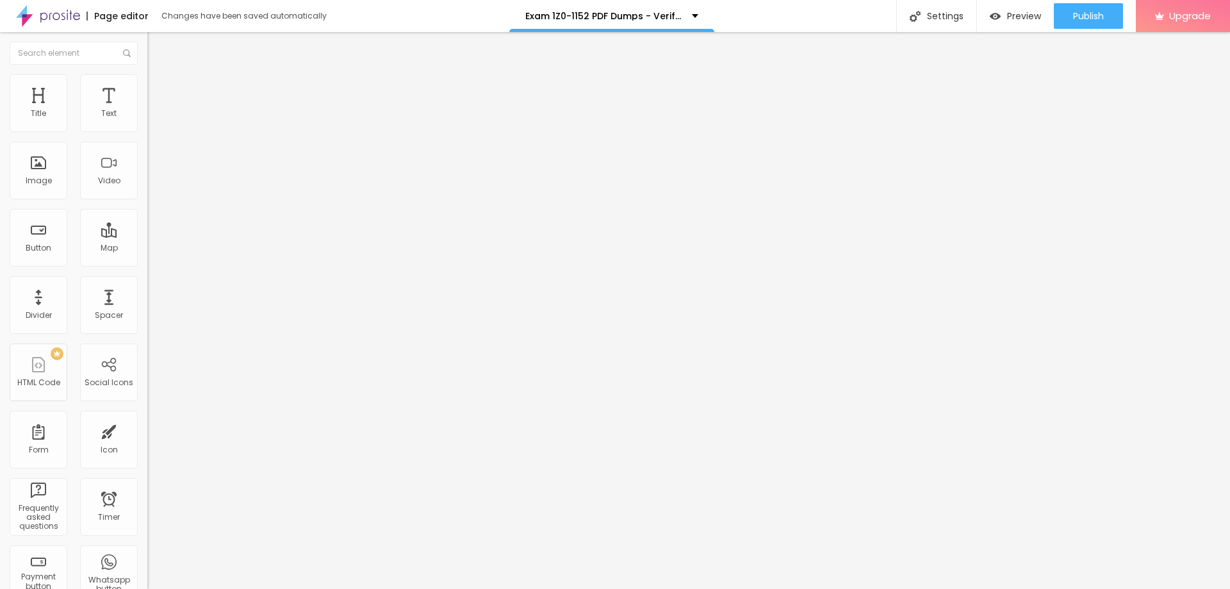
type input "85"
type input "80"
type input "75"
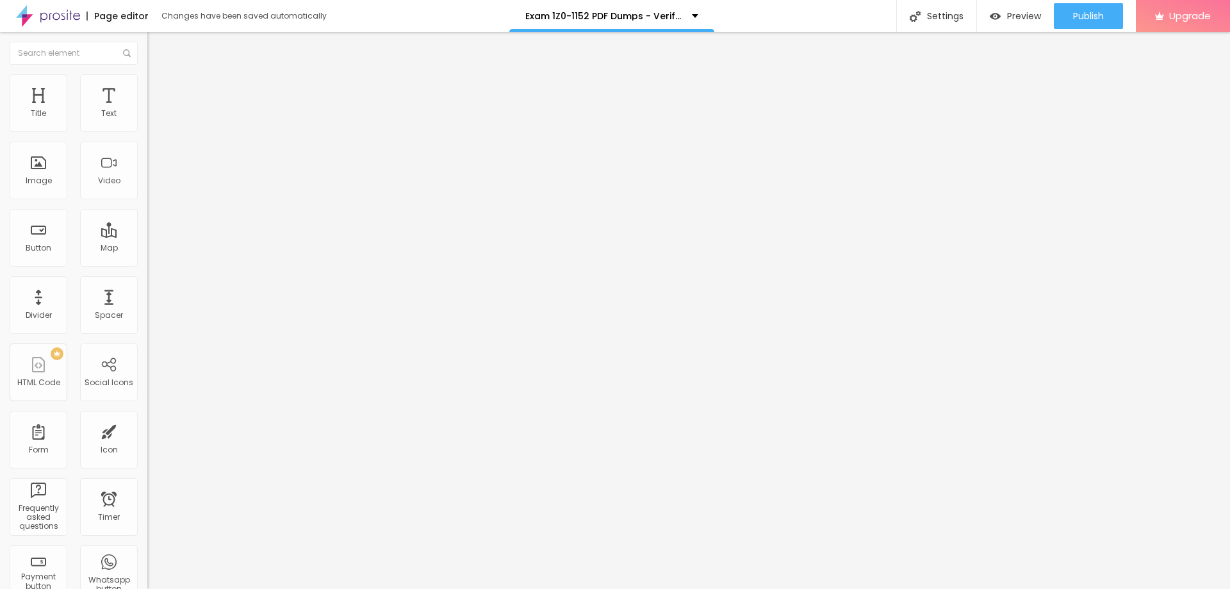
type input "75"
type input "70"
type input "65"
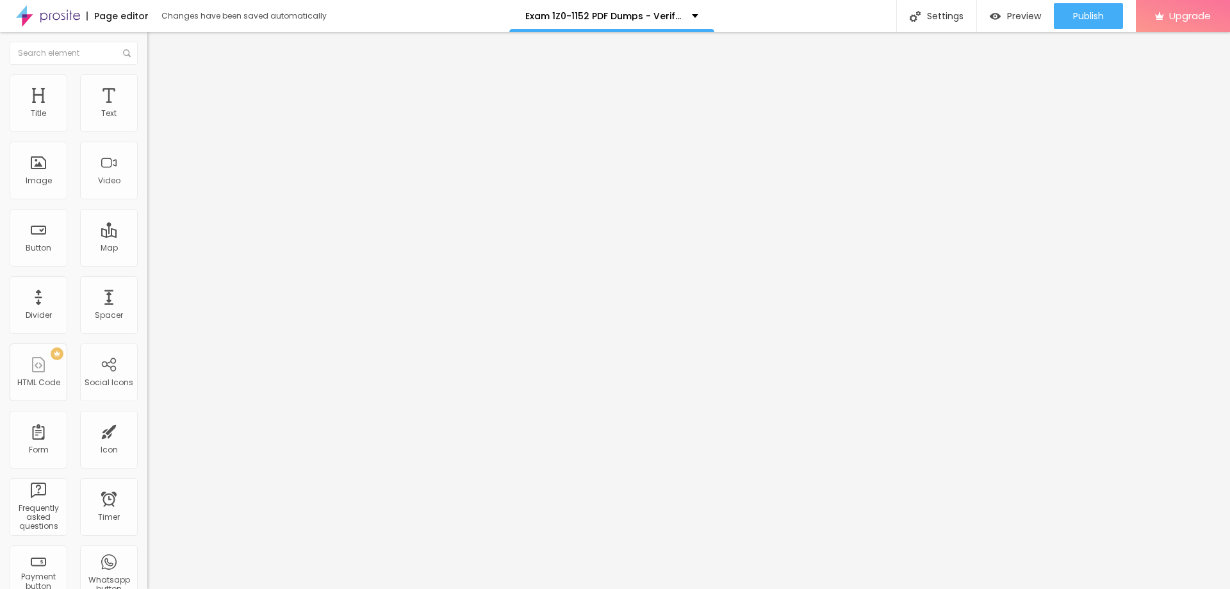
type input "60"
type input "55"
type input "50"
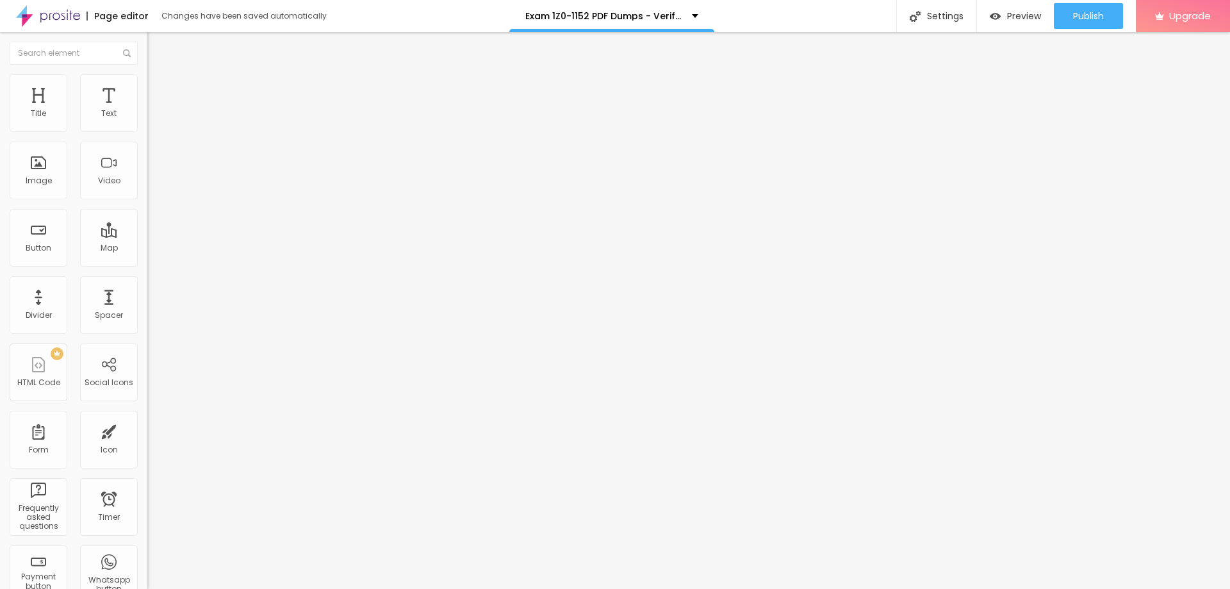
type input "50"
type input "55"
type input "60"
drag, startPoint x: 132, startPoint y: 136, endPoint x: 82, endPoint y: 133, distance: 50.1
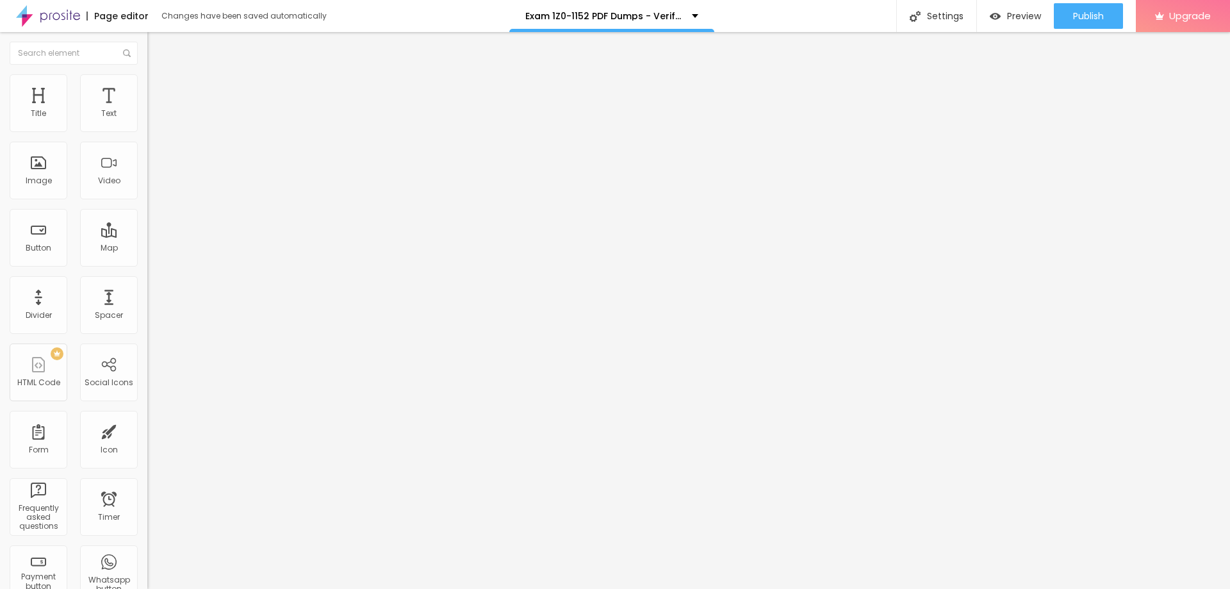
type input "60"
click at [147, 131] on input "range" at bounding box center [188, 126] width 83 height 10
click at [147, 110] on span "Add image" at bounding box center [173, 104] width 53 height 11
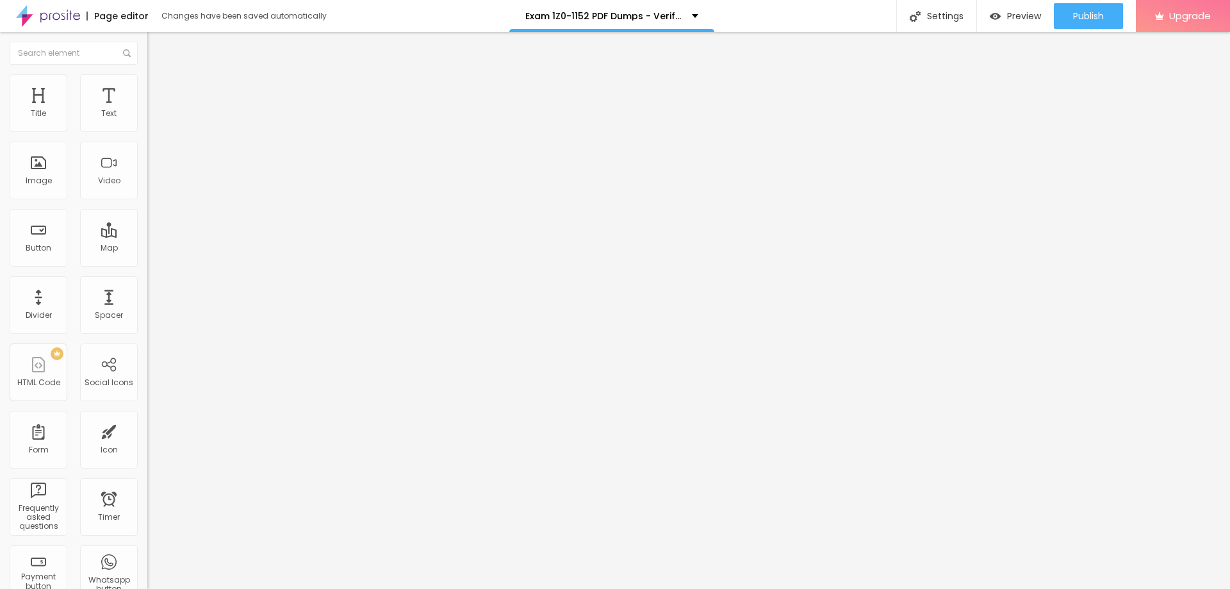
click at [147, 85] on li "Style" at bounding box center [220, 80] width 147 height 13
type input "95"
type input "90"
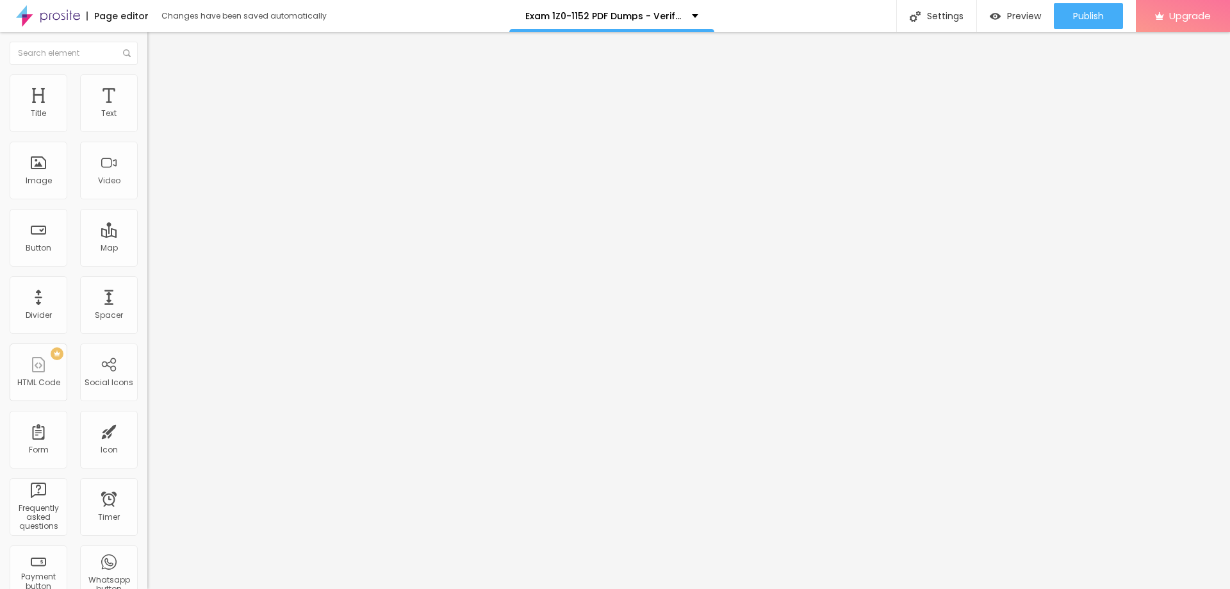
type input "85"
type input "80"
type input "75"
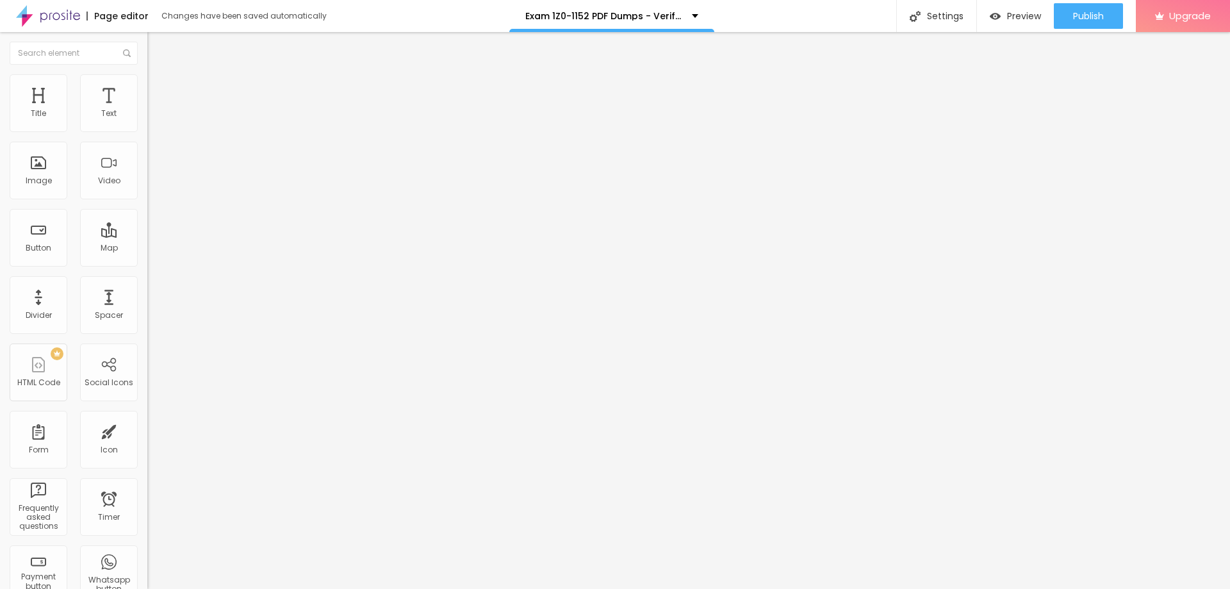
type input "75"
type input "70"
drag, startPoint x: 132, startPoint y: 136, endPoint x: 95, endPoint y: 135, distance: 36.5
type input "70"
click at [147, 131] on input "range" at bounding box center [188, 126] width 83 height 10
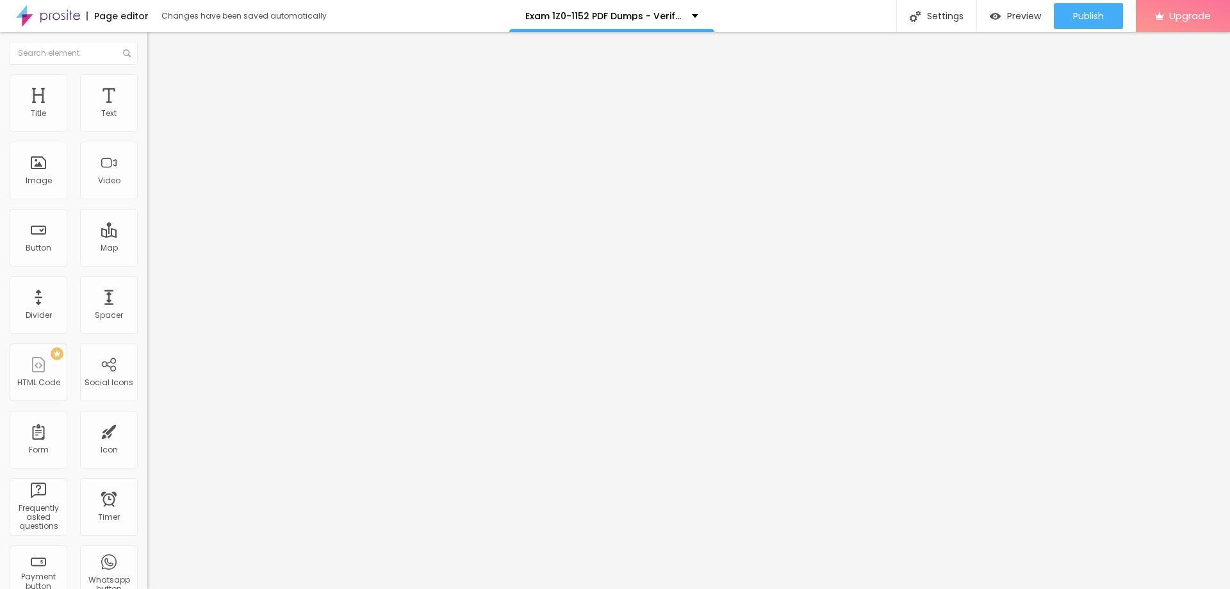
type input "65"
click at [147, 131] on input "range" at bounding box center [188, 126] width 83 height 10
type input "60"
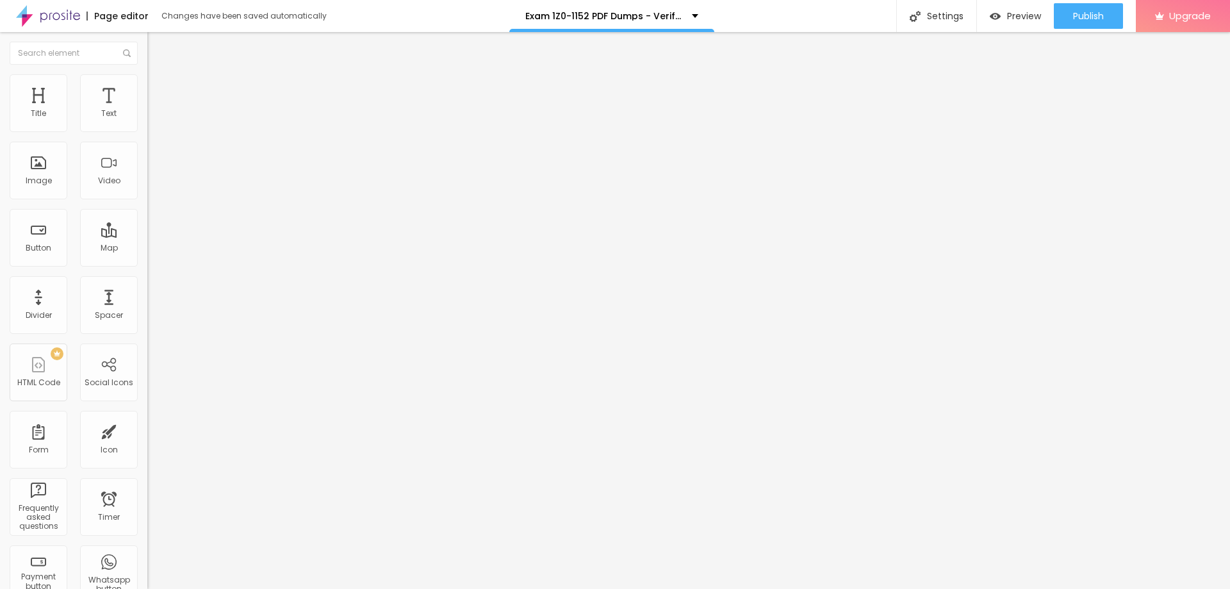
click at [147, 131] on input "range" at bounding box center [188, 126] width 83 height 10
click at [159, 88] on span "Advanced" at bounding box center [180, 82] width 42 height 11
click at [147, 74] on li "Style" at bounding box center [220, 67] width 147 height 13
click at [152, 186] on icon "button" at bounding box center [156, 182] width 8 height 8
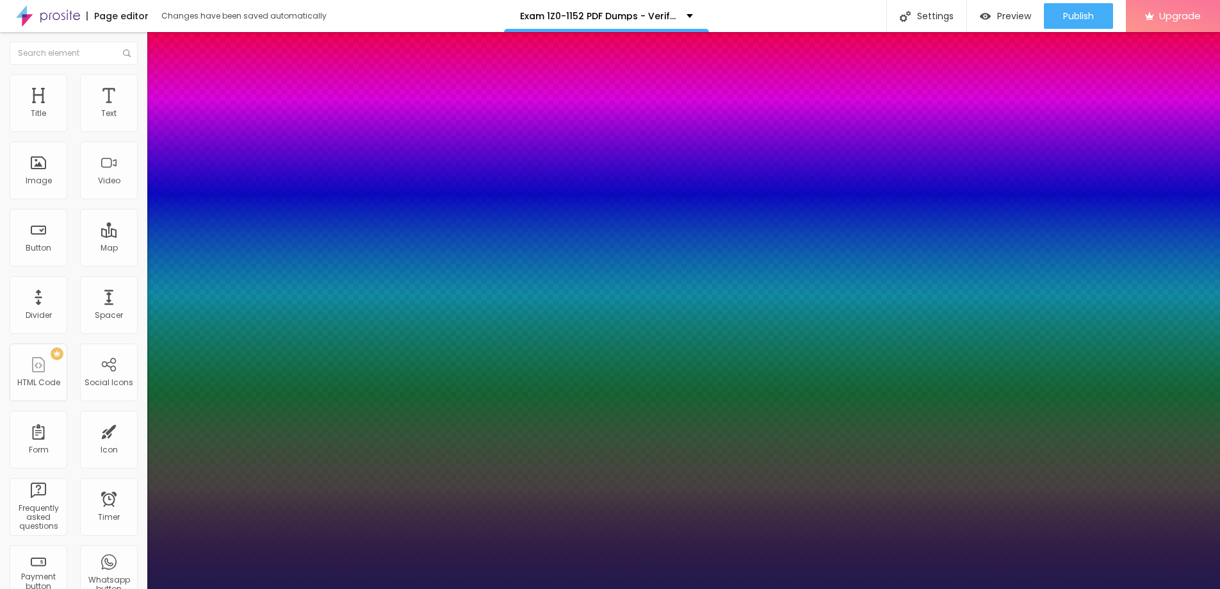
type input "1"
type input "17"
type input "1"
type input "18"
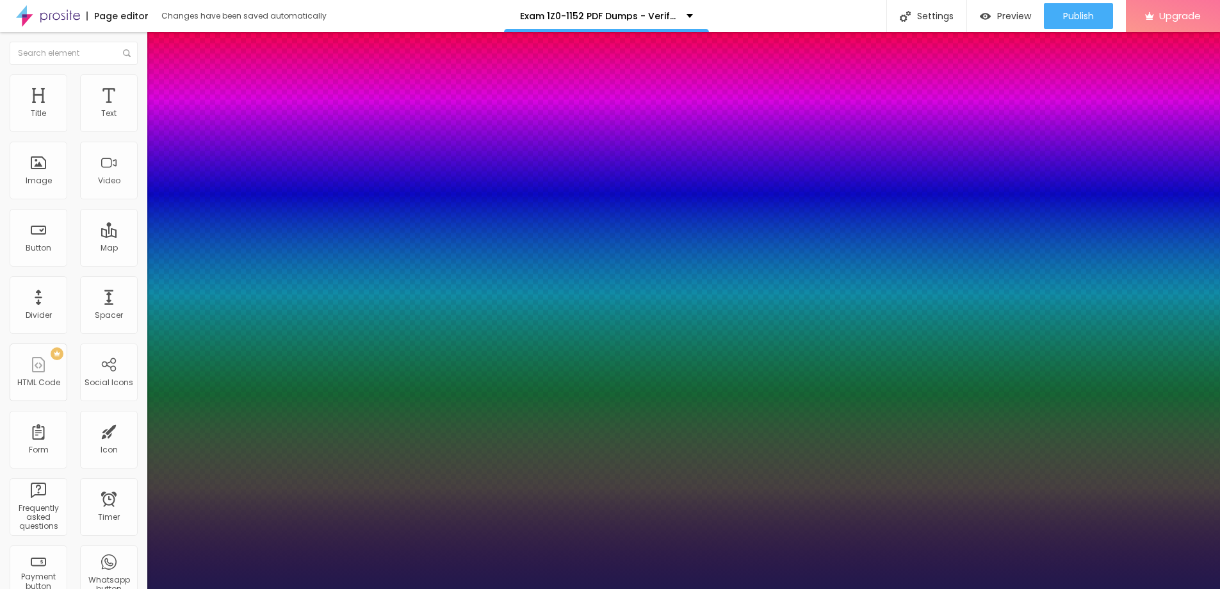
type input "18"
type input "1"
type input "19"
type input "1"
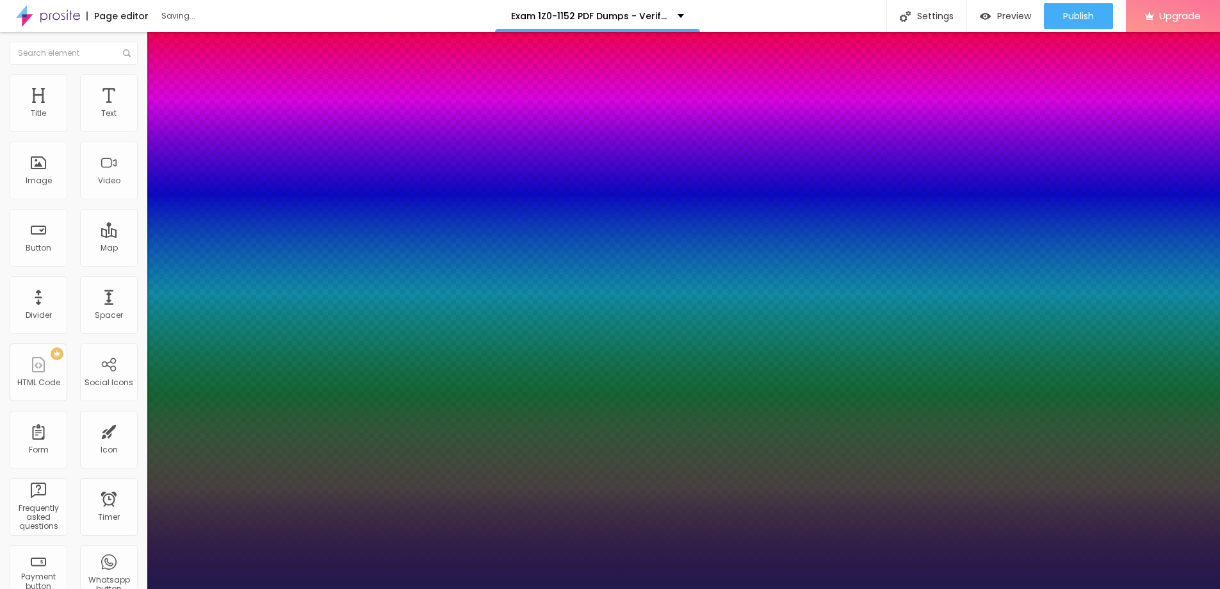
type input "20"
type input "1"
type input "21"
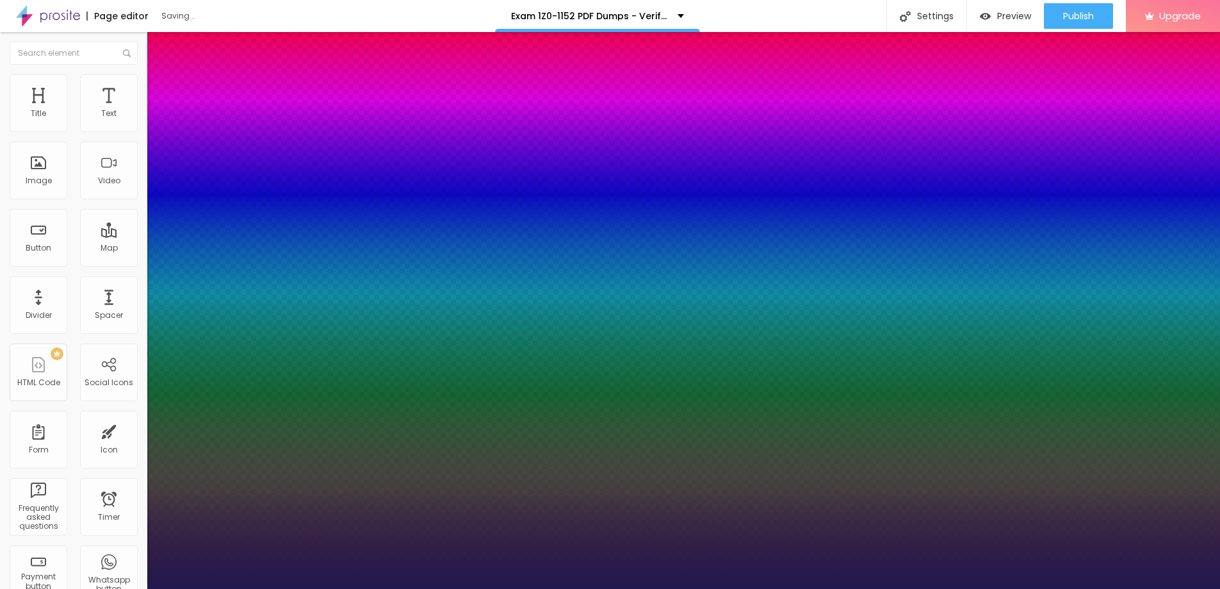
type input "1"
type input "22"
type input "1"
type input "24"
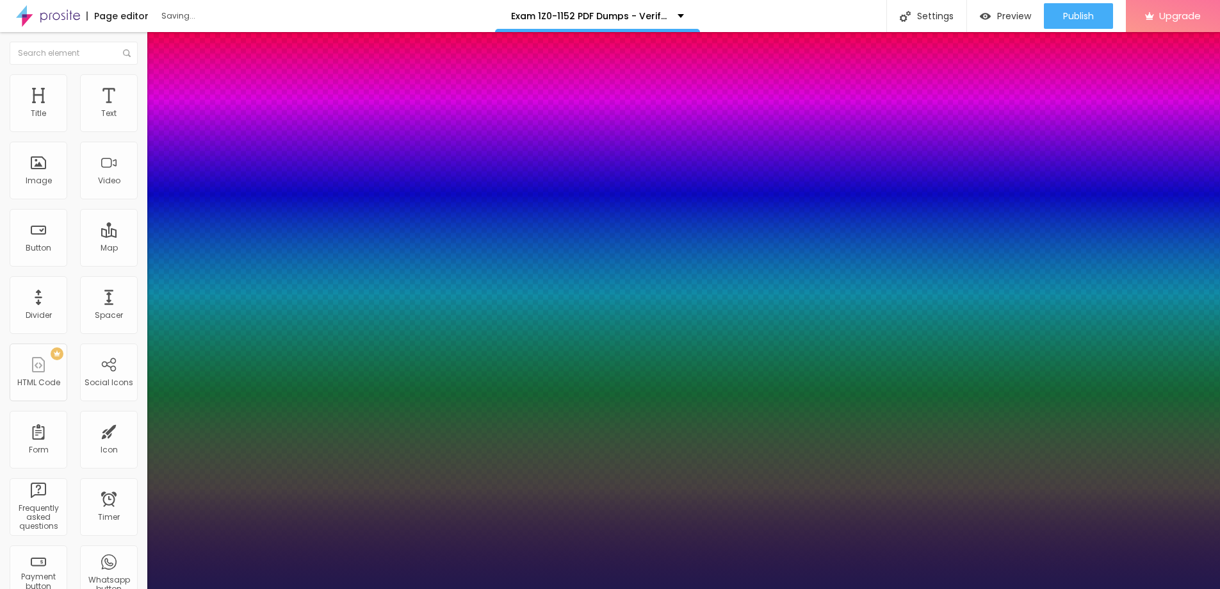
type input "24"
type input "1"
type input "25"
type input "1"
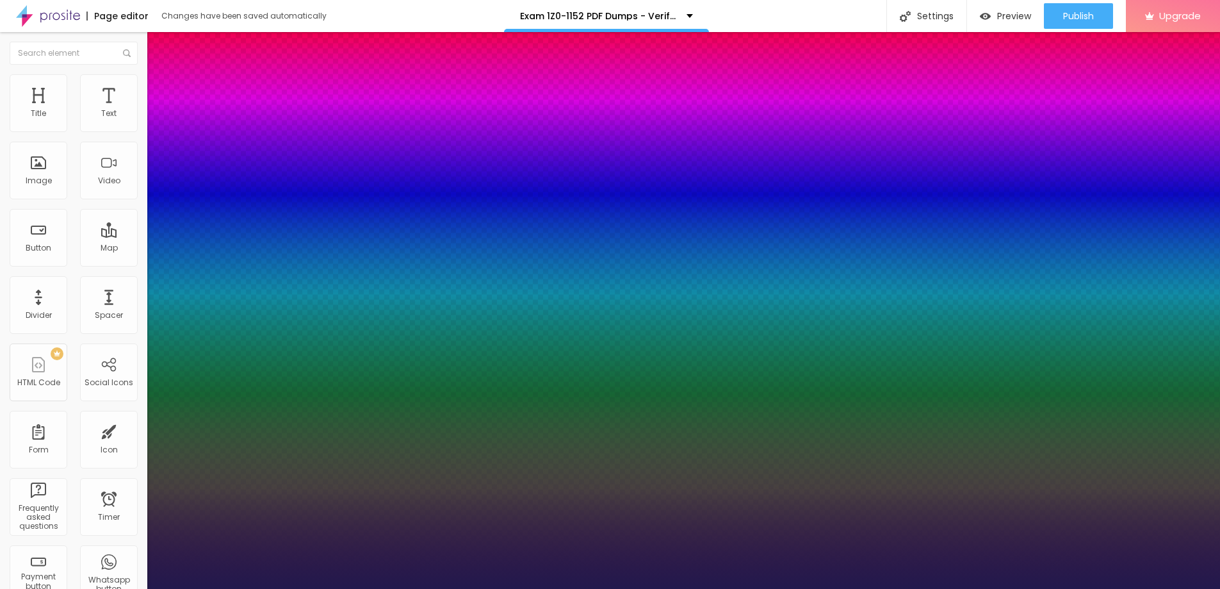
drag, startPoint x: 173, startPoint y: 361, endPoint x: 182, endPoint y: 359, distance: 9.1
type input "25"
click at [1030, 588] on div at bounding box center [610, 589] width 1220 height 0
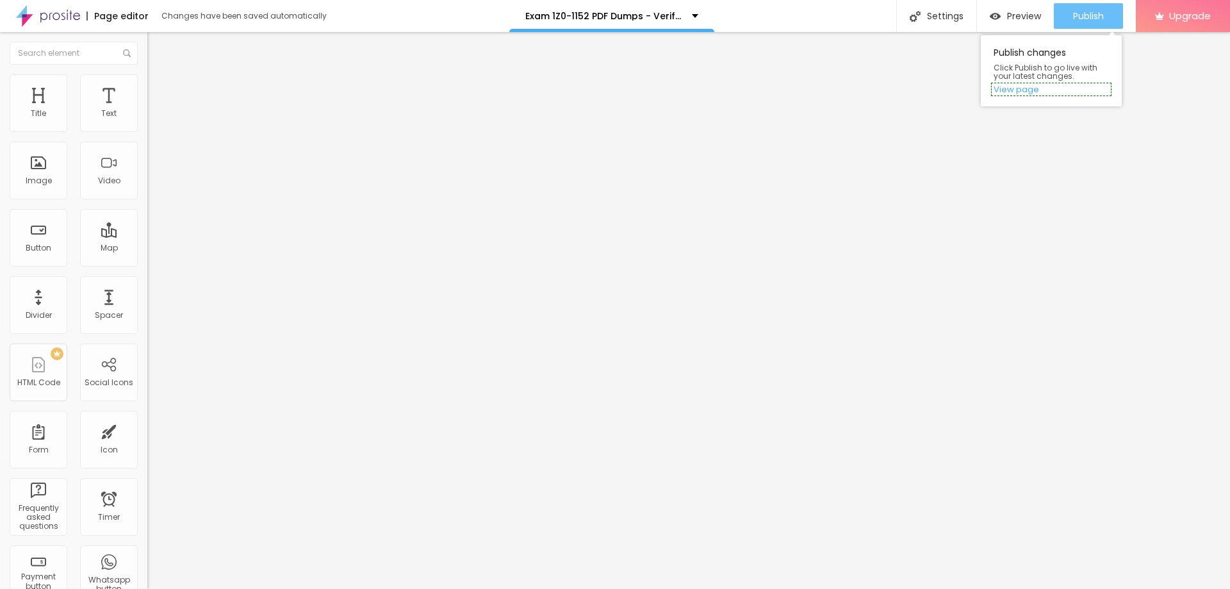
click at [1088, 16] on span "Publish" at bounding box center [1088, 16] width 31 height 10
